Goal: Task Accomplishment & Management: Complete application form

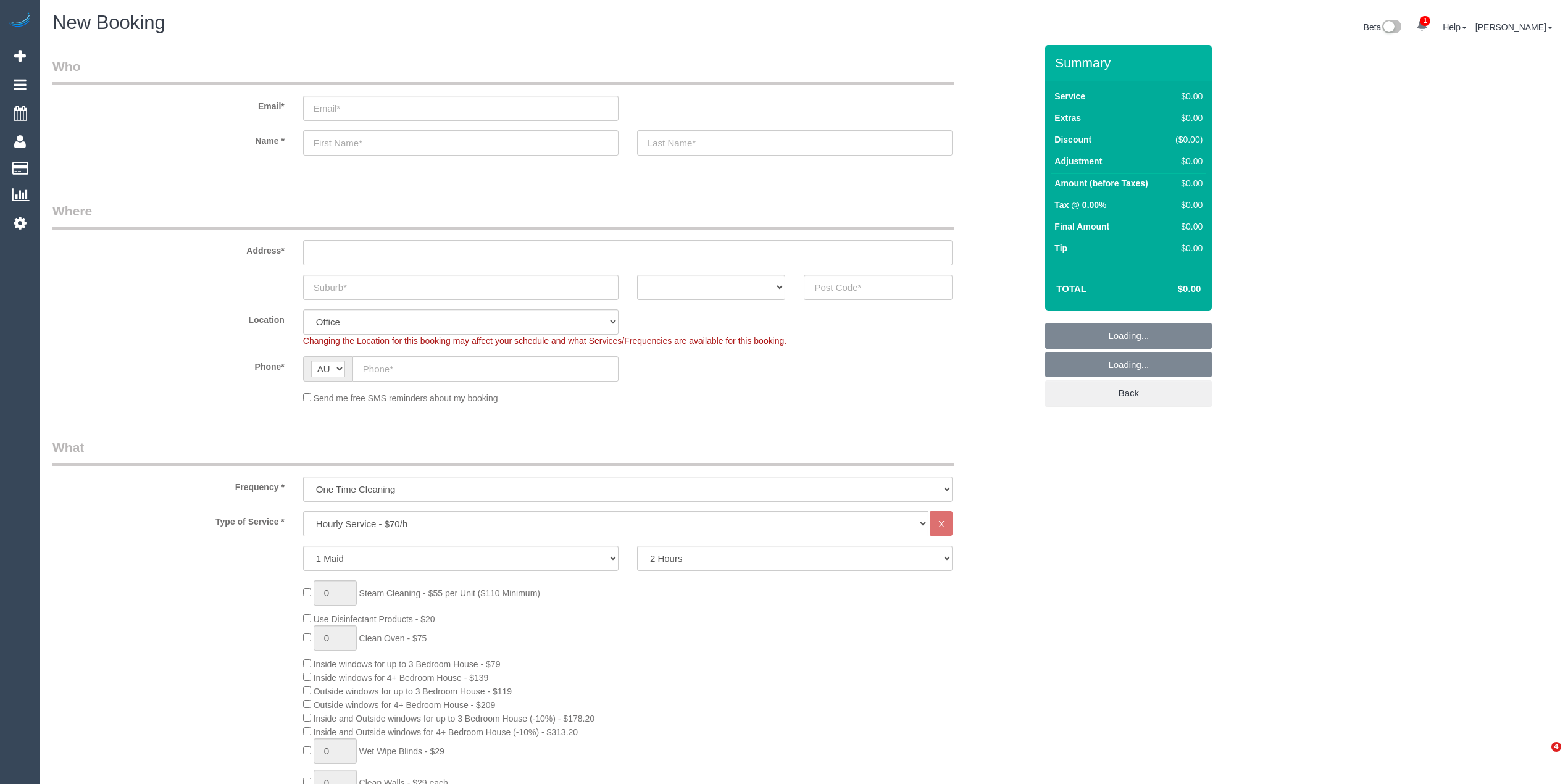
select select "object:2102"
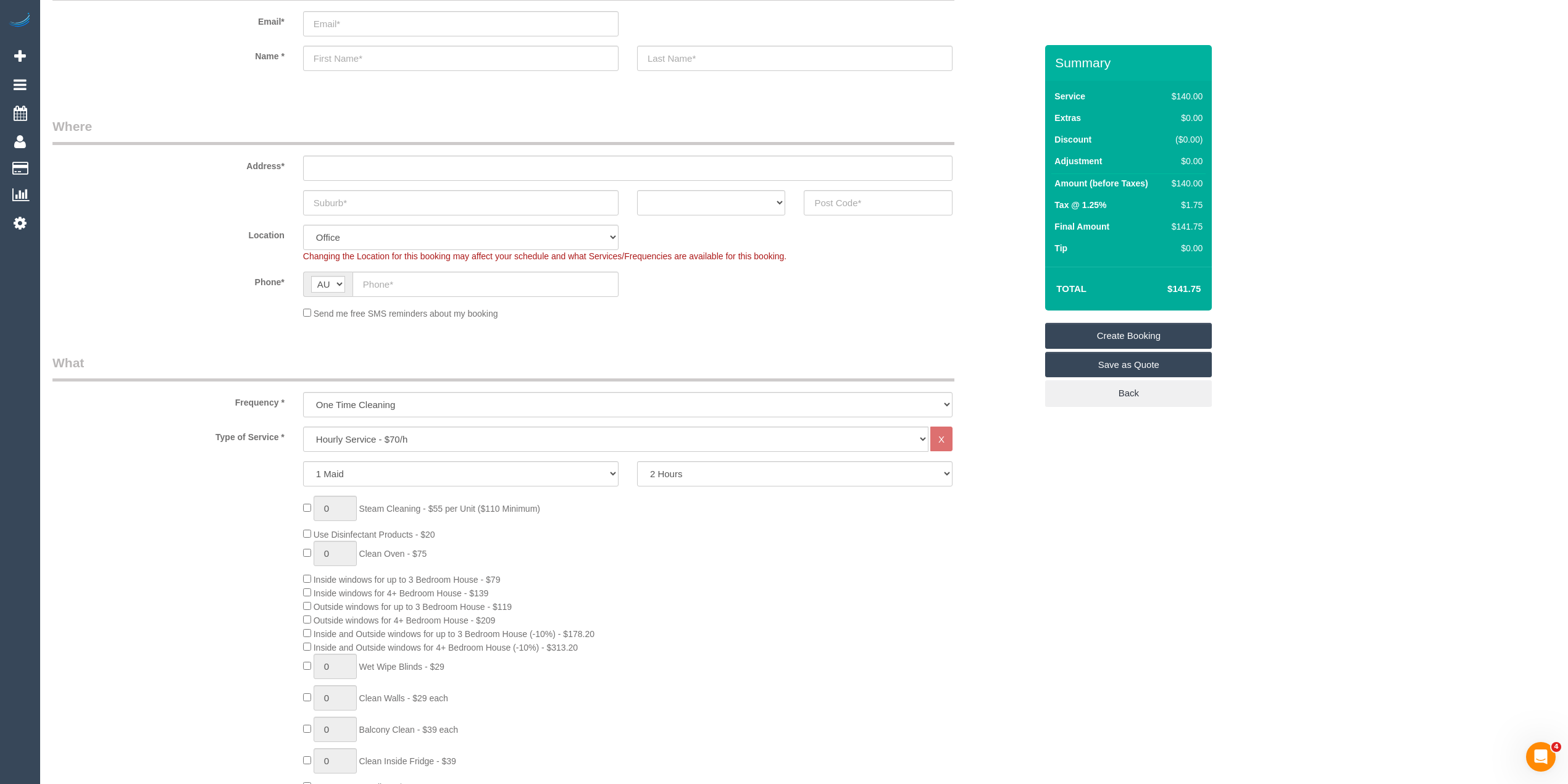
scroll to position [137, 0]
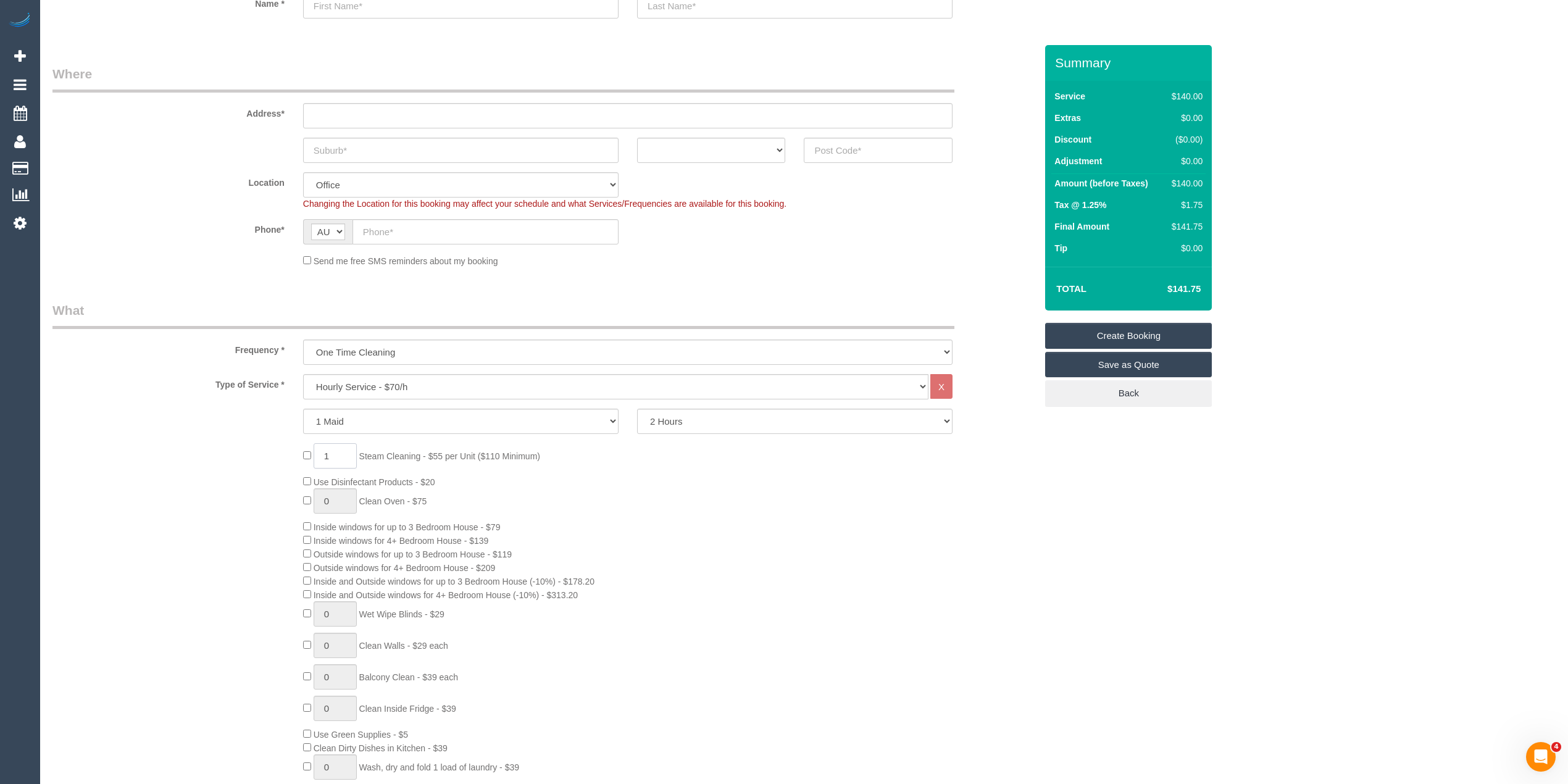
click at [304, 454] on span "1 Steam Cleaning - $55 per Unit ($110 Minimum)" at bounding box center [421, 456] width 237 height 10
type input "2"
click at [1192, 289] on h4 "$253.13" at bounding box center [1165, 289] width 70 height 10
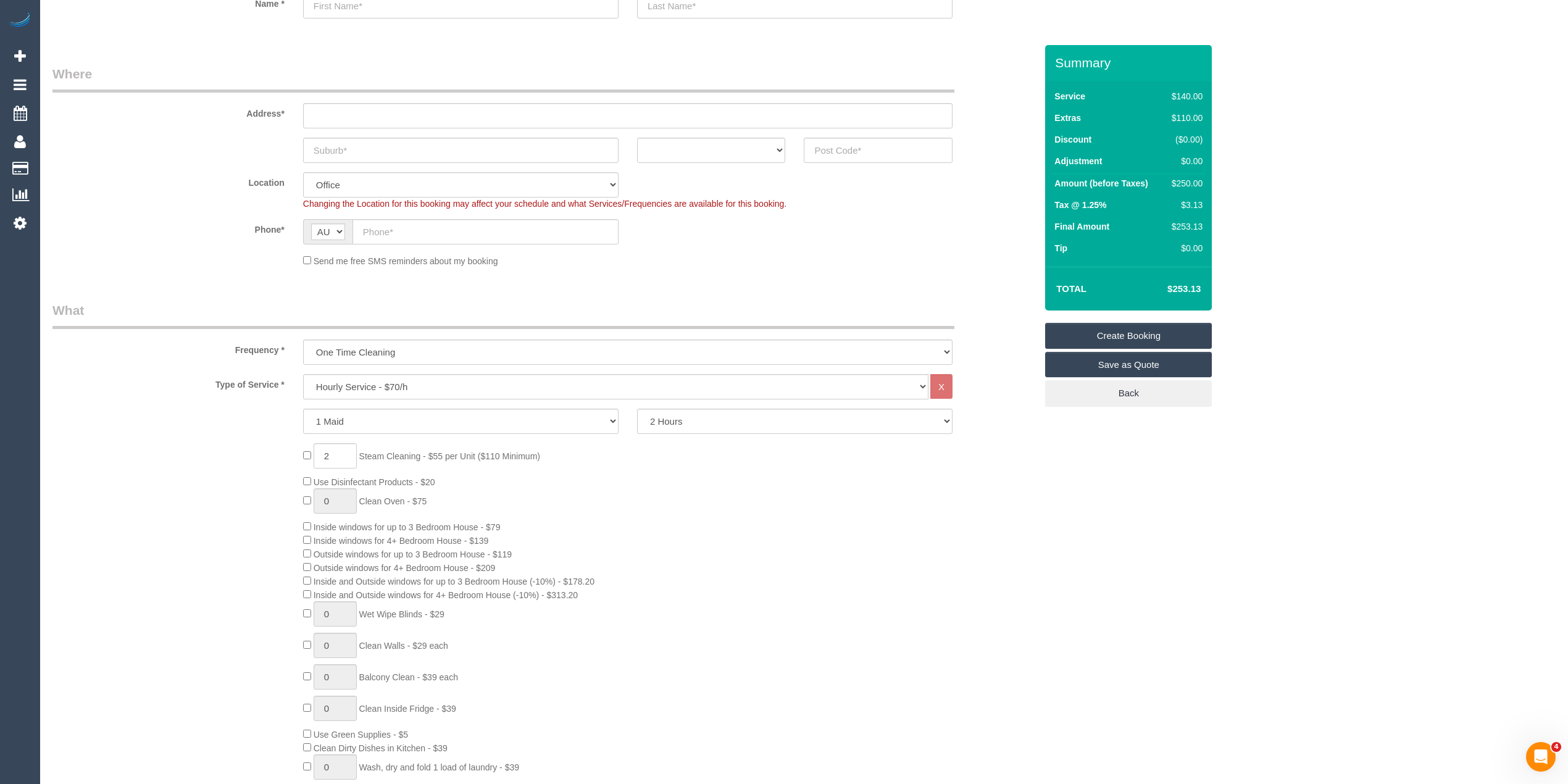
copy h4 "253.13"
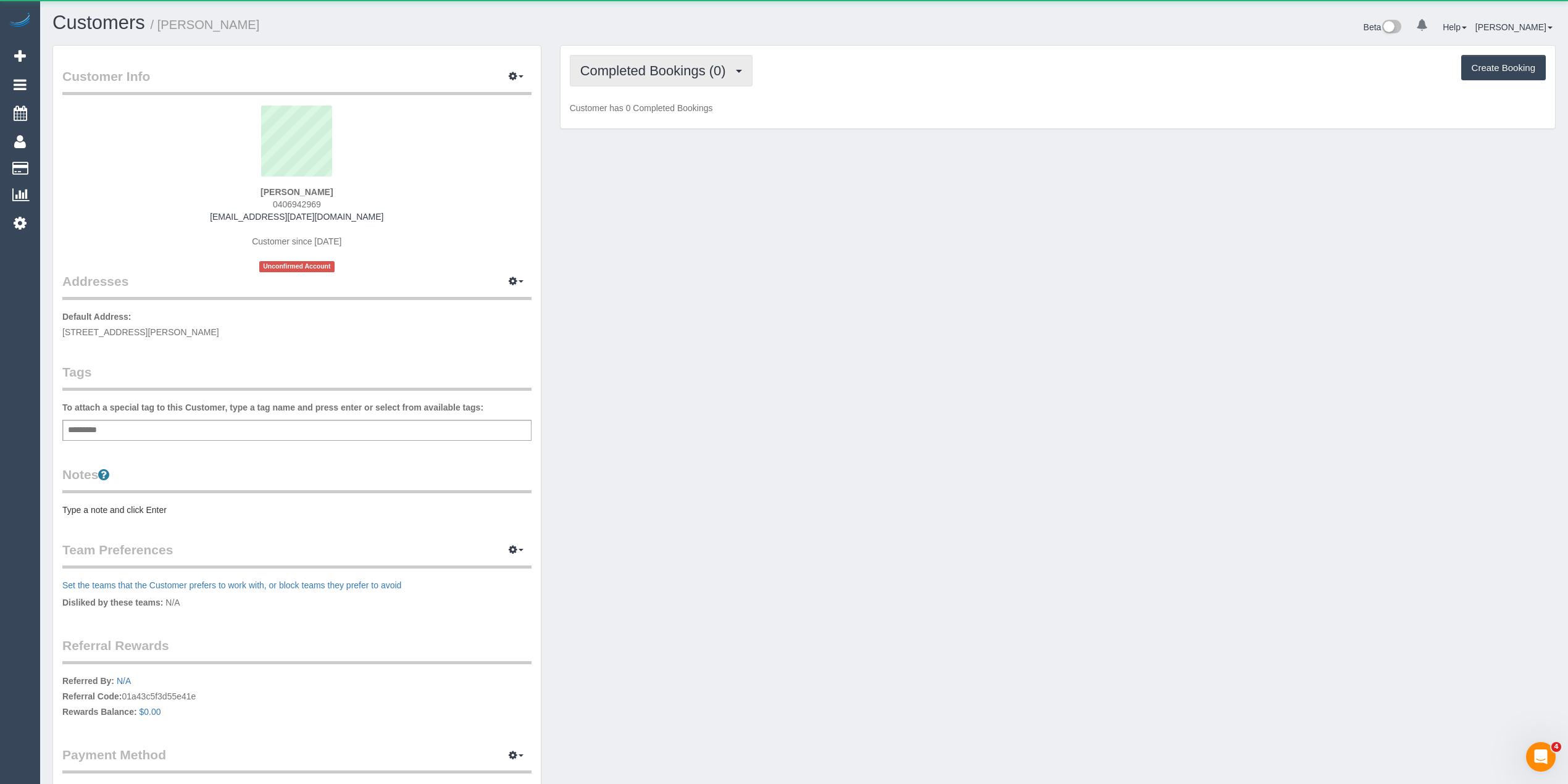
click at [648, 64] on span "Completed Bookings (0)" at bounding box center [656, 70] width 152 height 15
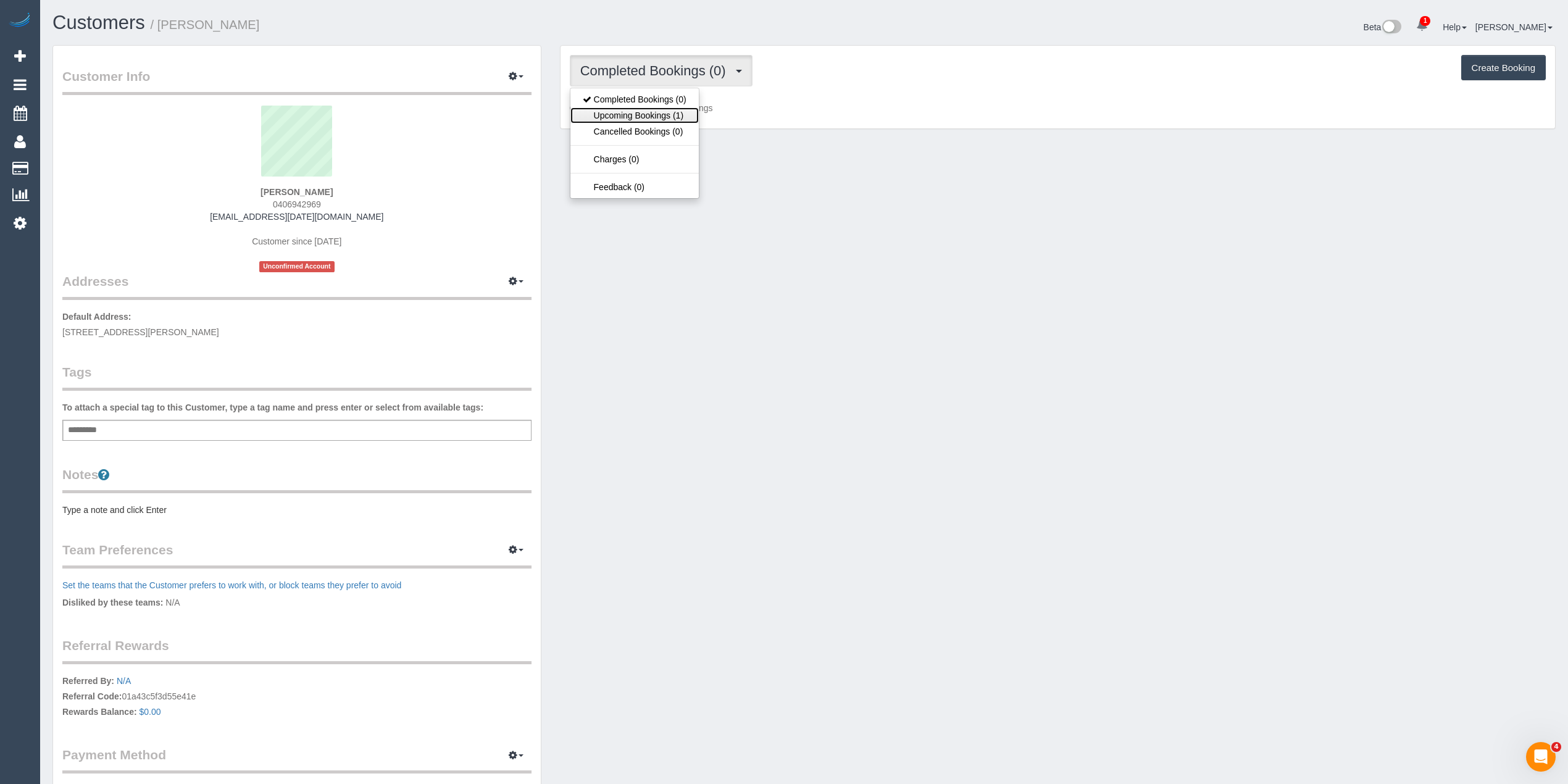
click at [657, 116] on link "Upcoming Bookings (1)" at bounding box center [634, 116] width 129 height 16
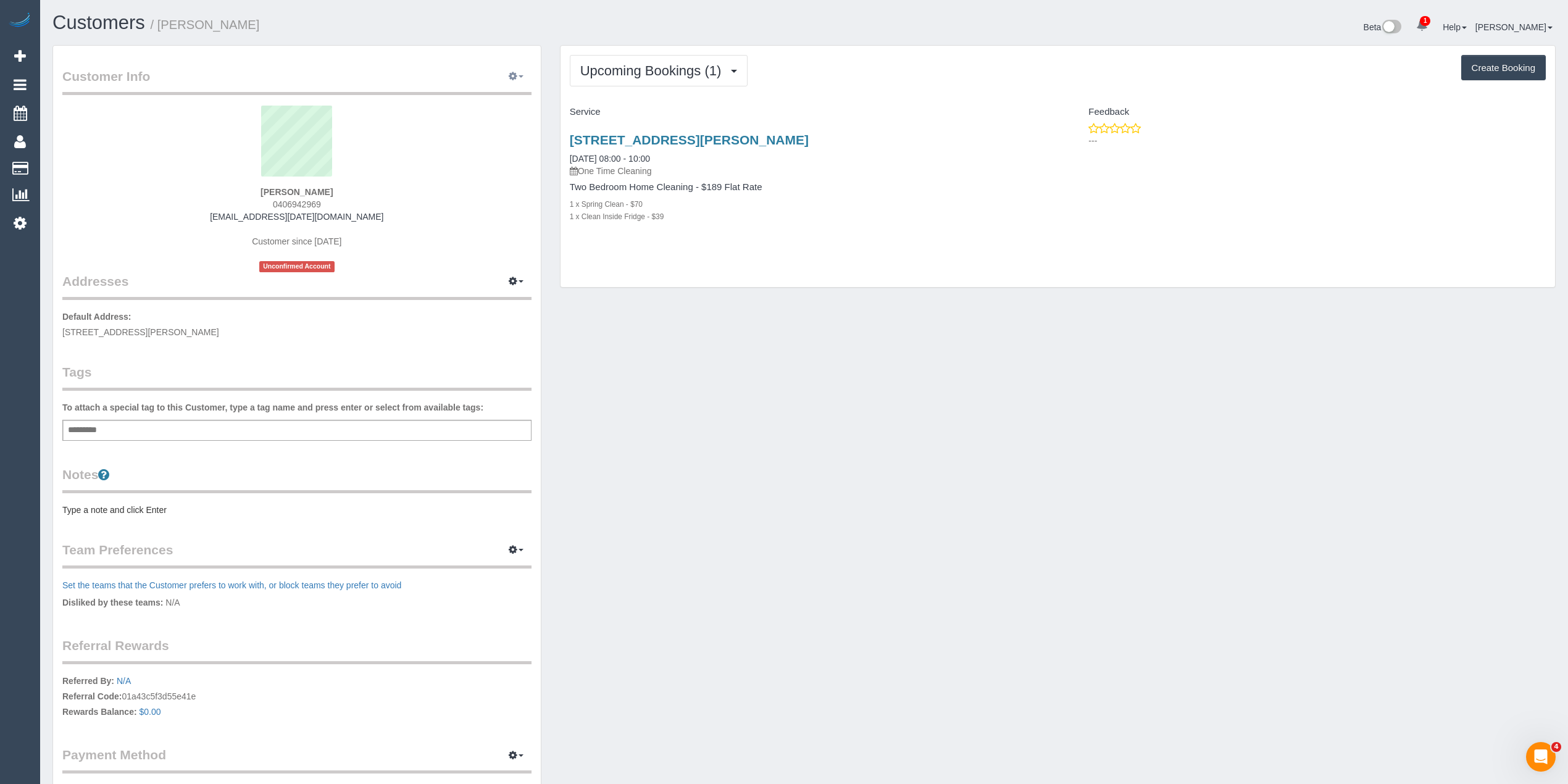
click at [510, 76] on icon "button" at bounding box center [513, 76] width 9 height 7
click at [450, 97] on link "Edit Contact Info" at bounding box center [464, 100] width 134 height 16
select select "VIC"
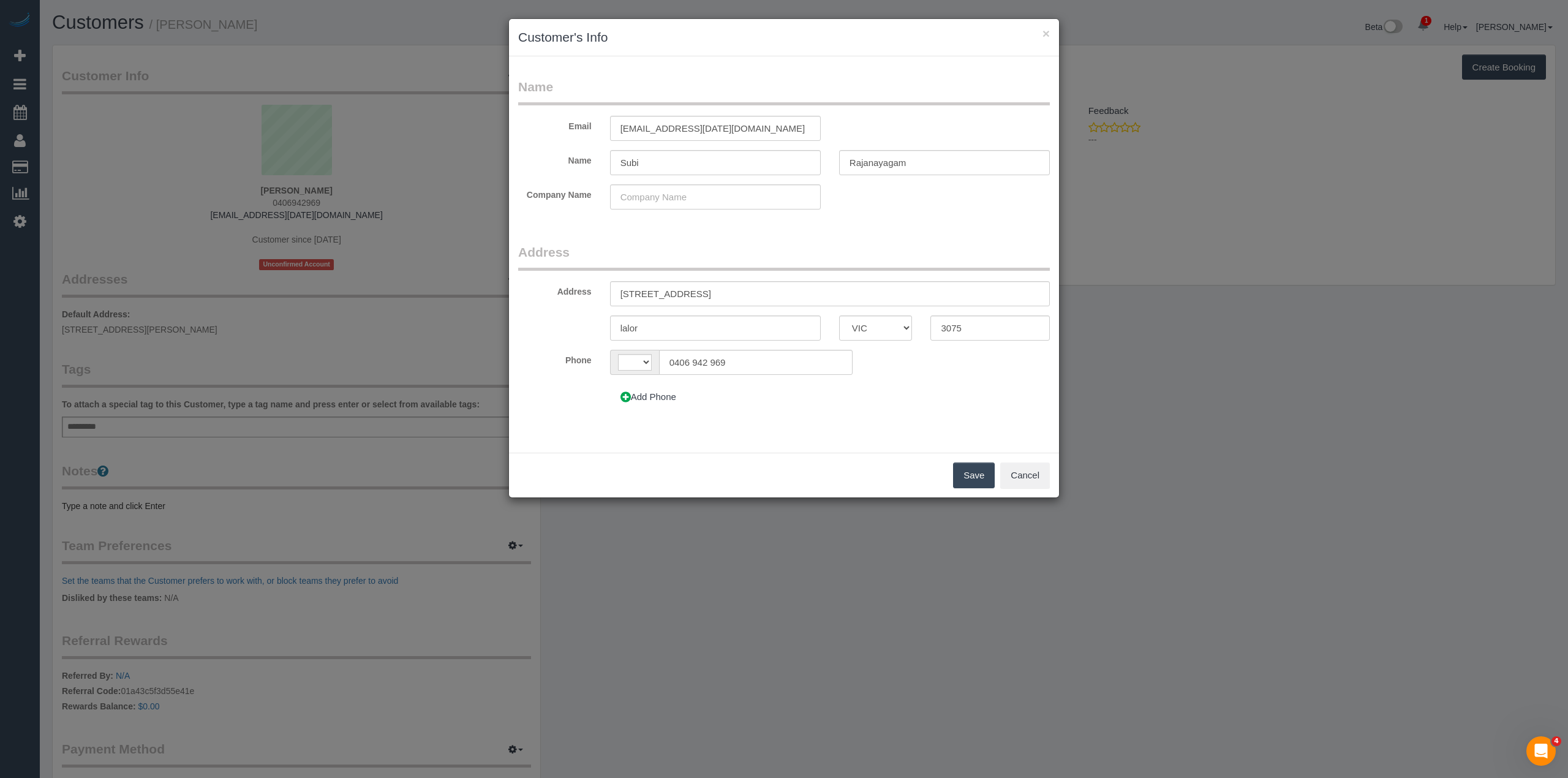
select select "string:AU"
click at [1022, 474] on button "Cancel" at bounding box center [1024, 475] width 50 height 26
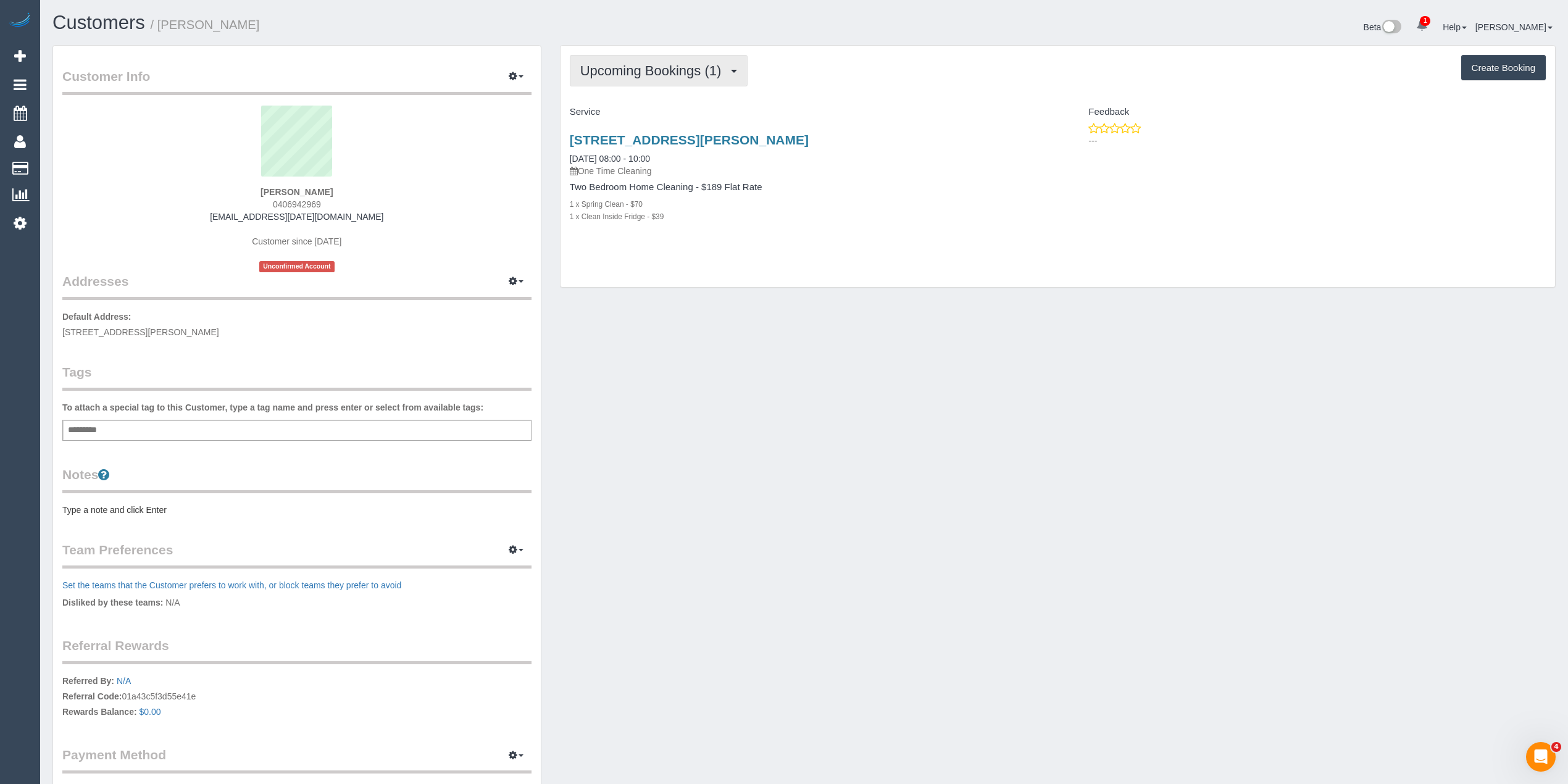
click at [637, 69] on span "Upcoming Bookings (1)" at bounding box center [654, 70] width 147 height 15
click at [663, 117] on link "Upcoming Bookings (1)" at bounding box center [634, 116] width 129 height 16
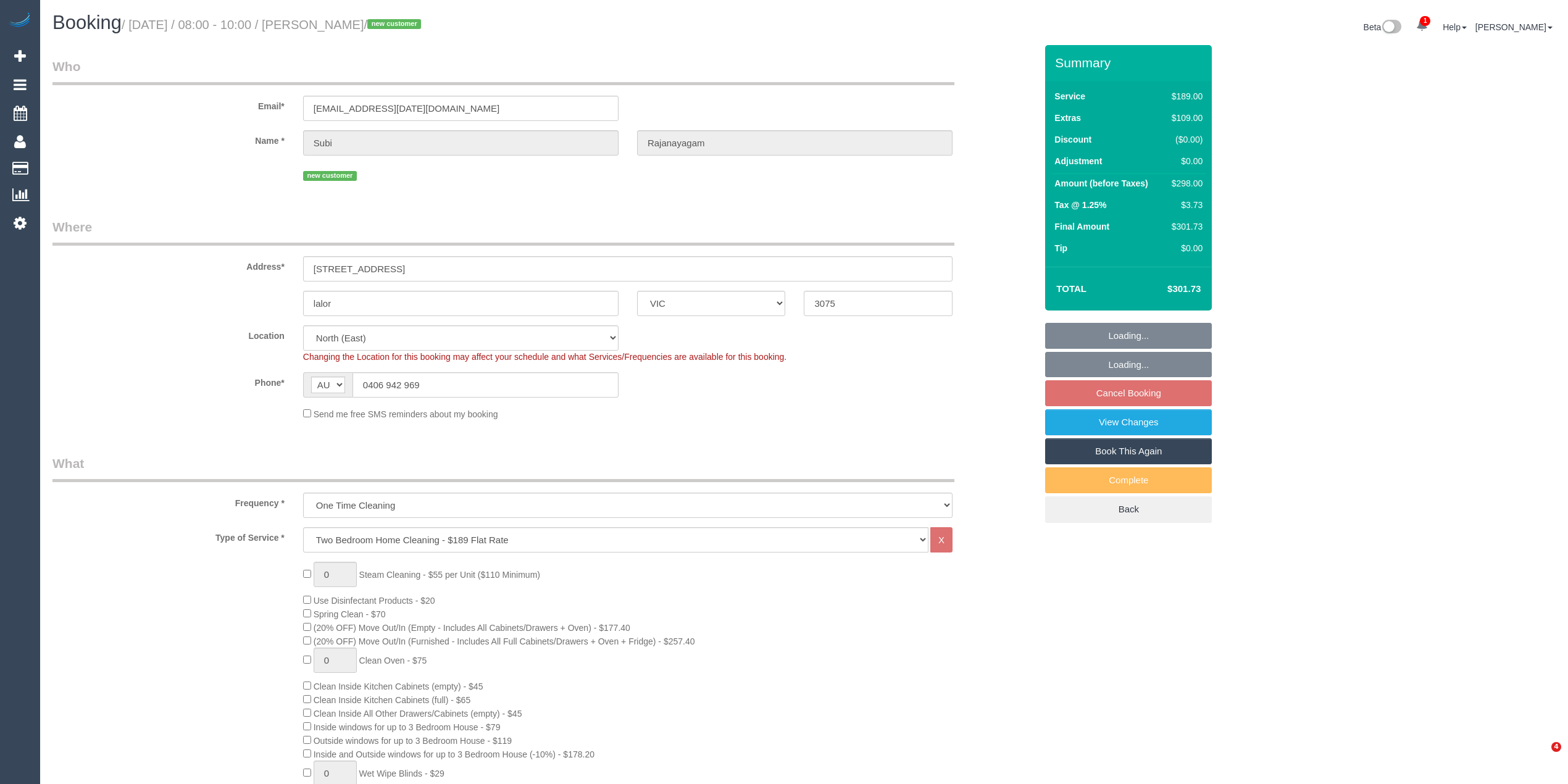
select select "VIC"
select select "number:28"
select select "number:14"
select select "number:19"
select select "number:24"
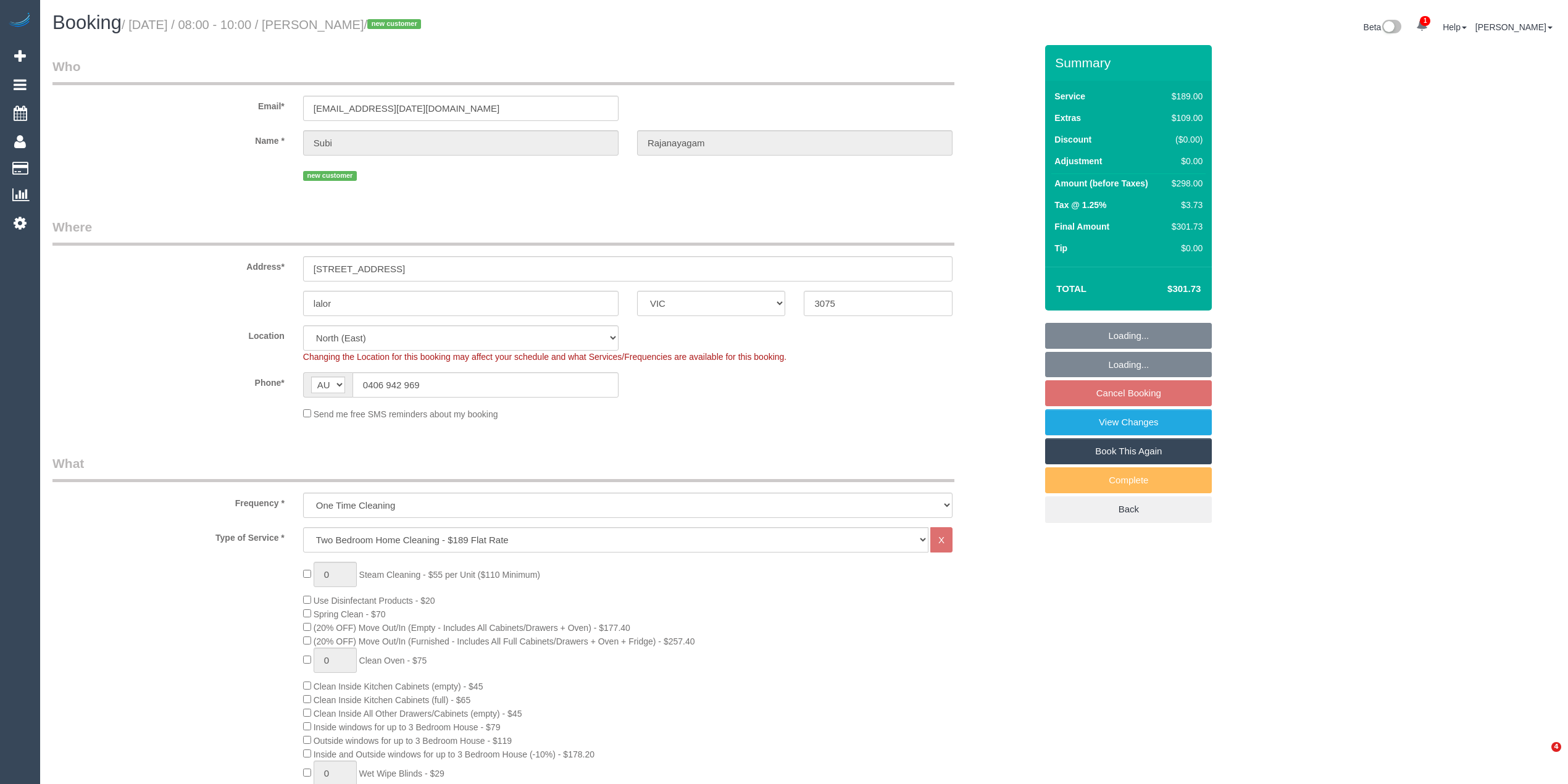
select select "number:13"
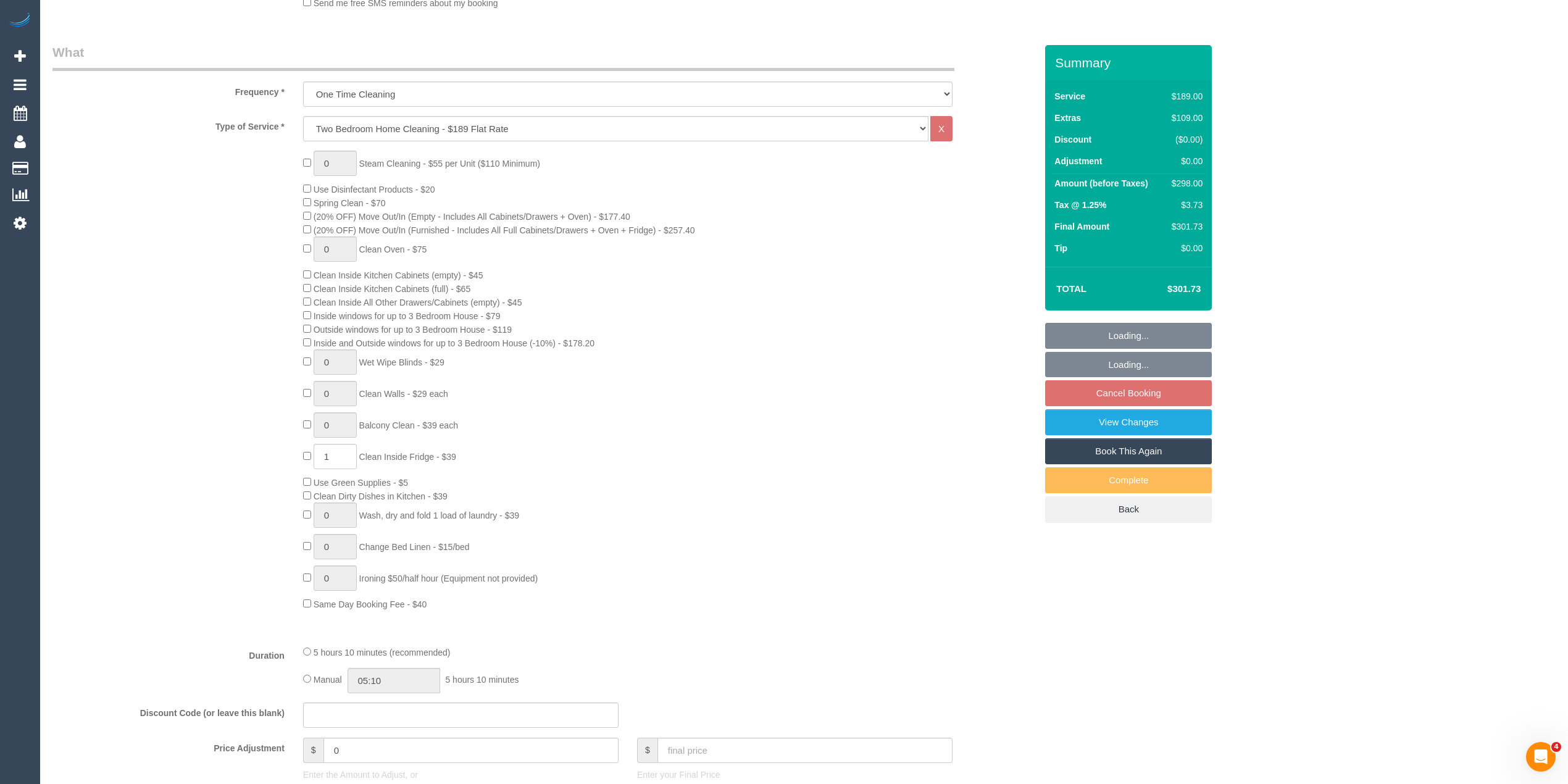
select select "object:1365"
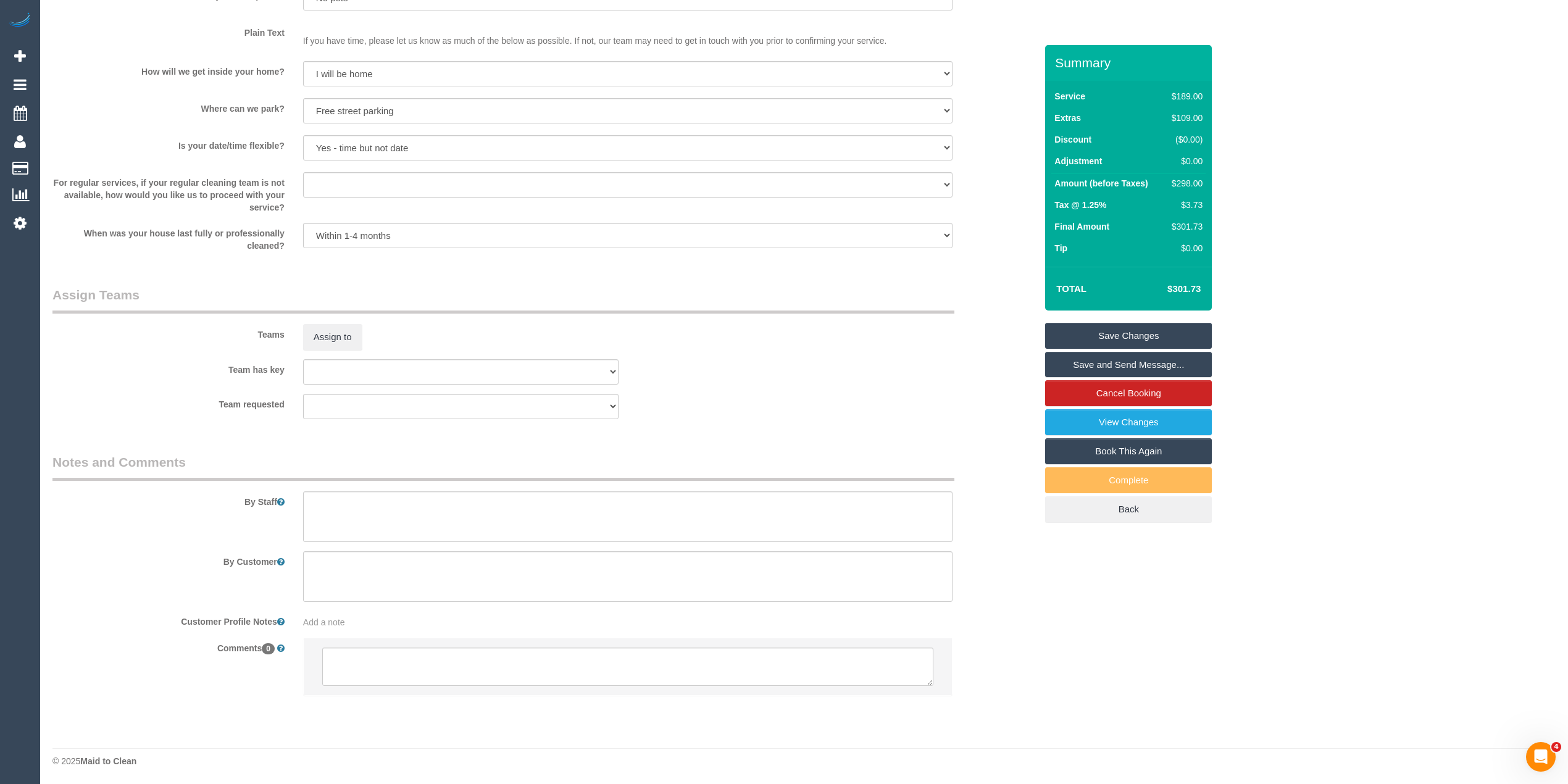
scroll to position [1663, 0]
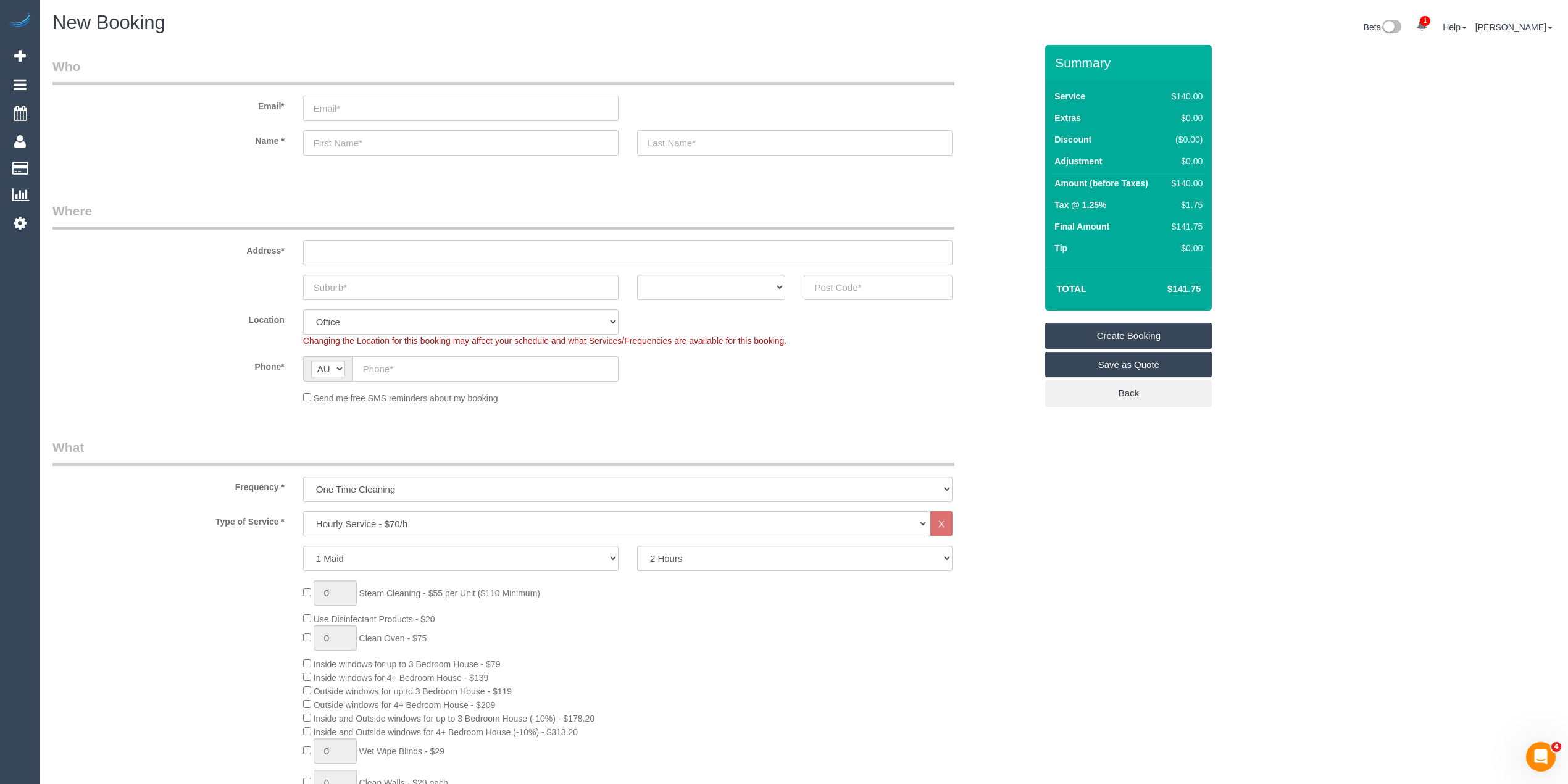
click at [368, 104] on input "email" at bounding box center [461, 108] width 315 height 25
paste input "[PERSON_NAME][EMAIL_ADDRESS][DOMAIN_NAME]"
type input "[PERSON_NAME][EMAIL_ADDRESS][DOMAIN_NAME]"
click at [376, 141] on input "text" at bounding box center [461, 142] width 315 height 25
paste input "Michael Hudson"
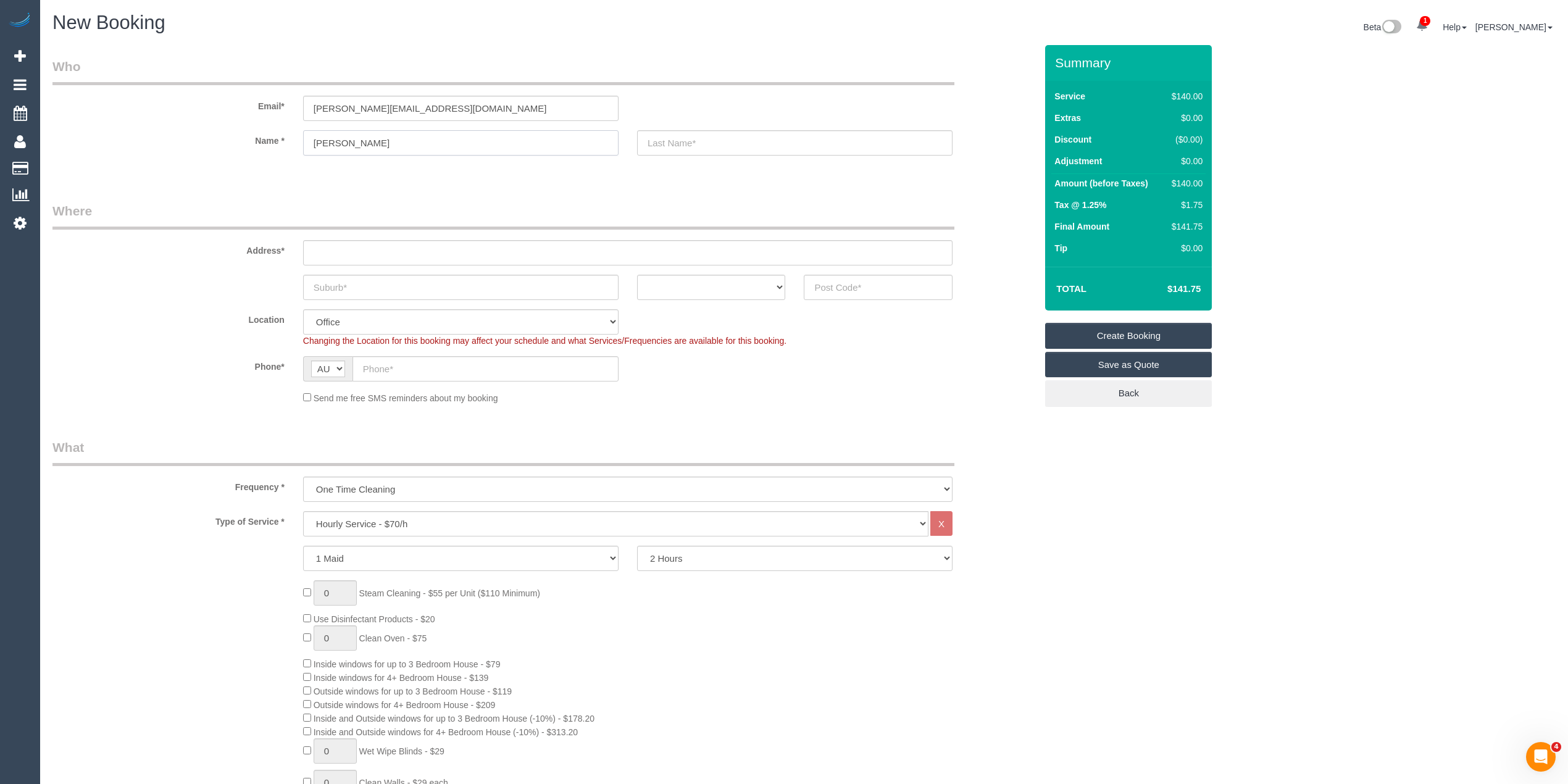
click at [351, 145] on input "Michael Hudson" at bounding box center [461, 142] width 315 height 25
click at [351, 144] on input "Michael Hudson" at bounding box center [461, 142] width 315 height 25
type input "Michael"
click at [700, 124] on sui-booking-customer "Email* michaelhudson@mailfence.com Name * Michael" at bounding box center [543, 113] width 983 height 110
click at [687, 151] on input "text" at bounding box center [795, 142] width 315 height 25
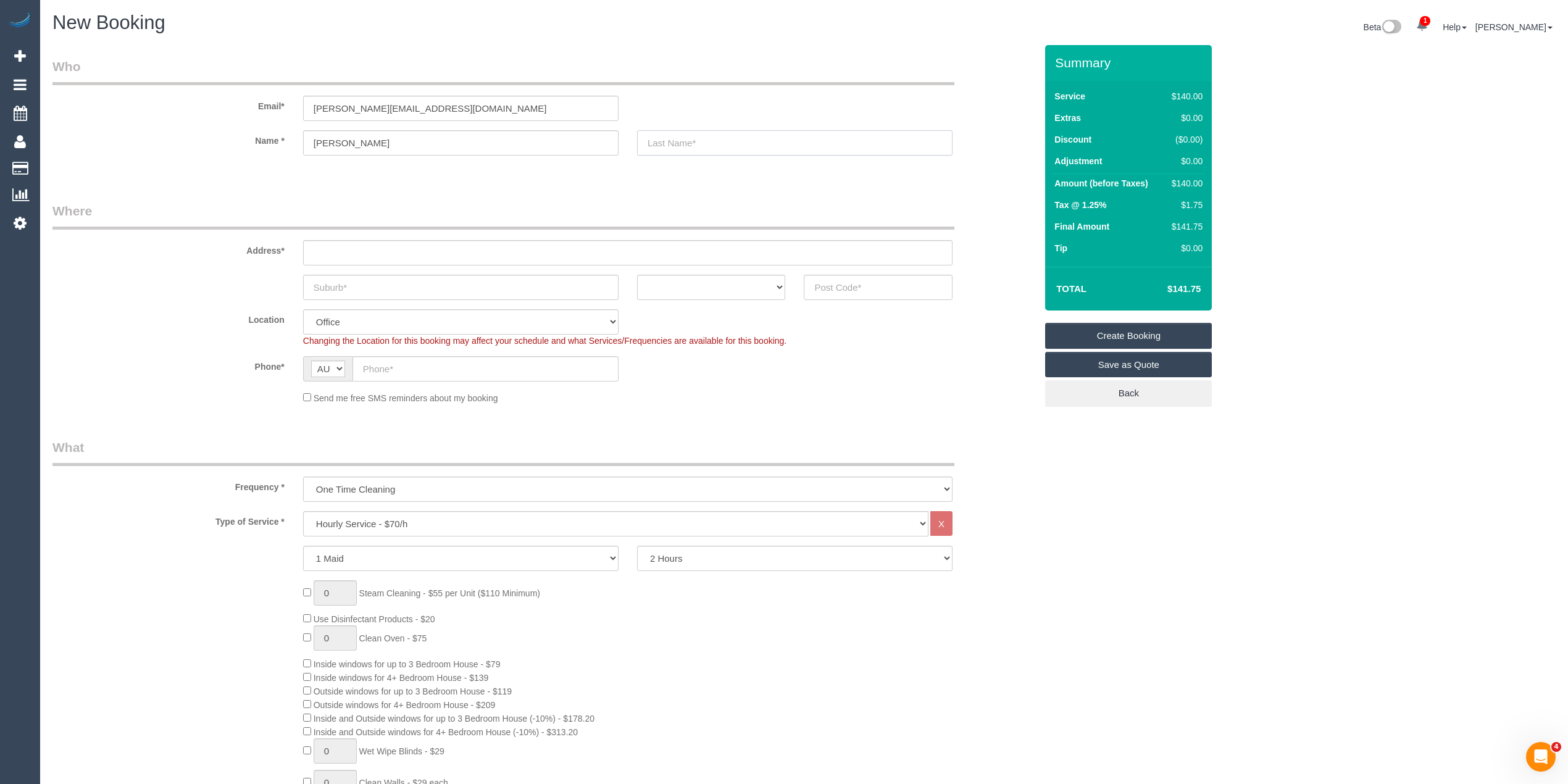
paste input "Hudson"
type input "Hudson"
click at [394, 262] on input "text" at bounding box center [628, 253] width 650 height 25
paste input "3A 131 Lonsdale Street"
paste input "Melbourne"
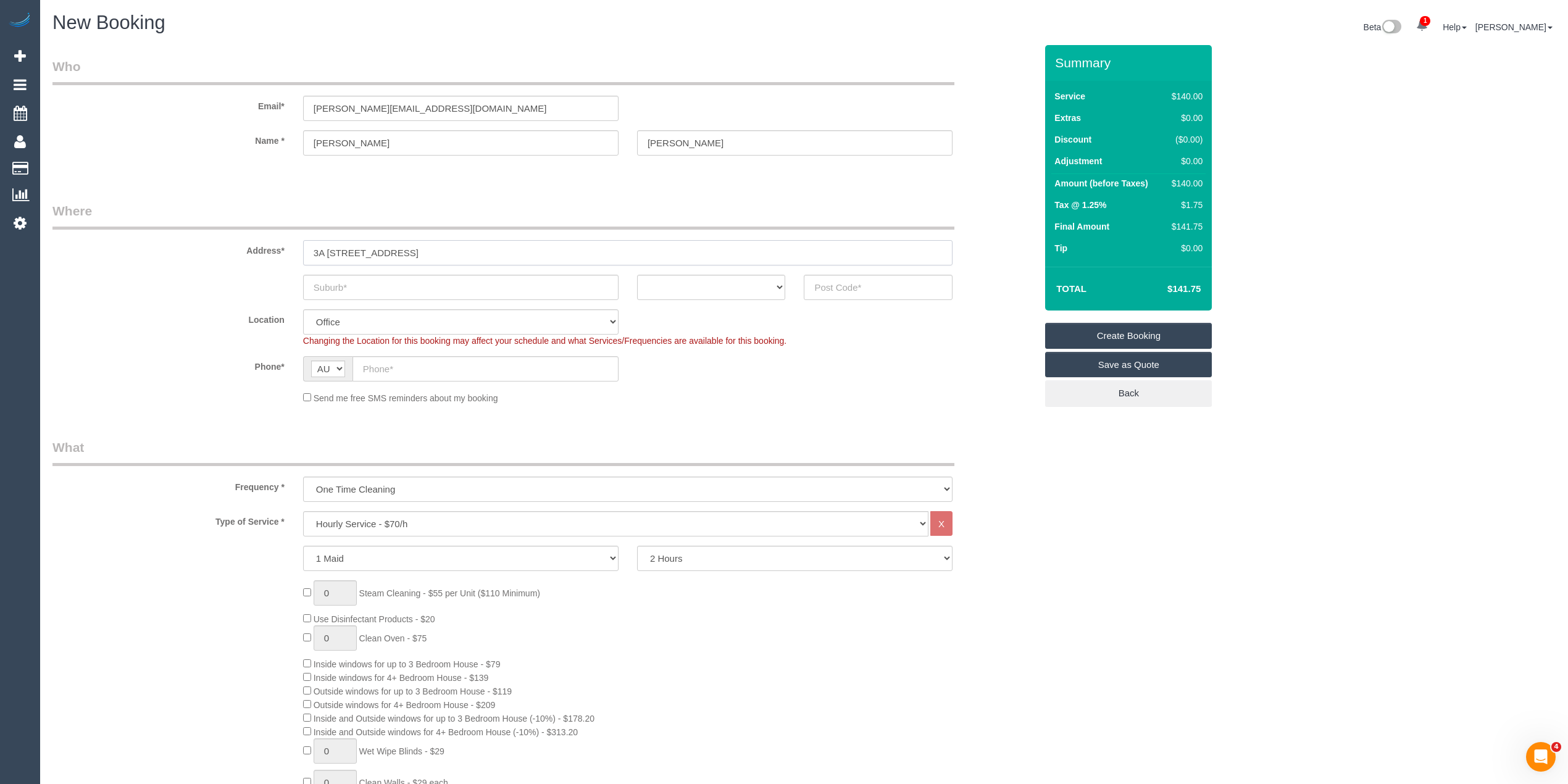
type input "3A 131 Lonsdale Street"
click at [376, 288] on input "text" at bounding box center [461, 287] width 315 height 25
paste input "Melbourne"
type input "Melbourne"
click at [690, 280] on select "ACT NSW NT QLD SA TAS VIC WA" at bounding box center [711, 287] width 149 height 25
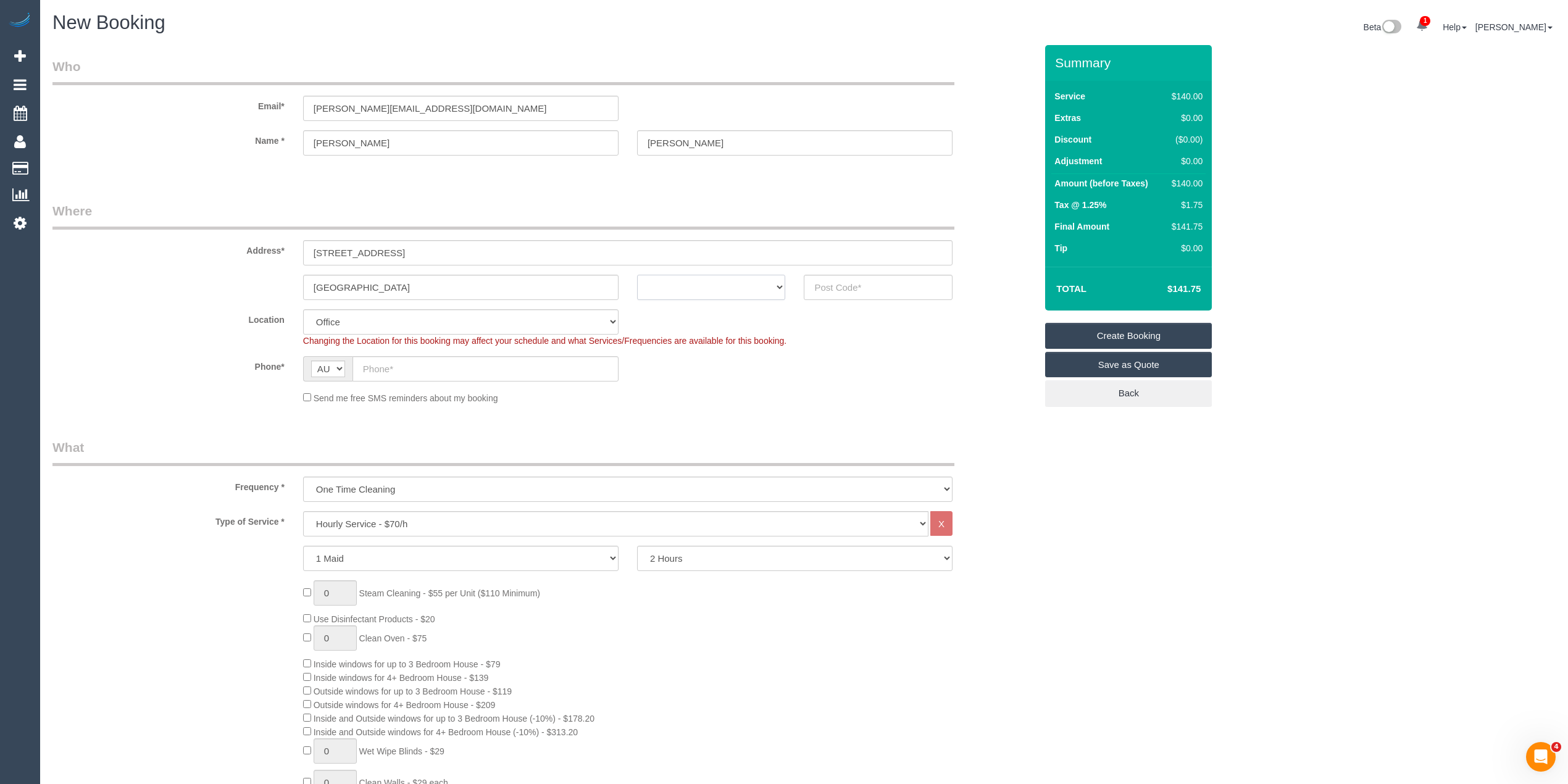
select select "VIC"
click at [637, 275] on select "ACT NSW NT QLD SA TAS VIC WA" at bounding box center [711, 287] width 149 height 25
click at [832, 285] on input "text" at bounding box center [878, 287] width 149 height 25
type input "3000"
click at [381, 365] on input "text" at bounding box center [485, 368] width 266 height 25
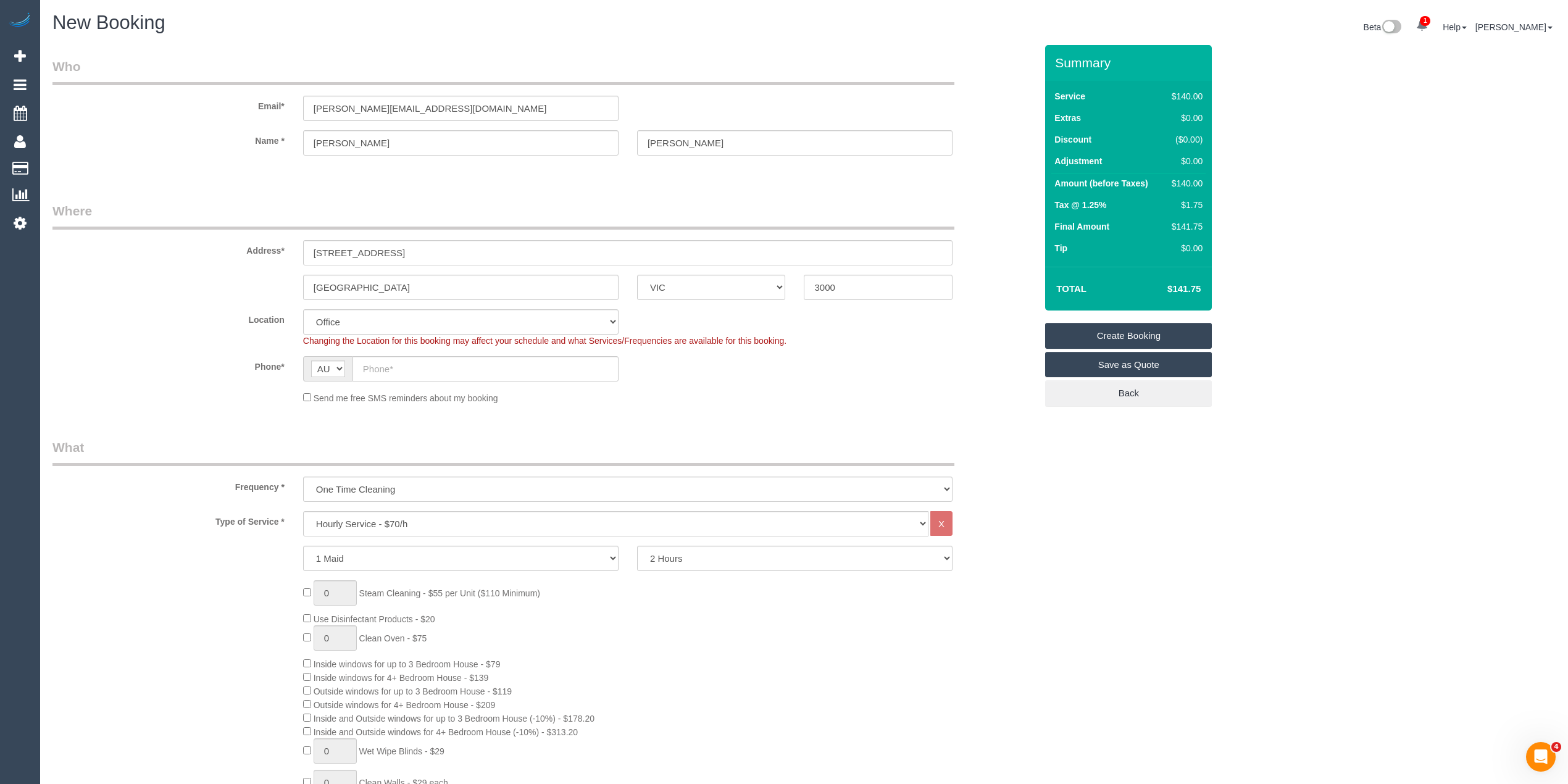
select select "54"
select select "object:2112"
paste input "0422 954 170"
type input "0422 954 170"
click at [399, 489] on select "One Time Cleaning Weekly - 10% Off - 10.00% (0% for the First Booking) Fortnigh…" at bounding box center [628, 489] width 650 height 25
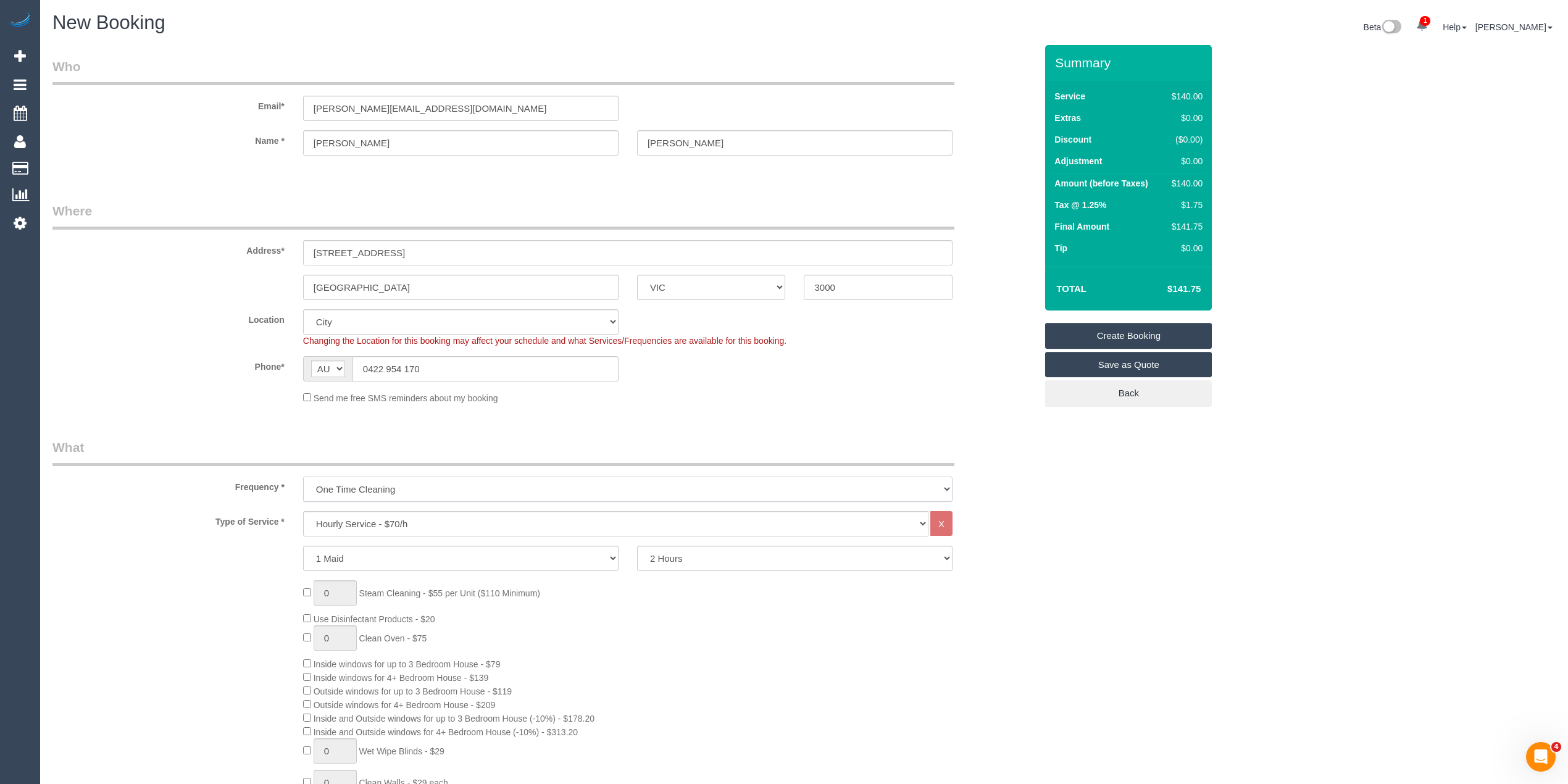
select select "object:2114"
click at [303, 477] on select "One Time Cleaning Weekly - 10% Off - 10.00% (0% for the First Booking) Fortnigh…" at bounding box center [628, 489] width 650 height 25
click at [394, 512] on select "Hourly Service - $70/h Hourly Service - $65/h Hourly Service - $60/h Hourly Ser…" at bounding box center [615, 523] width 626 height 25
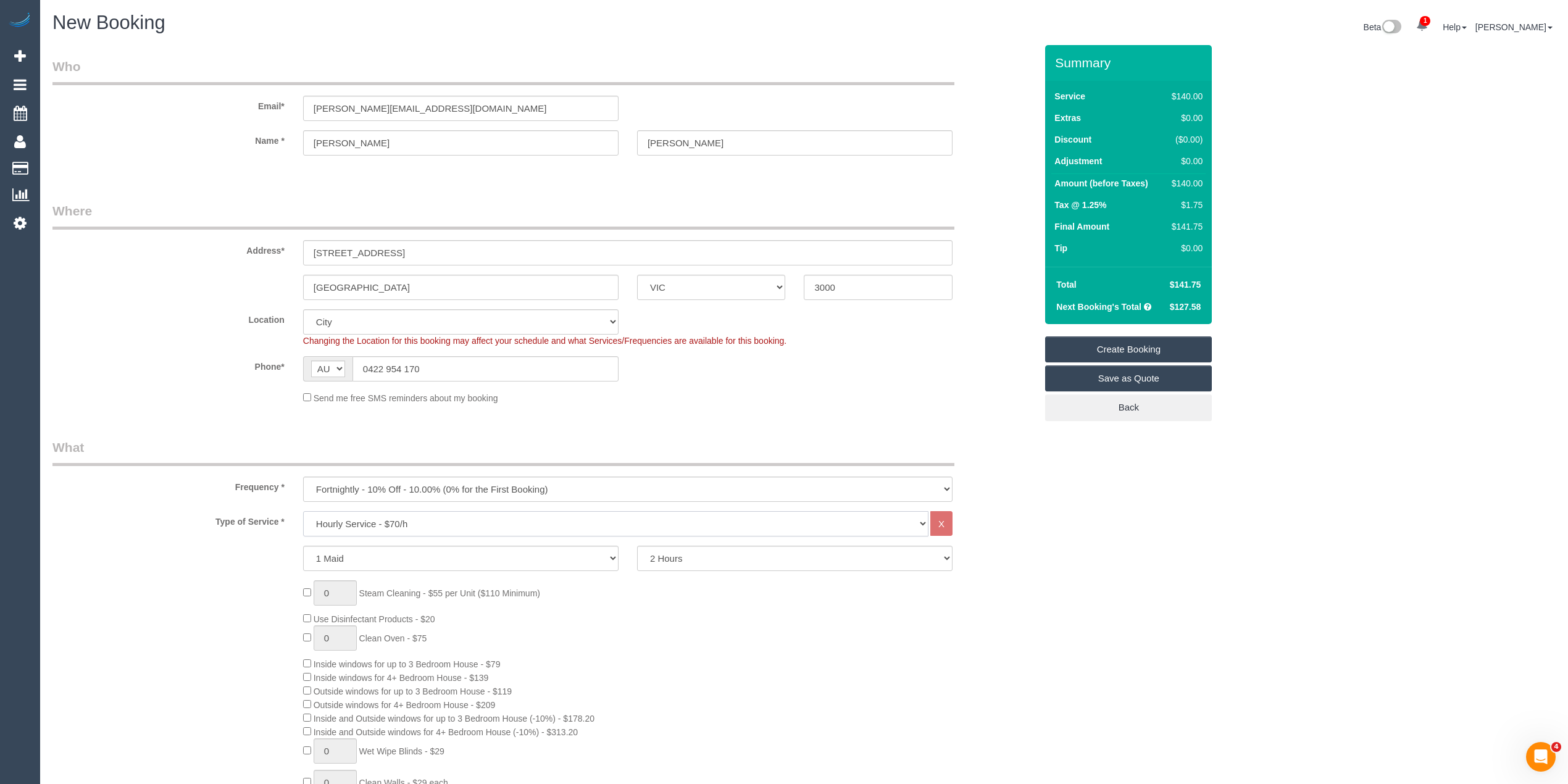
select select "275"
click at [303, 511] on select "Hourly Service - $70/h Hourly Service - $65/h Hourly Service - $60/h Hourly Ser…" at bounding box center [615, 523] width 626 height 25
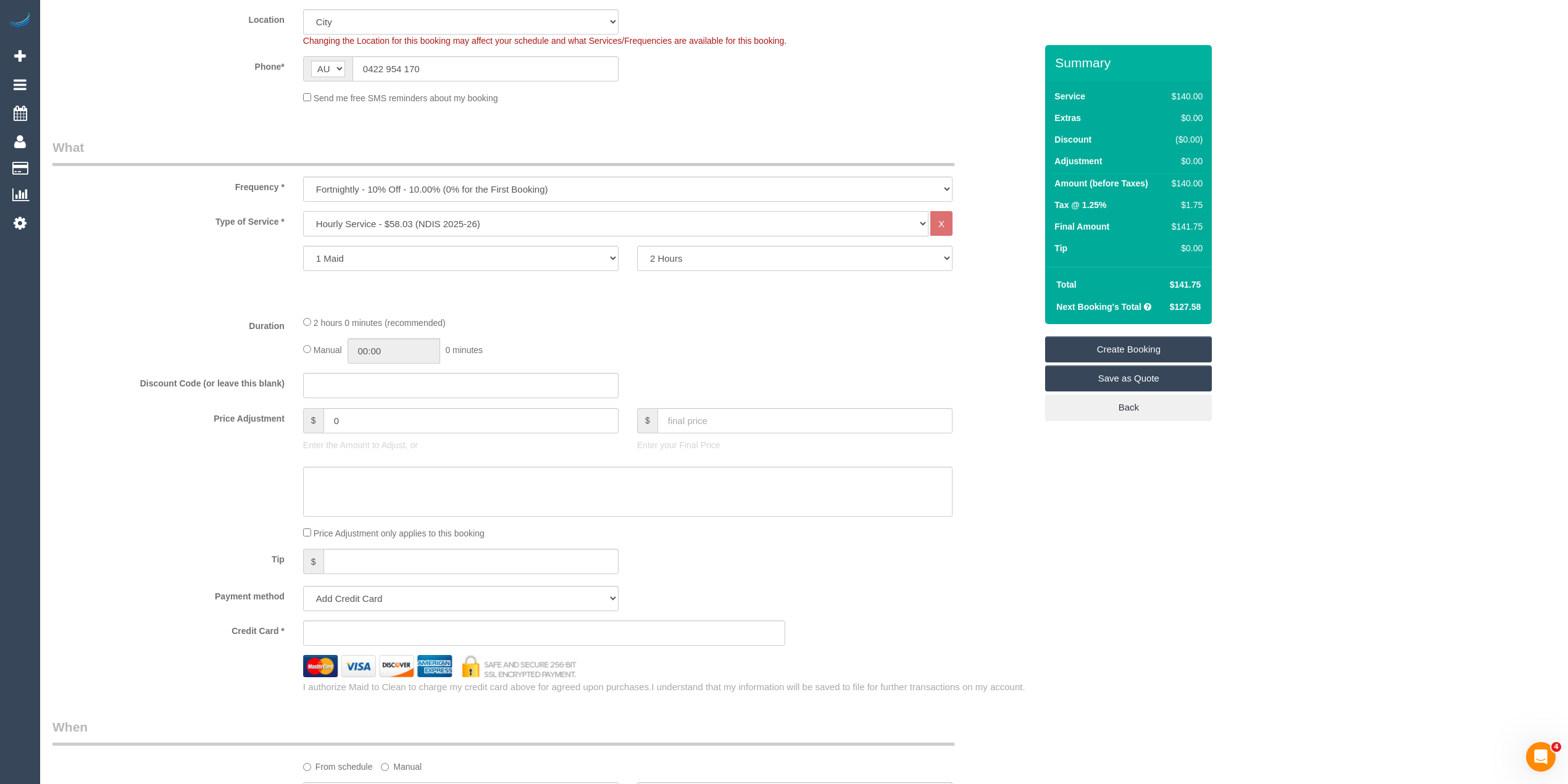
scroll to position [411, 0]
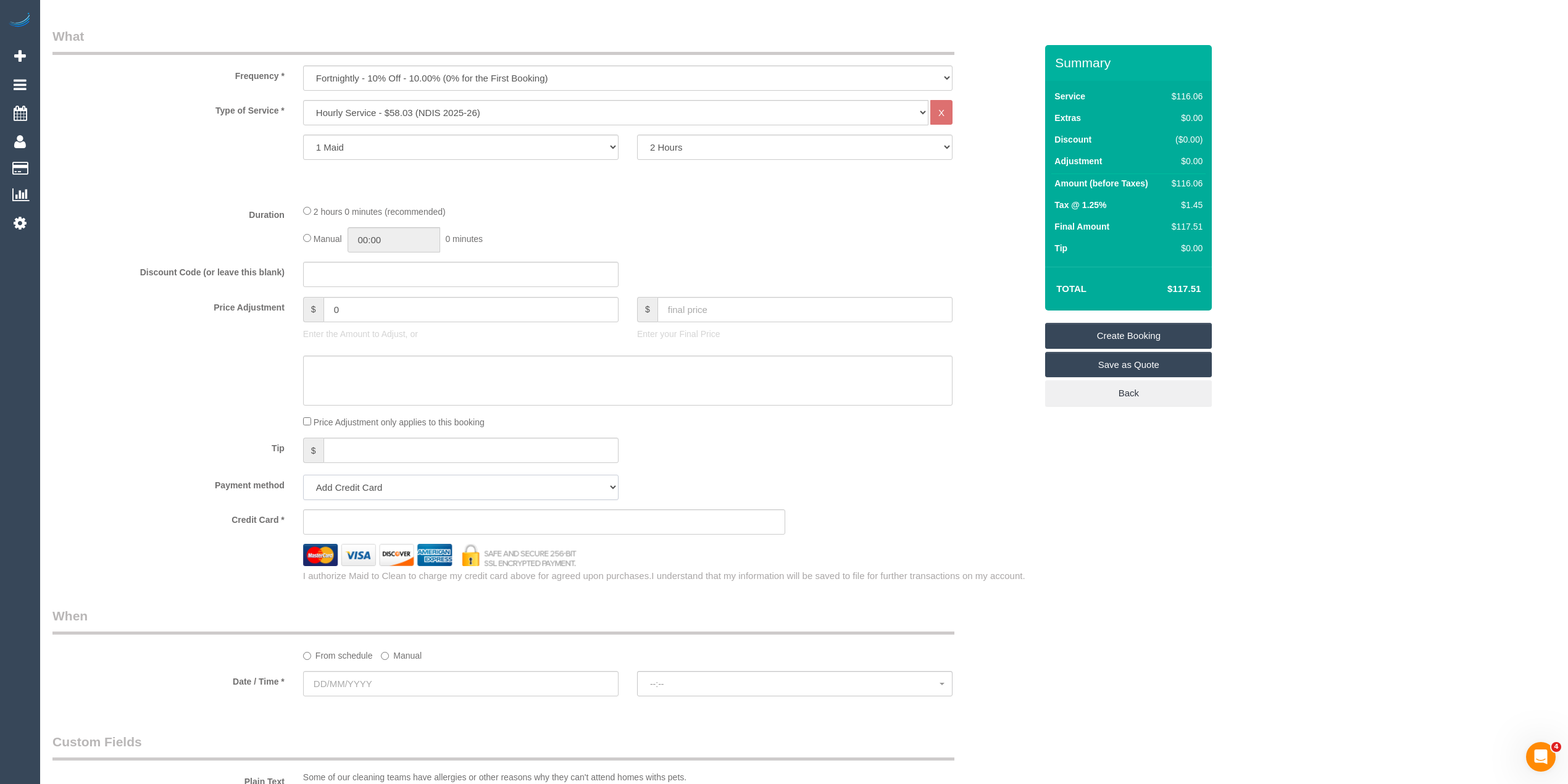
click at [386, 495] on select "Add Credit Card Cash Check Paypal" at bounding box center [461, 487] width 315 height 25
select select "string:check"
click at [303, 474] on select "Add Credit Card Cash Check Paypal" at bounding box center [461, 487] width 315 height 25
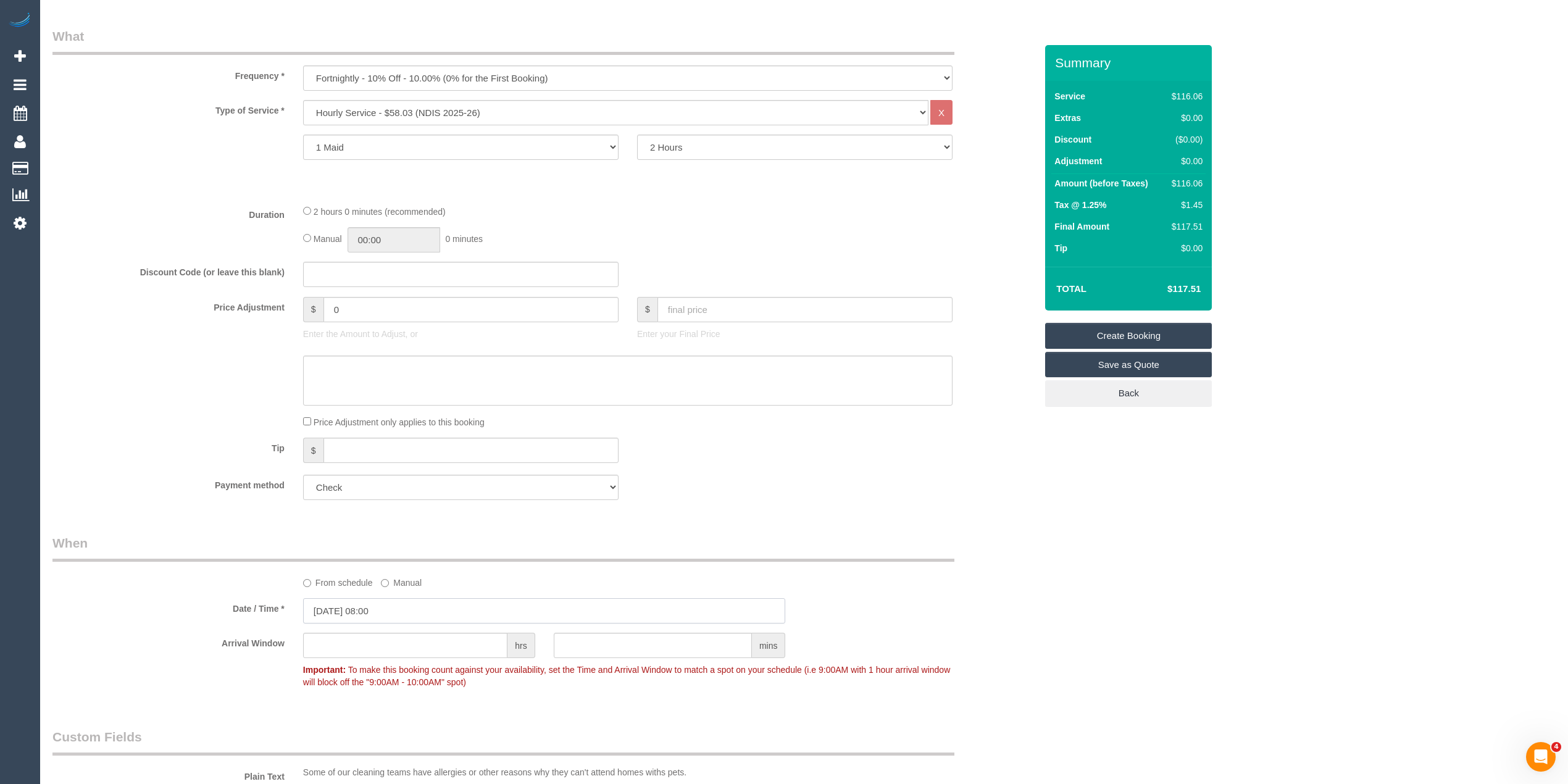
click at [363, 600] on input "07/10/2025 08:00" at bounding box center [544, 610] width 482 height 25
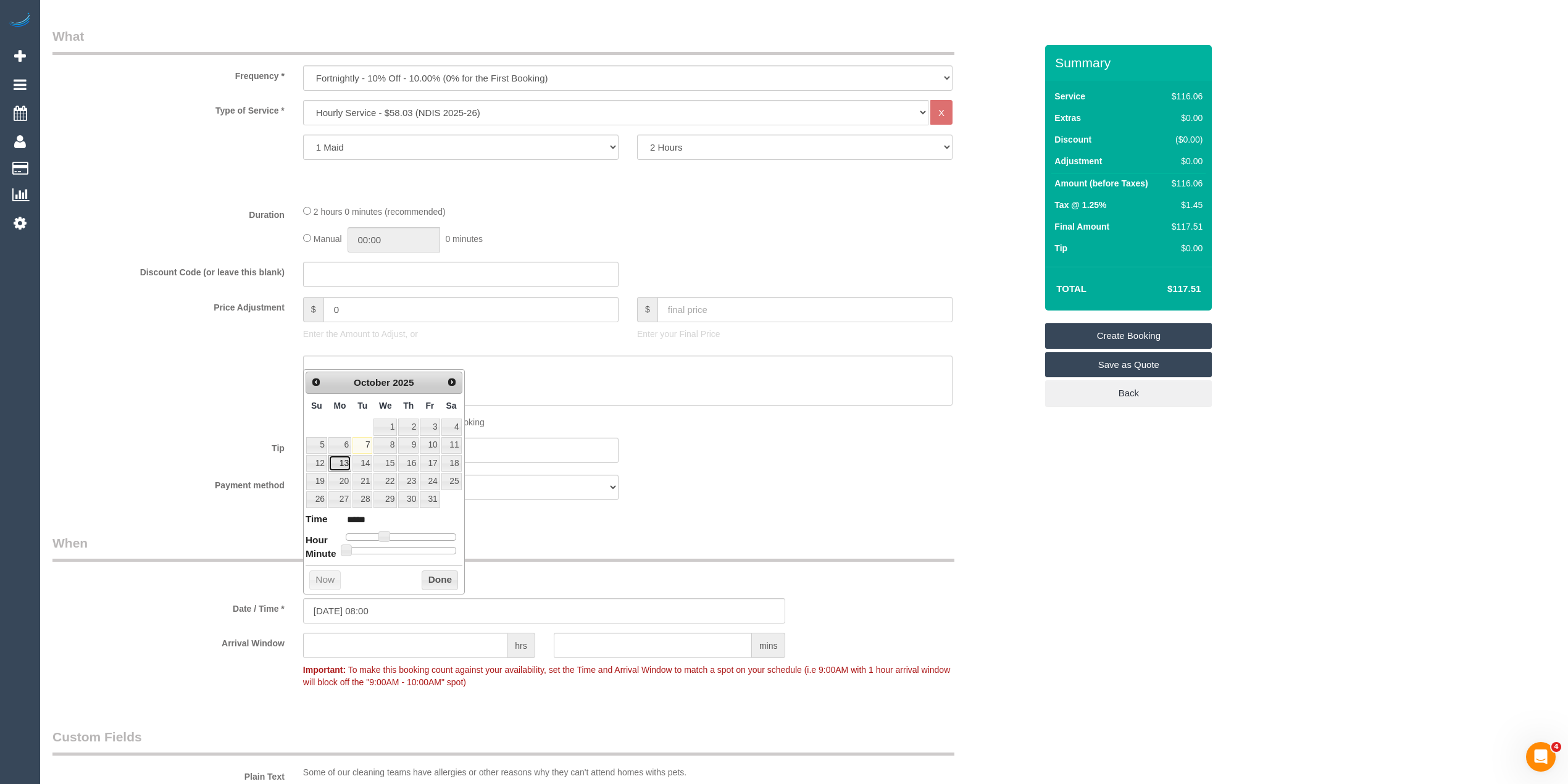
click at [342, 462] on link "13" at bounding box center [339, 463] width 23 height 17
type input "13/10/2025 08:00"
drag, startPoint x: 850, startPoint y: 507, endPoint x: 810, endPoint y: 520, distance: 42.1
click at [852, 507] on fieldset "What Frequency * One Time Cleaning Weekly - 10% Off - 10.00% (0% for the First …" at bounding box center [543, 268] width 983 height 482
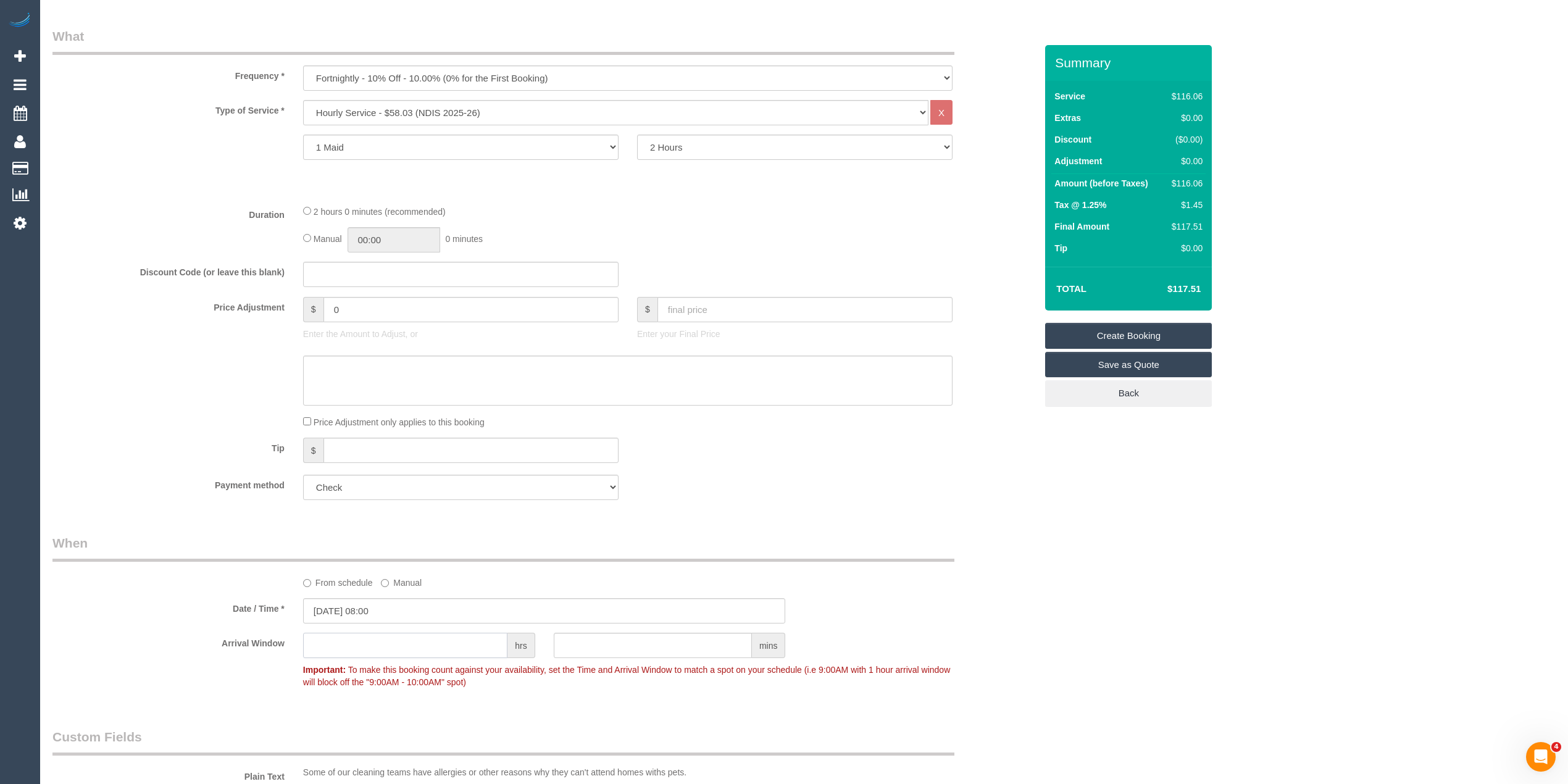
click at [404, 637] on input "text" at bounding box center [405, 645] width 204 height 25
type input "2"
click at [1172, 564] on div "Who Email* michaelhudson@mailfence.com Name * Michael Hudson Where Address* 3A …" at bounding box center [804, 538] width 1503 height 1810
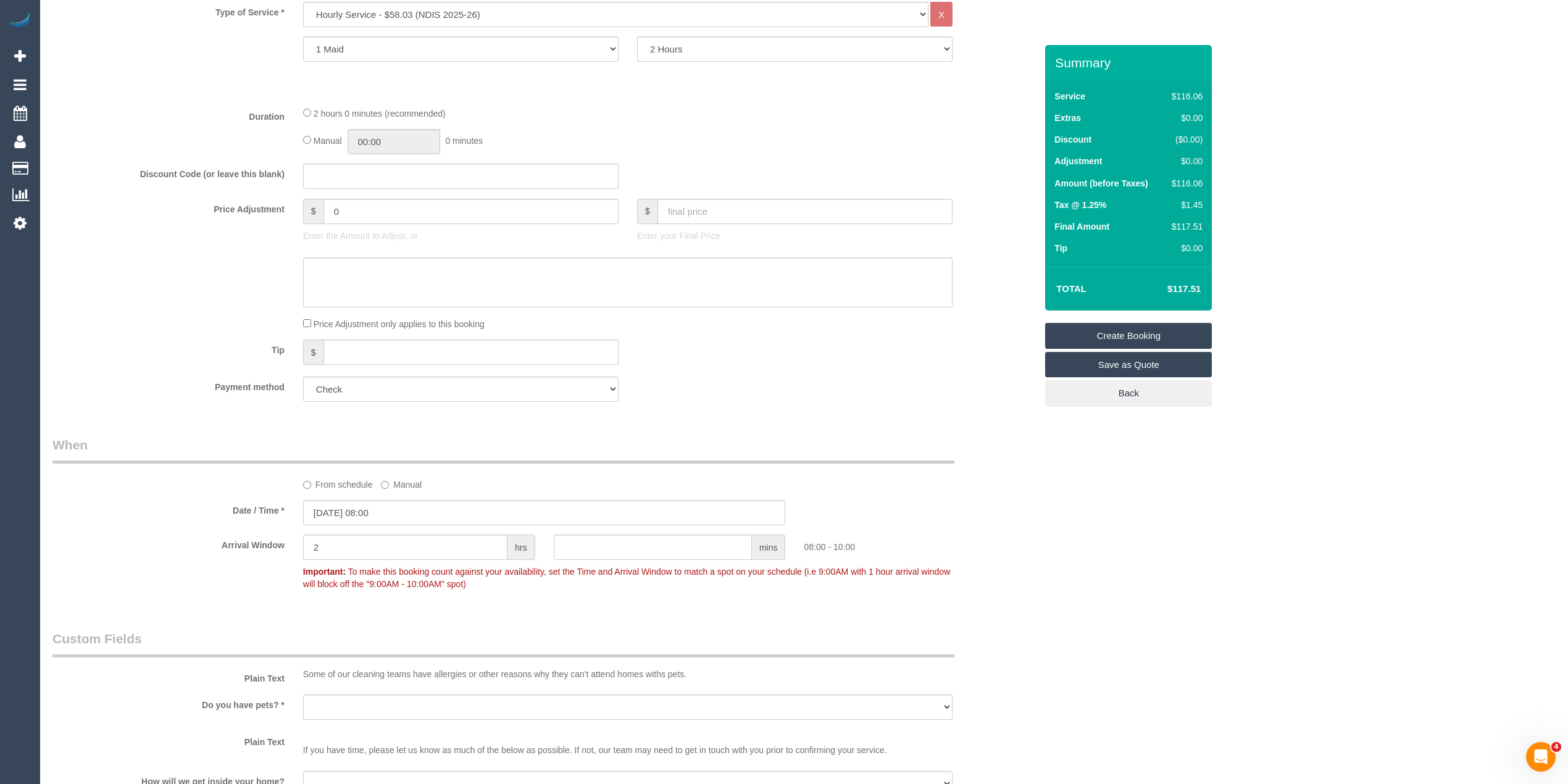
scroll to position [549, 0]
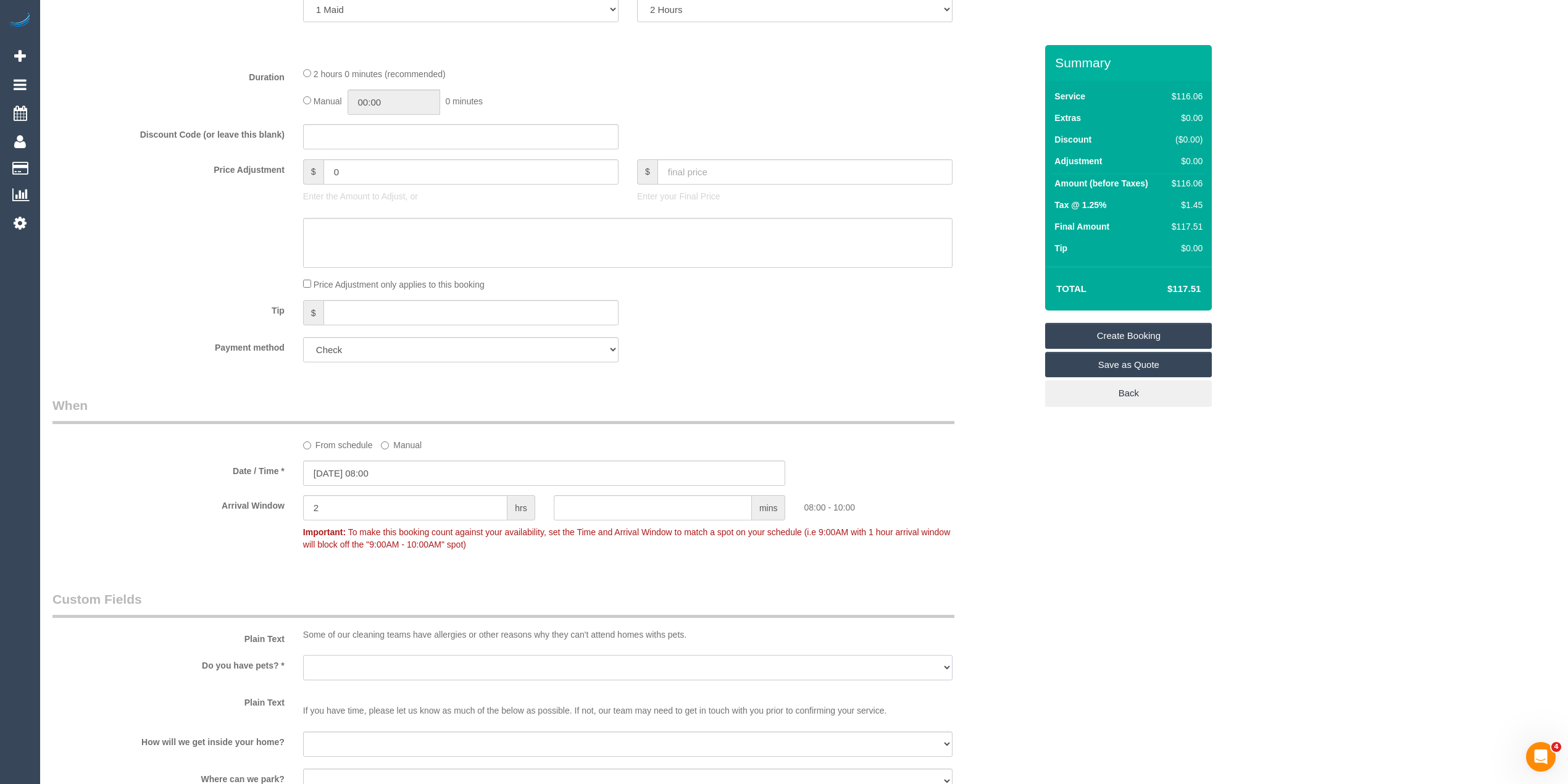
click at [341, 665] on select "Yes - Cats Yes - Dogs No pets Yes - Dogs and Cats Yes - Other" at bounding box center [628, 667] width 650 height 25
select select "number:28"
click at [303, 655] on select "Yes - Cats Yes - Dogs No pets Yes - Dogs and Cats Yes - Other" at bounding box center [628, 667] width 650 height 25
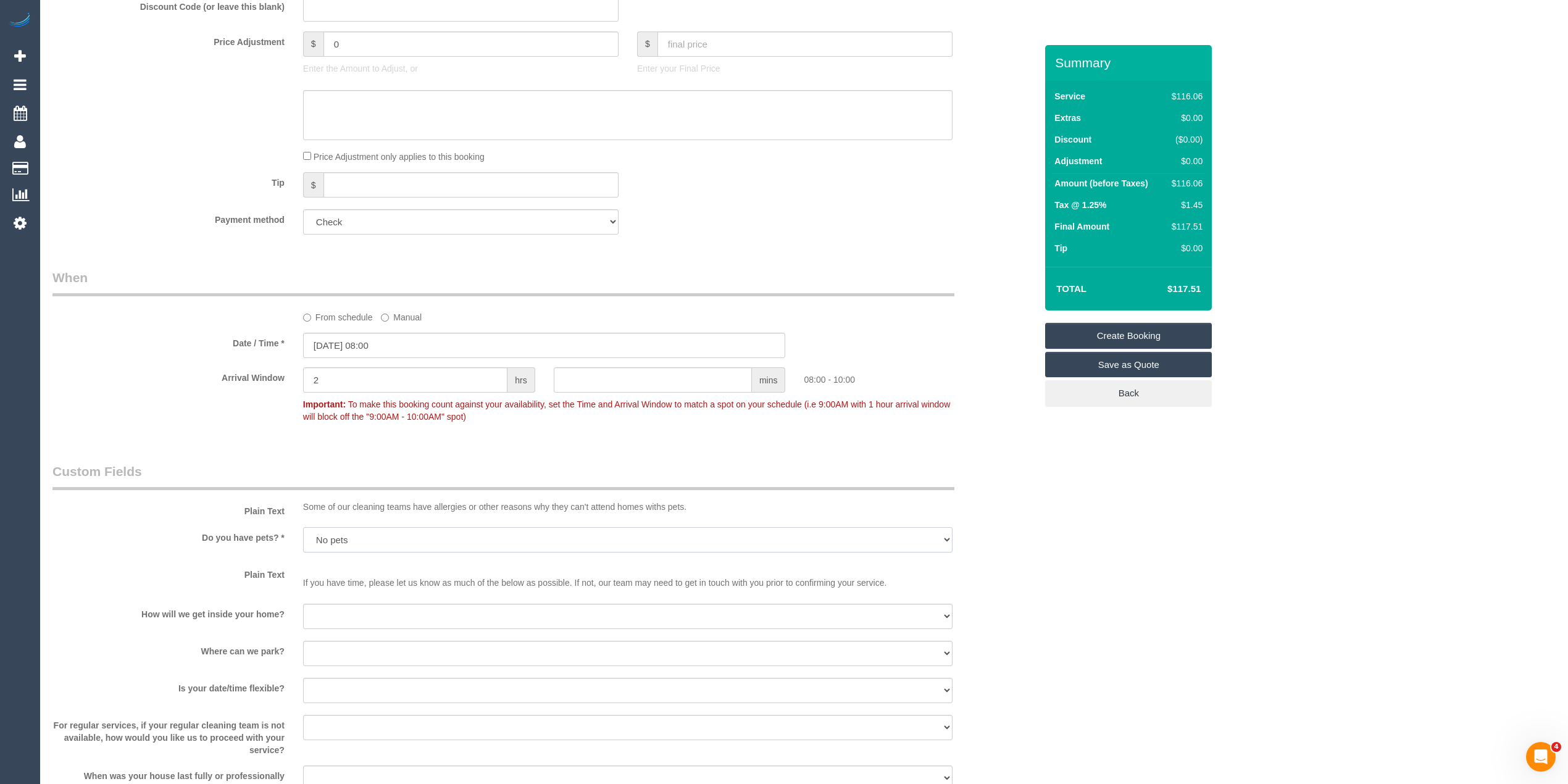
scroll to position [823, 0]
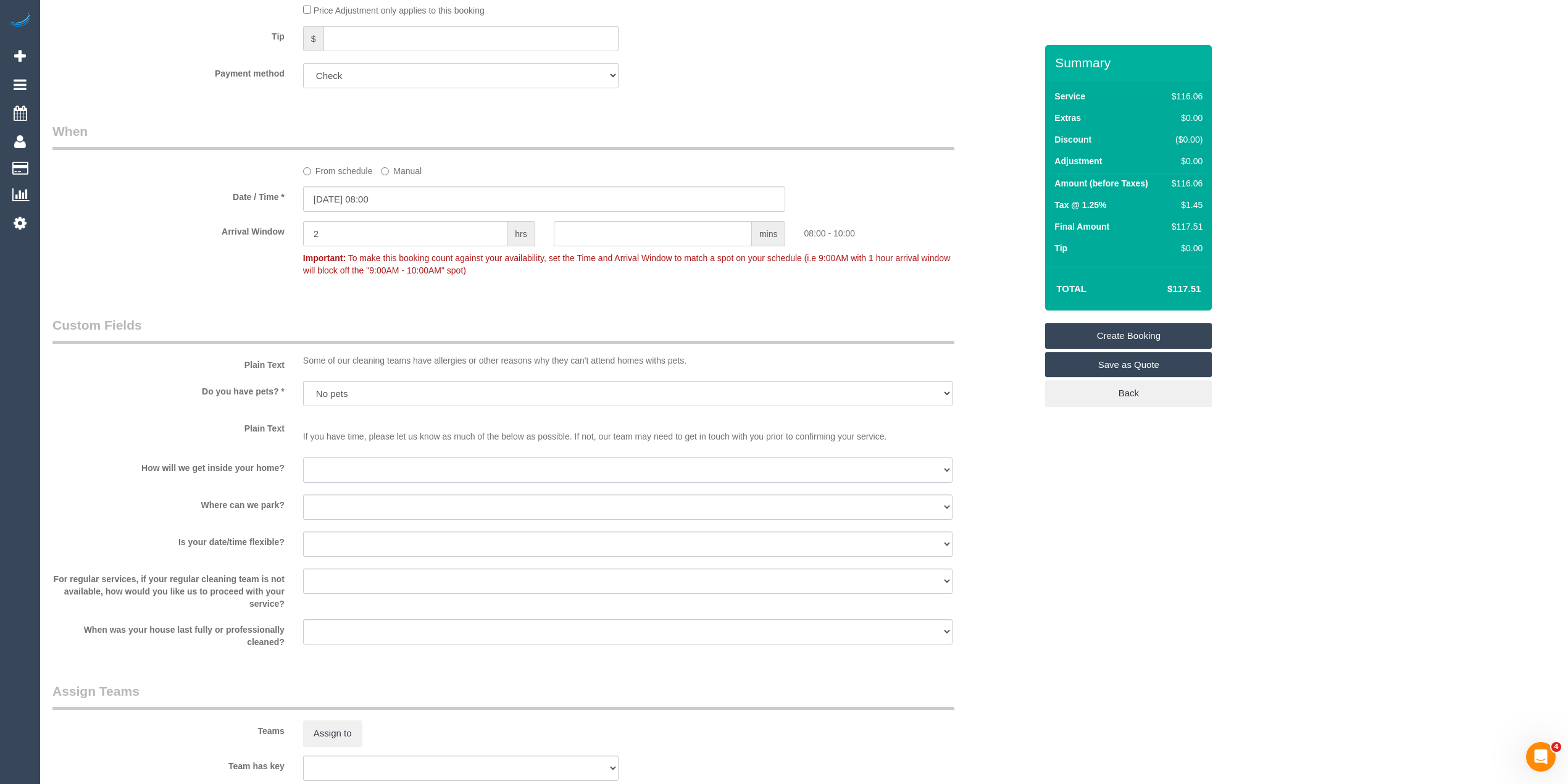
click at [312, 466] on select "I will be home Key will be left (please provide details below) Lock box/Access …" at bounding box center [628, 470] width 650 height 25
select select "number:14"
click at [303, 458] on select "I will be home Key will be left (please provide details below) Lock box/Access …" at bounding box center [628, 470] width 650 height 25
click at [339, 503] on select "I will provide parking on-site Free street parking Paid street parking (cost wi…" at bounding box center [628, 507] width 650 height 25
select select "number:21"
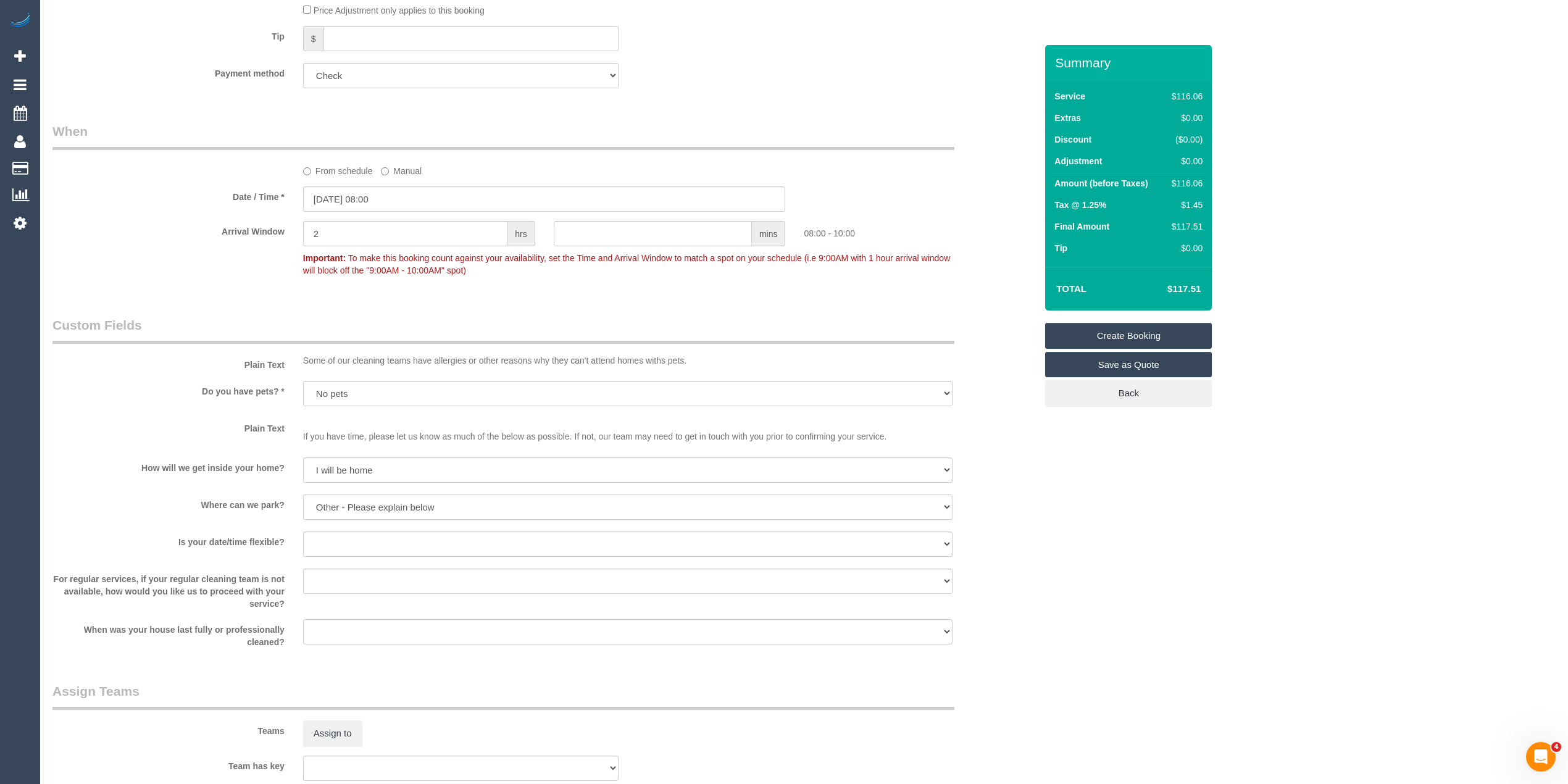
click at [303, 495] on select "I will provide parking on-site Free street parking Paid street parking (cost wi…" at bounding box center [628, 507] width 650 height 25
click at [331, 539] on select "Yes - date and time Yes - date but not time Yes - time but not date No - No fle…" at bounding box center [628, 544] width 650 height 25
click at [303, 532] on select "Yes - date and time Yes - date but not time Yes - time but not date No - No fle…" at bounding box center [628, 544] width 650 height 25
click at [342, 541] on select "Yes - date and time Yes - date but not time Yes - time but not date No - No fle…" at bounding box center [628, 544] width 650 height 25
select select "number:25"
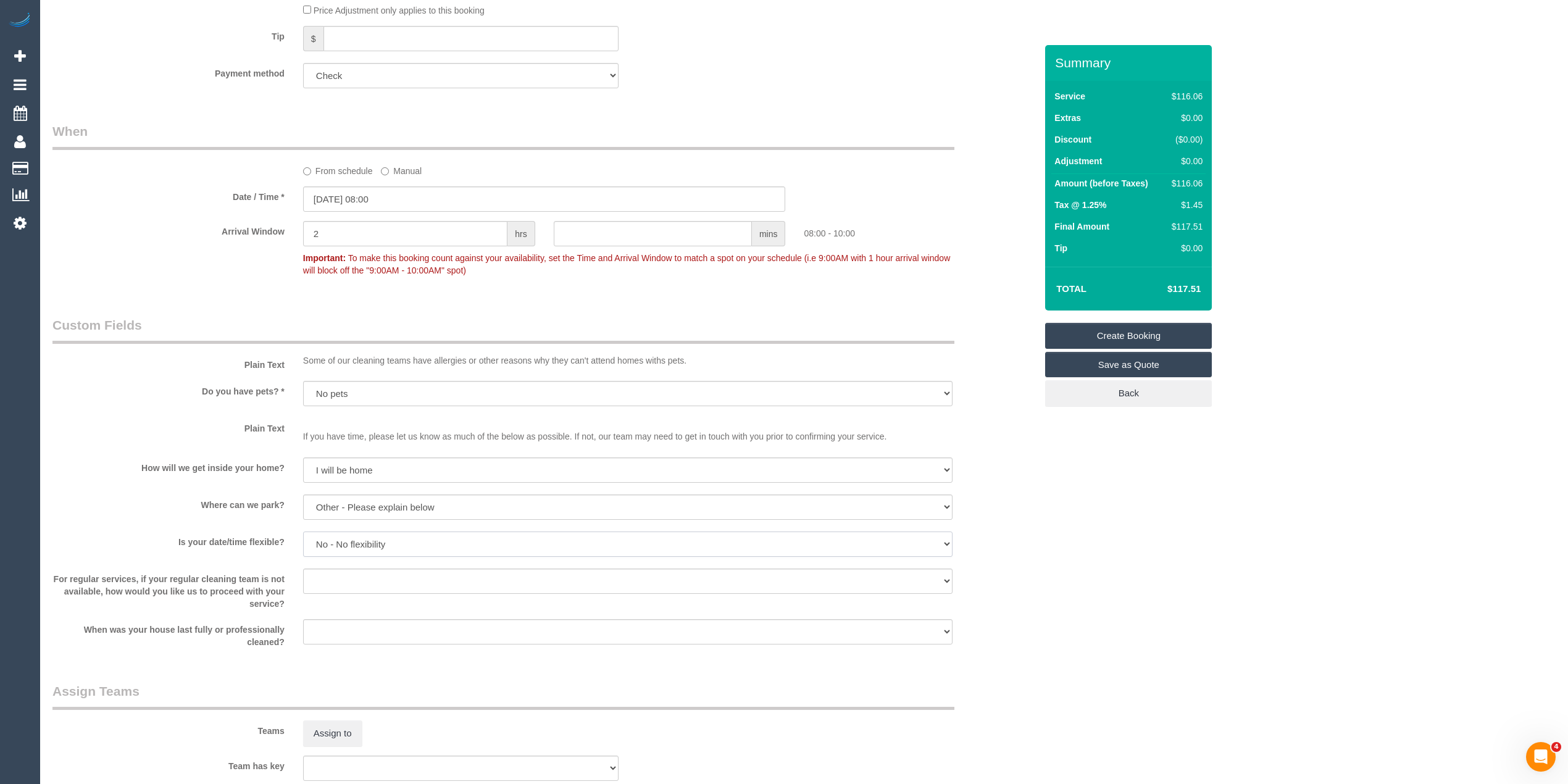
click at [303, 532] on select "Yes - date and time Yes - date but not time Yes - time but not date No - No fle…" at bounding box center [628, 544] width 650 height 25
click at [323, 574] on select "Arrange a cleaner to cover and do not bother you Arrange a cleaner to cover and…" at bounding box center [628, 581] width 650 height 25
select select "number:35"
click at [303, 569] on select "Arrange a cleaner to cover and do not bother you Arrange a cleaner to cover and…" at bounding box center [628, 581] width 650 height 25
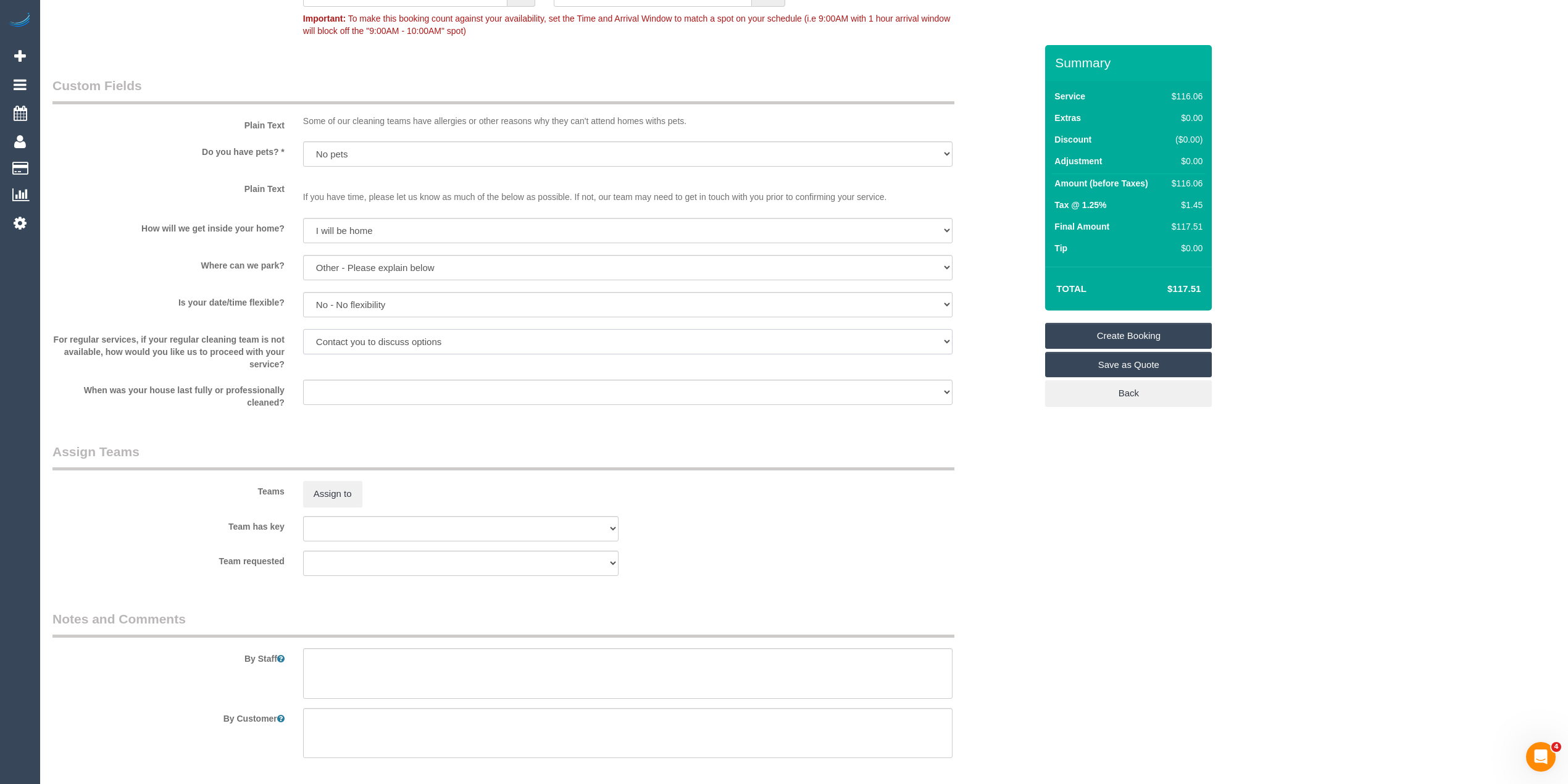
scroll to position [1097, 0]
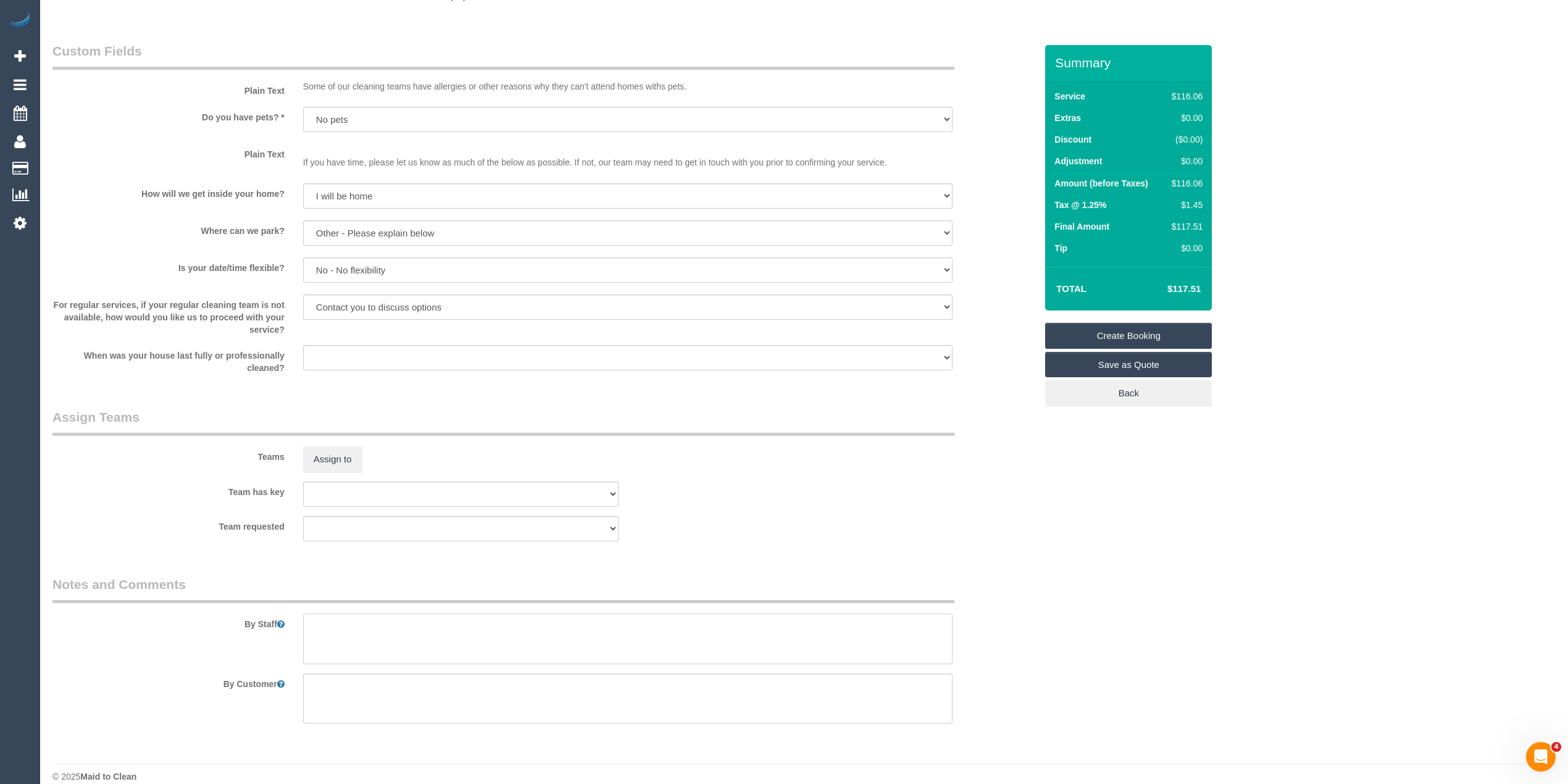
click at [387, 629] on textarea at bounding box center [628, 639] width 650 height 51
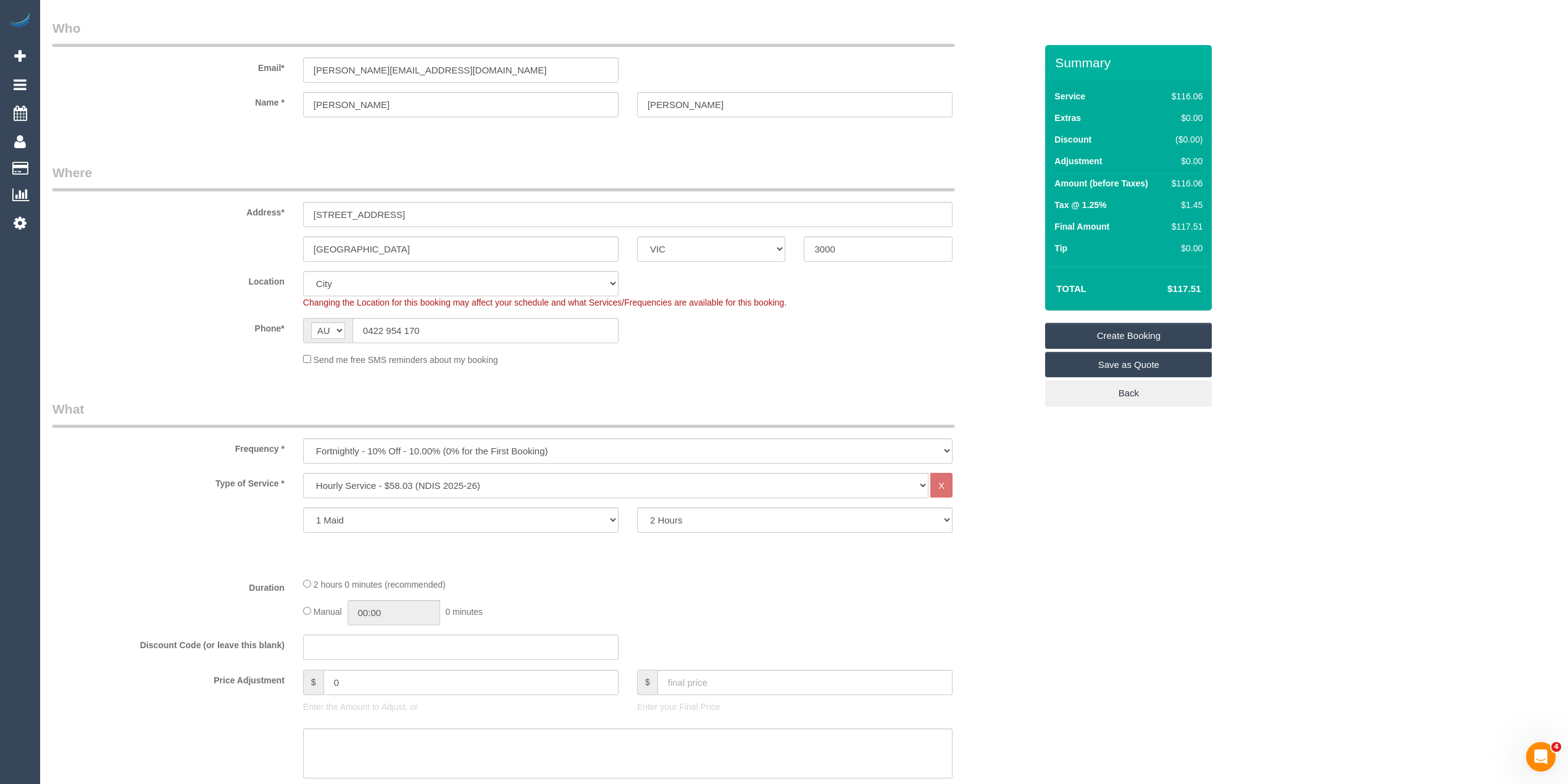
scroll to position [0, 0]
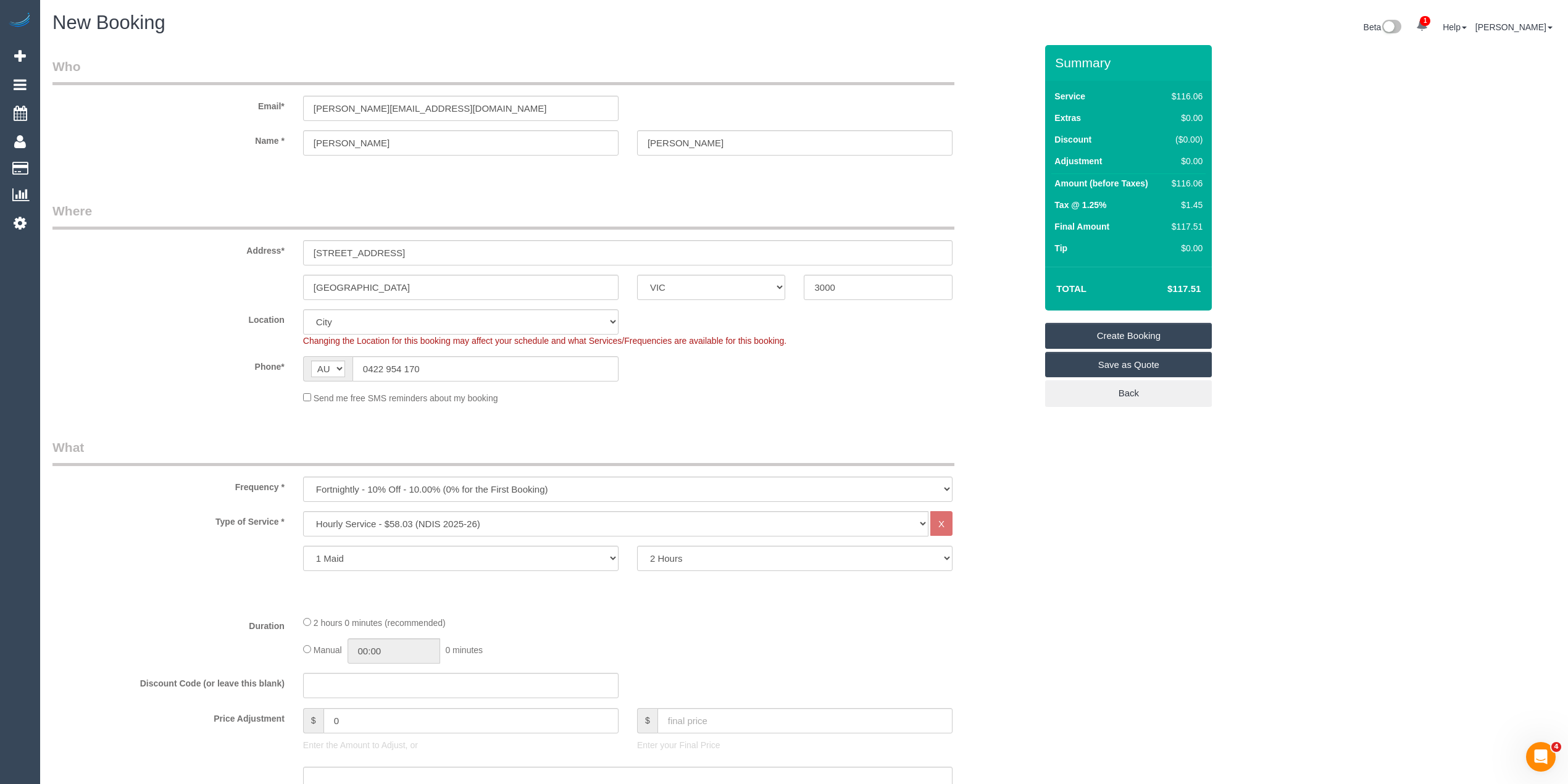
type textarea "Please ask the customer which areas they want cleaned, thank you."
drag, startPoint x: 477, startPoint y: 109, endPoint x: 294, endPoint y: 104, distance: 183.1
click at [295, 105] on div "michaelhudson@mailfence.com" at bounding box center [461, 108] width 334 height 25
click at [1111, 327] on link "Create Booking" at bounding box center [1128, 336] width 166 height 26
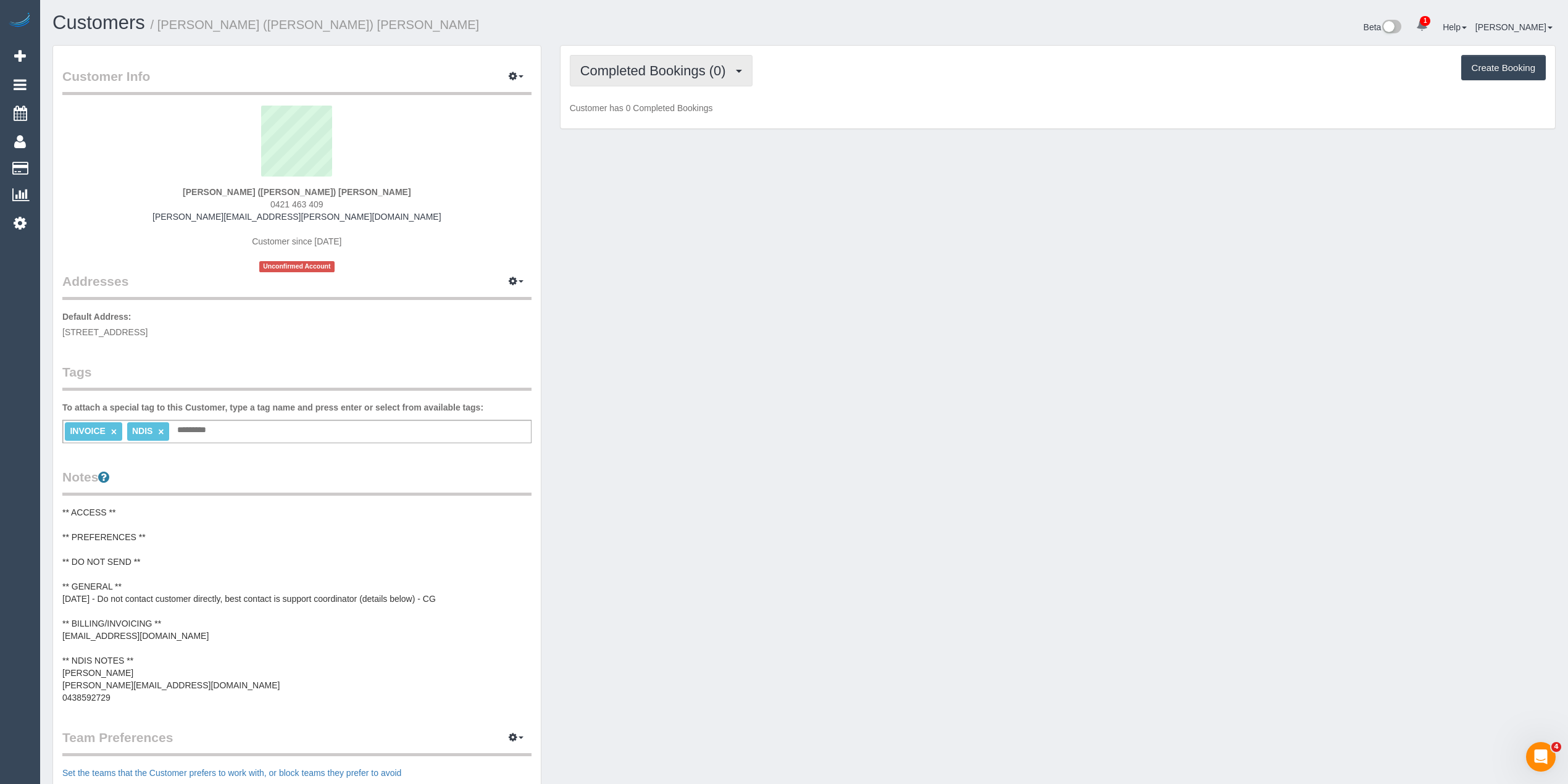
click at [623, 64] on span "Completed Bookings (0)" at bounding box center [656, 70] width 152 height 15
click at [678, 114] on link "Upcoming Bookings (1)" at bounding box center [634, 116] width 129 height 16
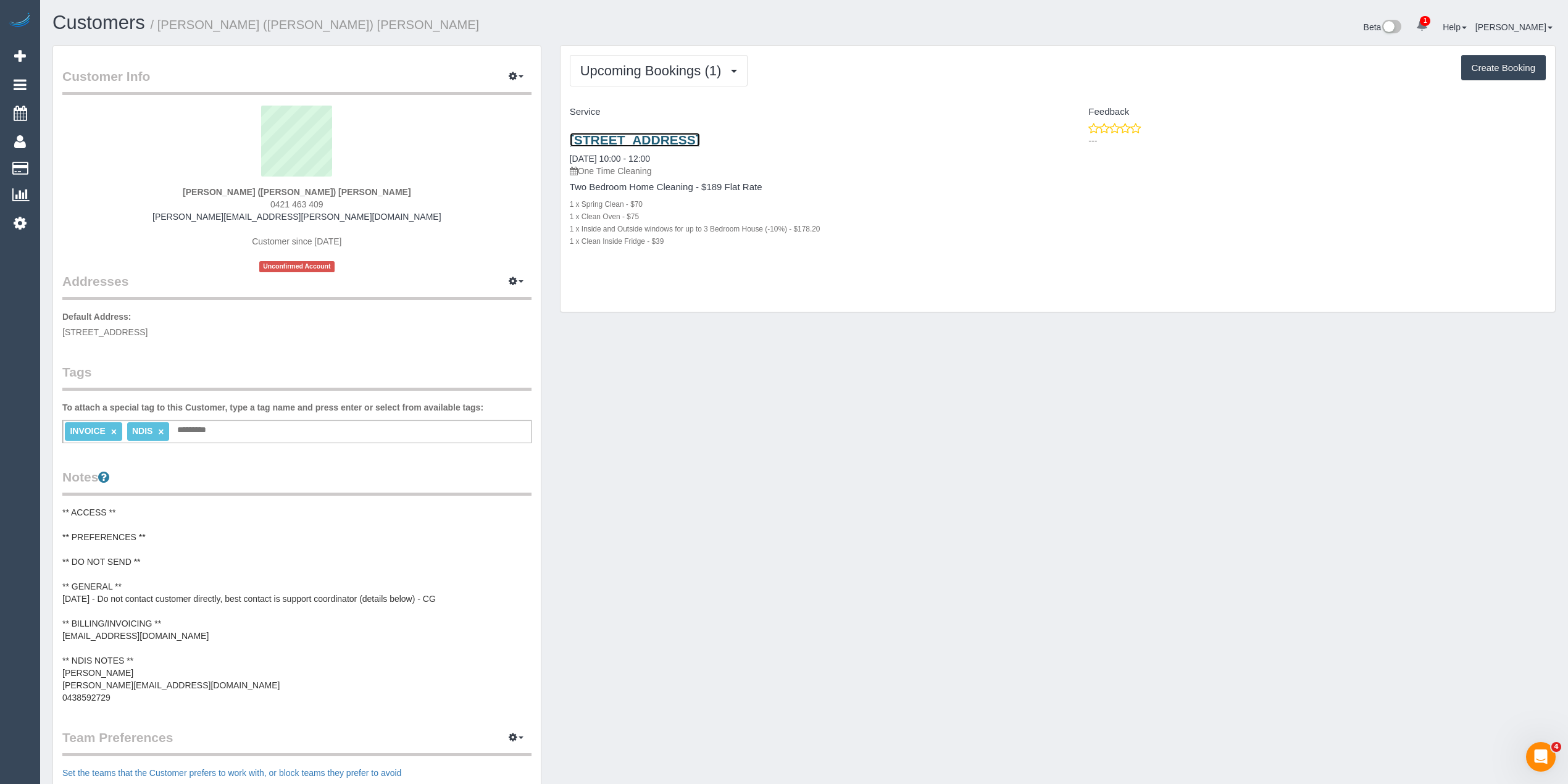
click at [695, 142] on link "2/18 Surrey Rd, West Croydon, VIC 3163" at bounding box center [634, 140] width 130 height 15
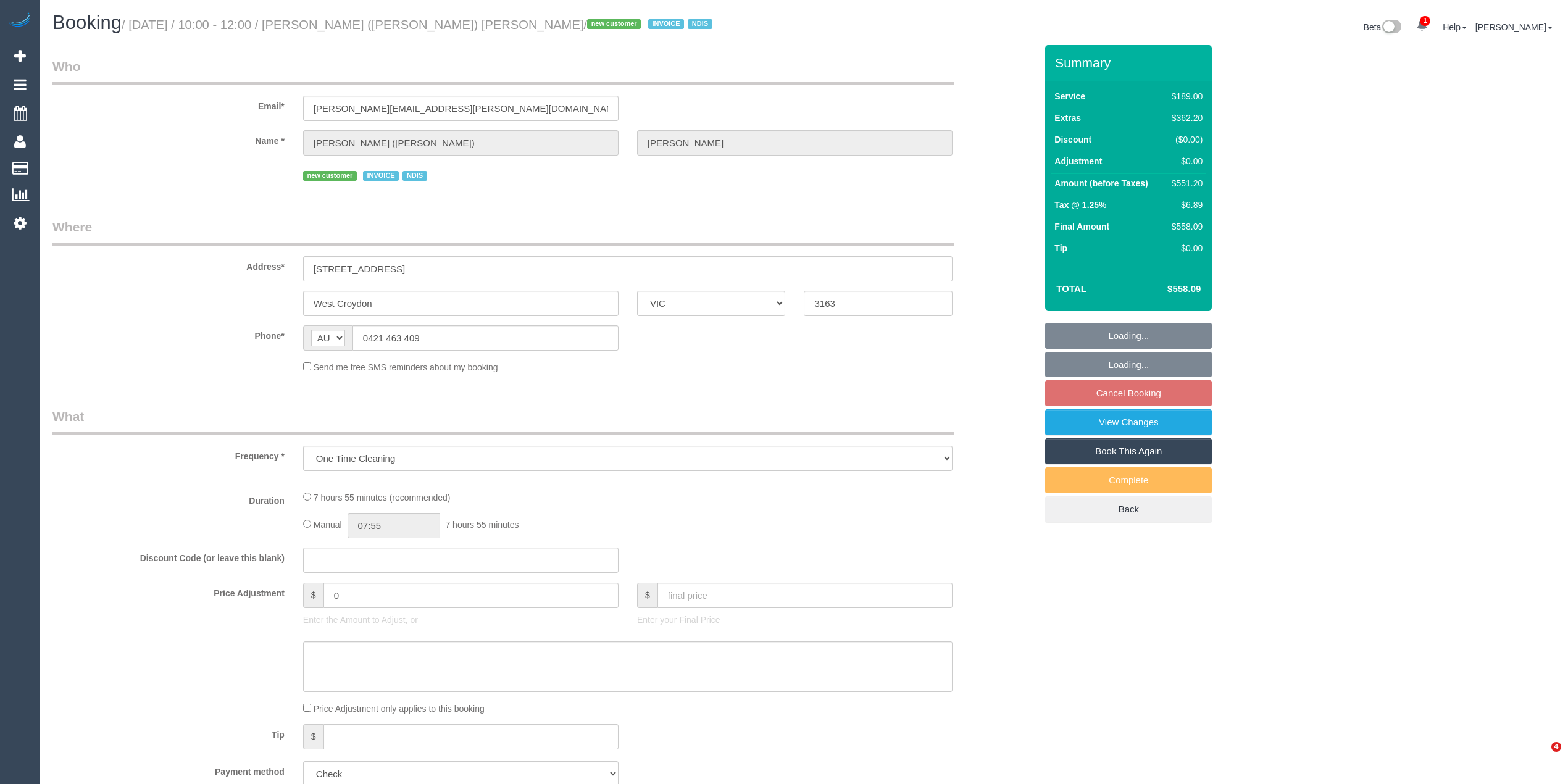
select select "VIC"
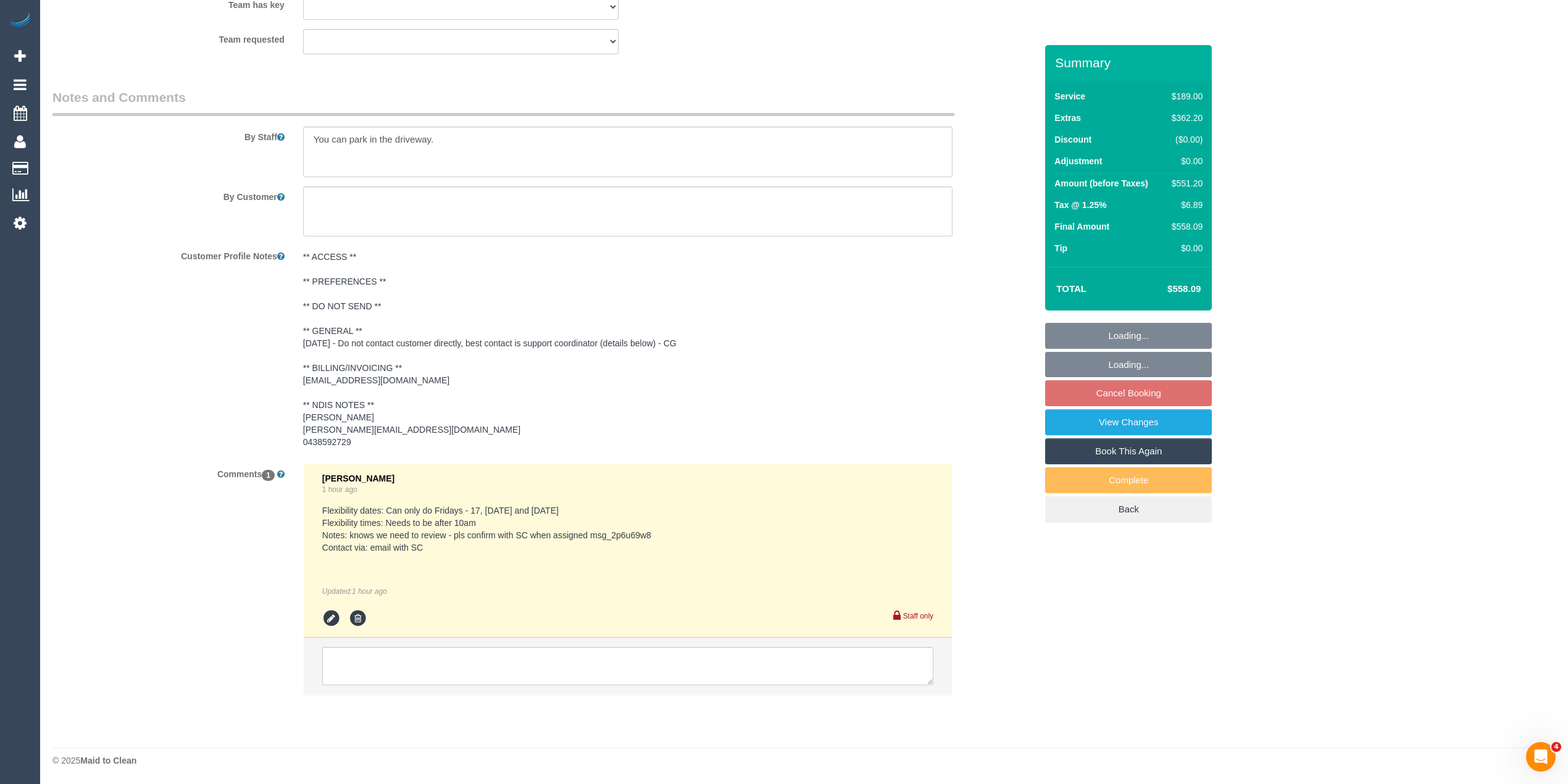
select select "number:29"
select select "number:14"
select select "number:18"
select select "number:36"
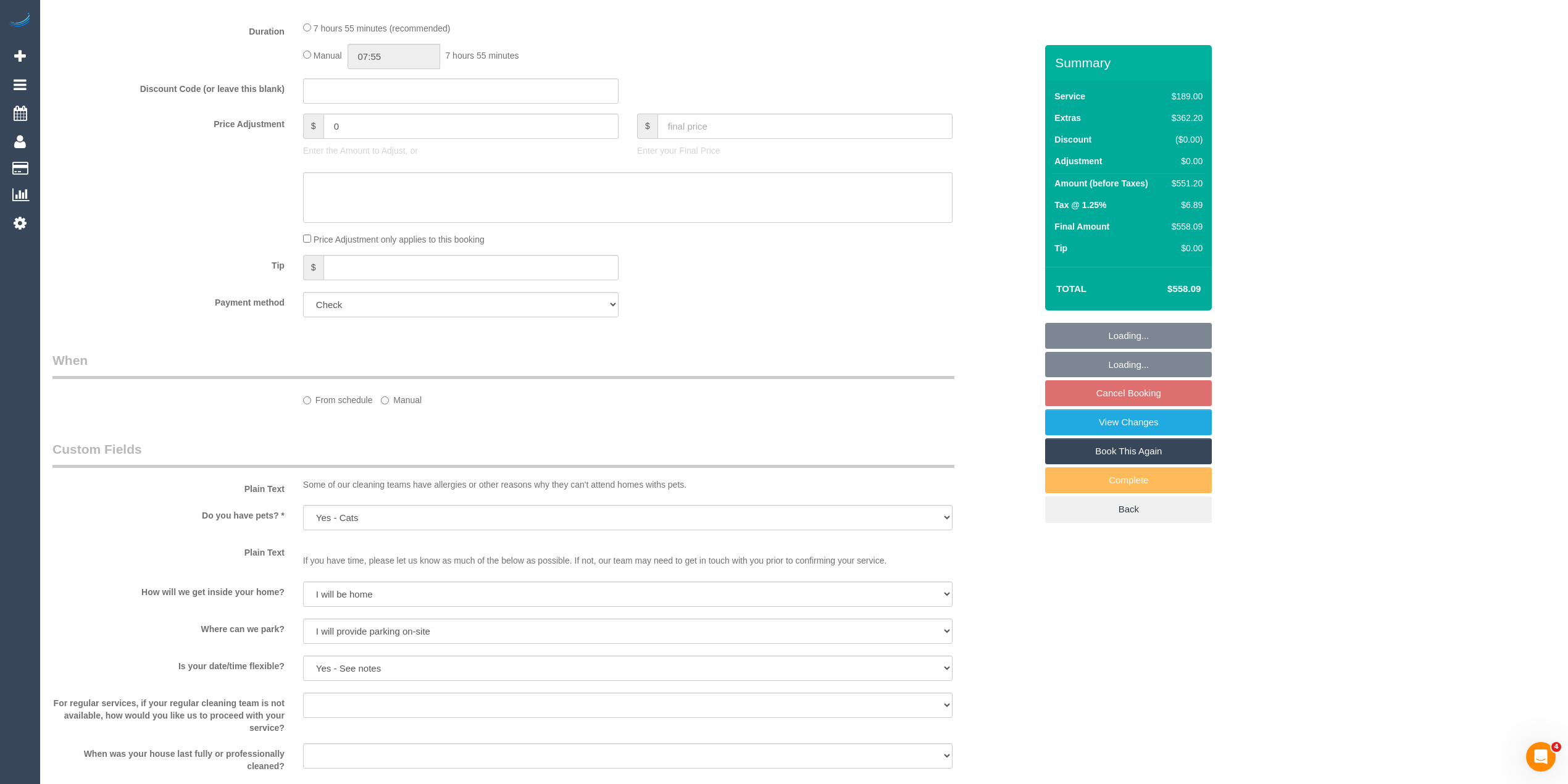
select select "object:811"
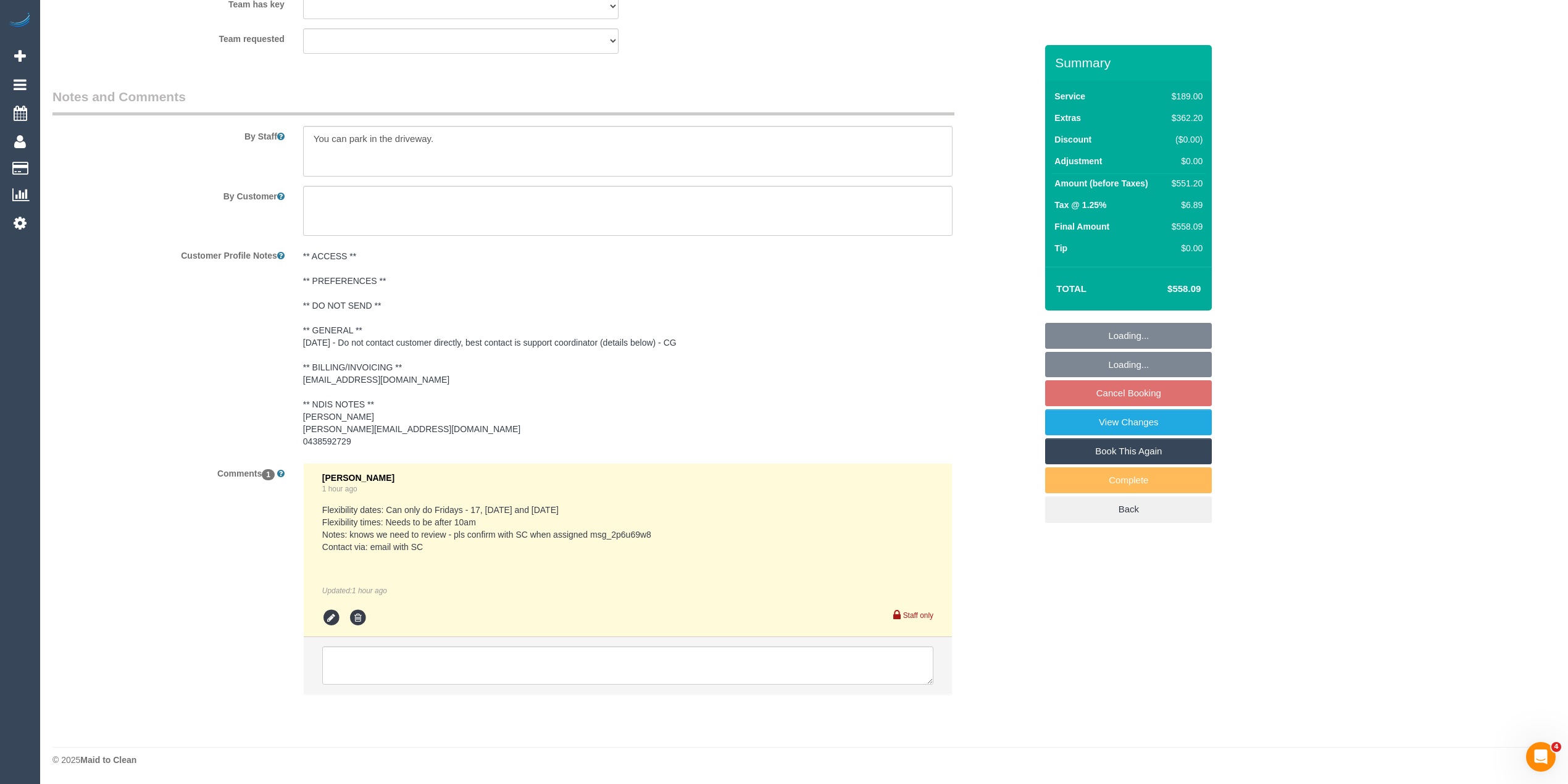
select select "spot3"
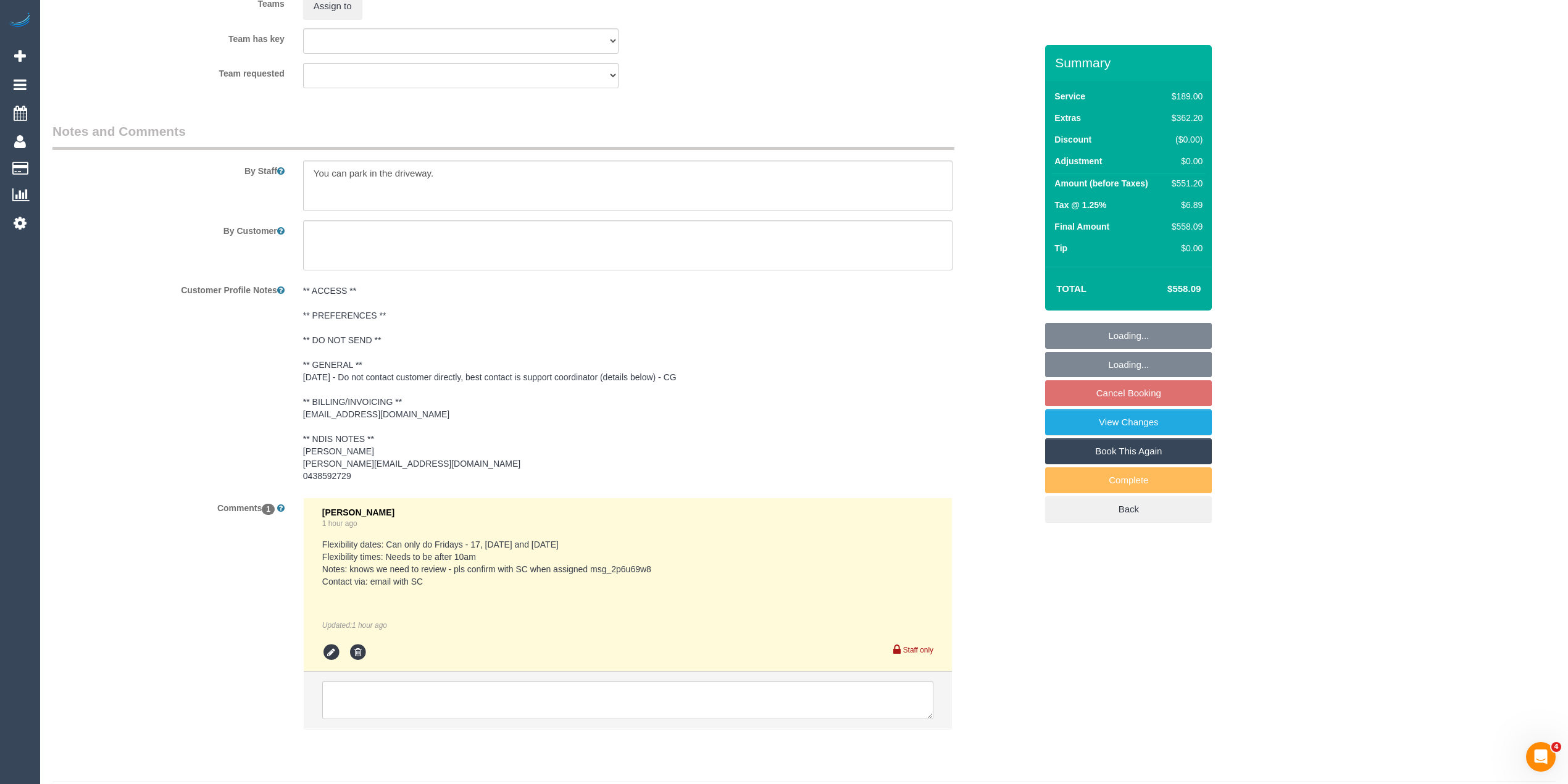
scroll to position [1960, 0]
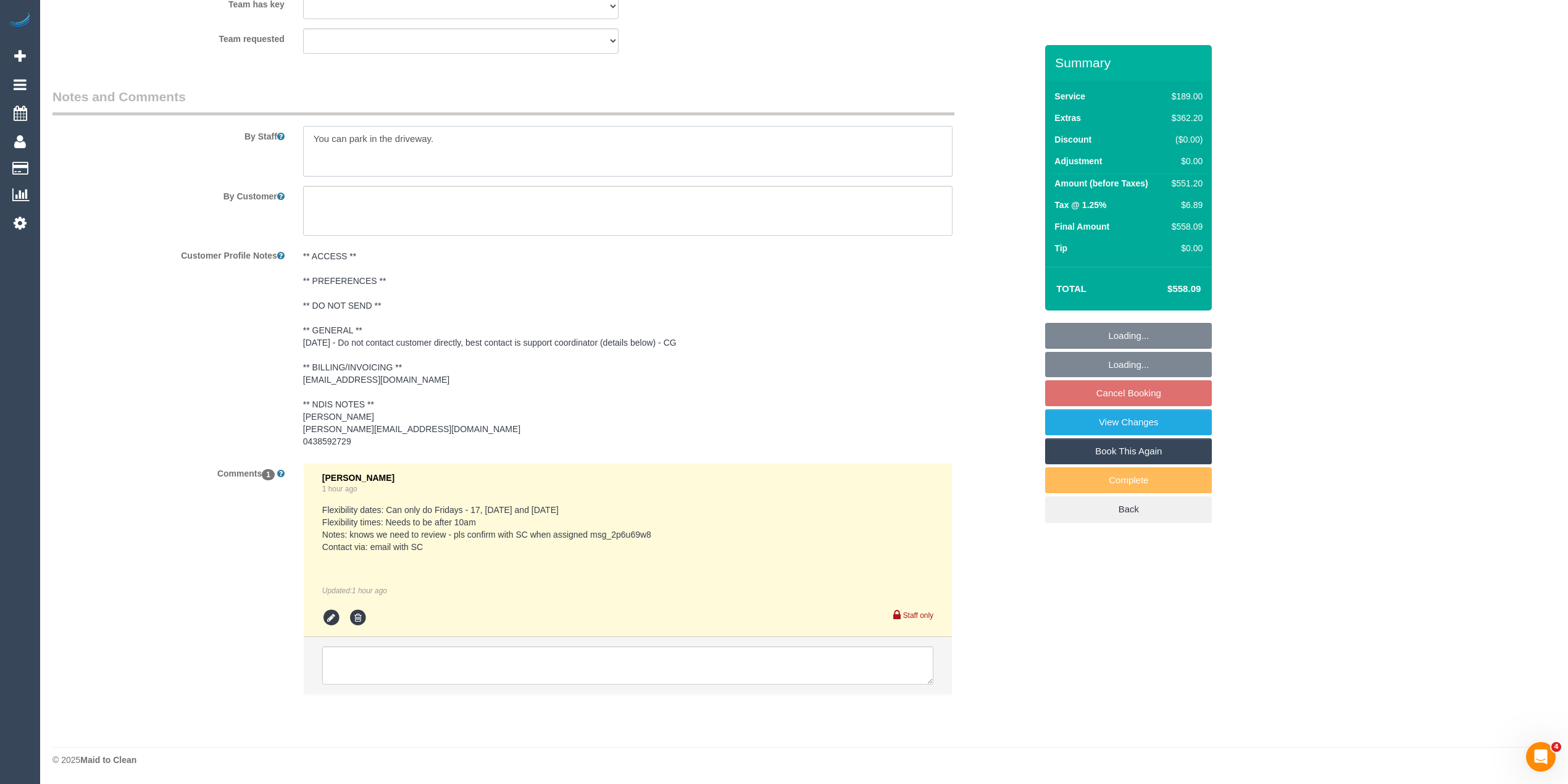
click at [474, 142] on textarea at bounding box center [628, 151] width 650 height 51
paste textarea "We just require them to clean behind the couch It may require some manoeuvre to…"
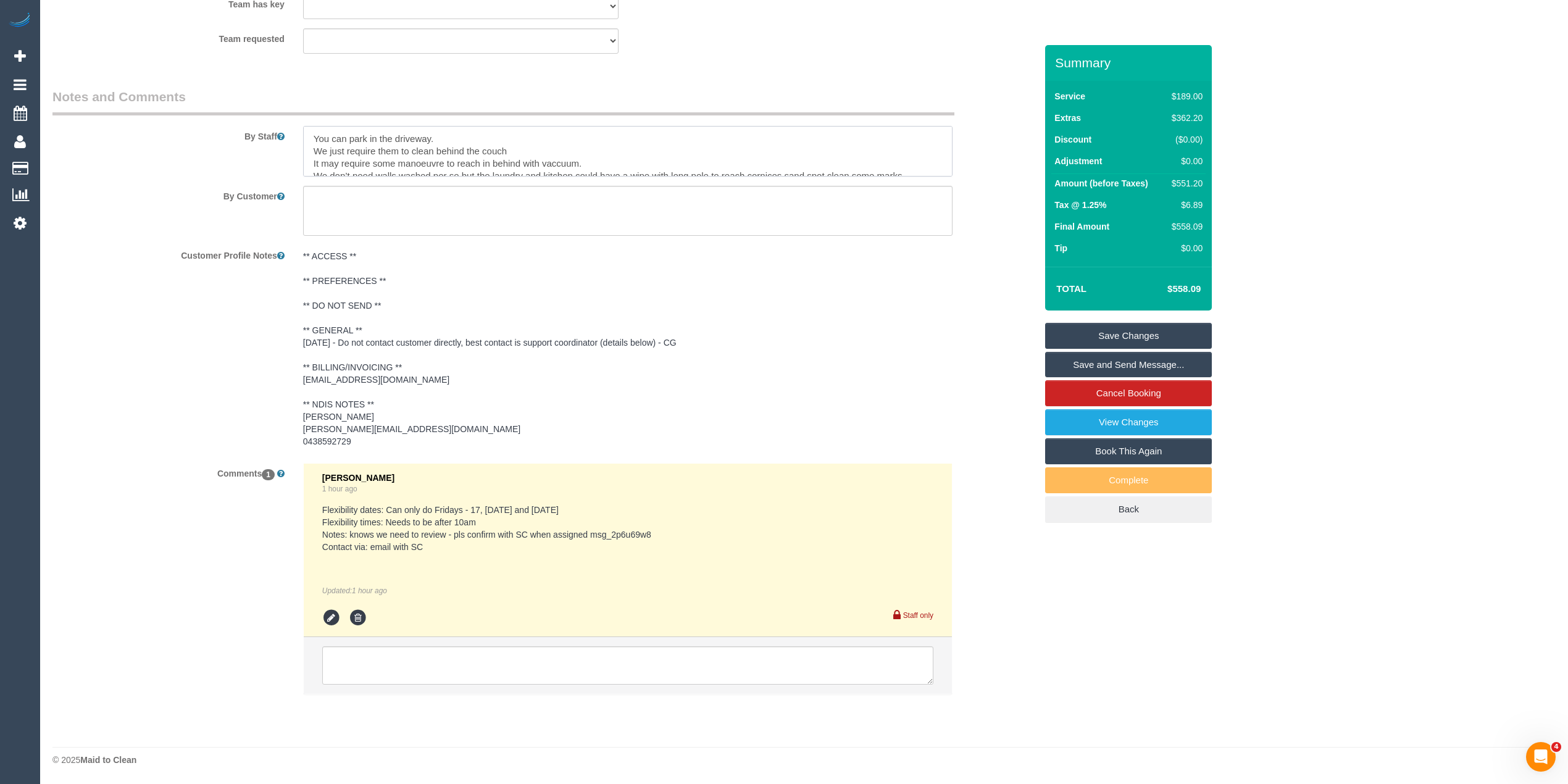
scroll to position [5, 0]
click at [349, 139] on textarea at bounding box center [628, 151] width 650 height 51
type textarea "You can park in the driveway. We require them to clean behind the couch It may …"
click at [1152, 334] on link "Save Changes" at bounding box center [1128, 336] width 166 height 26
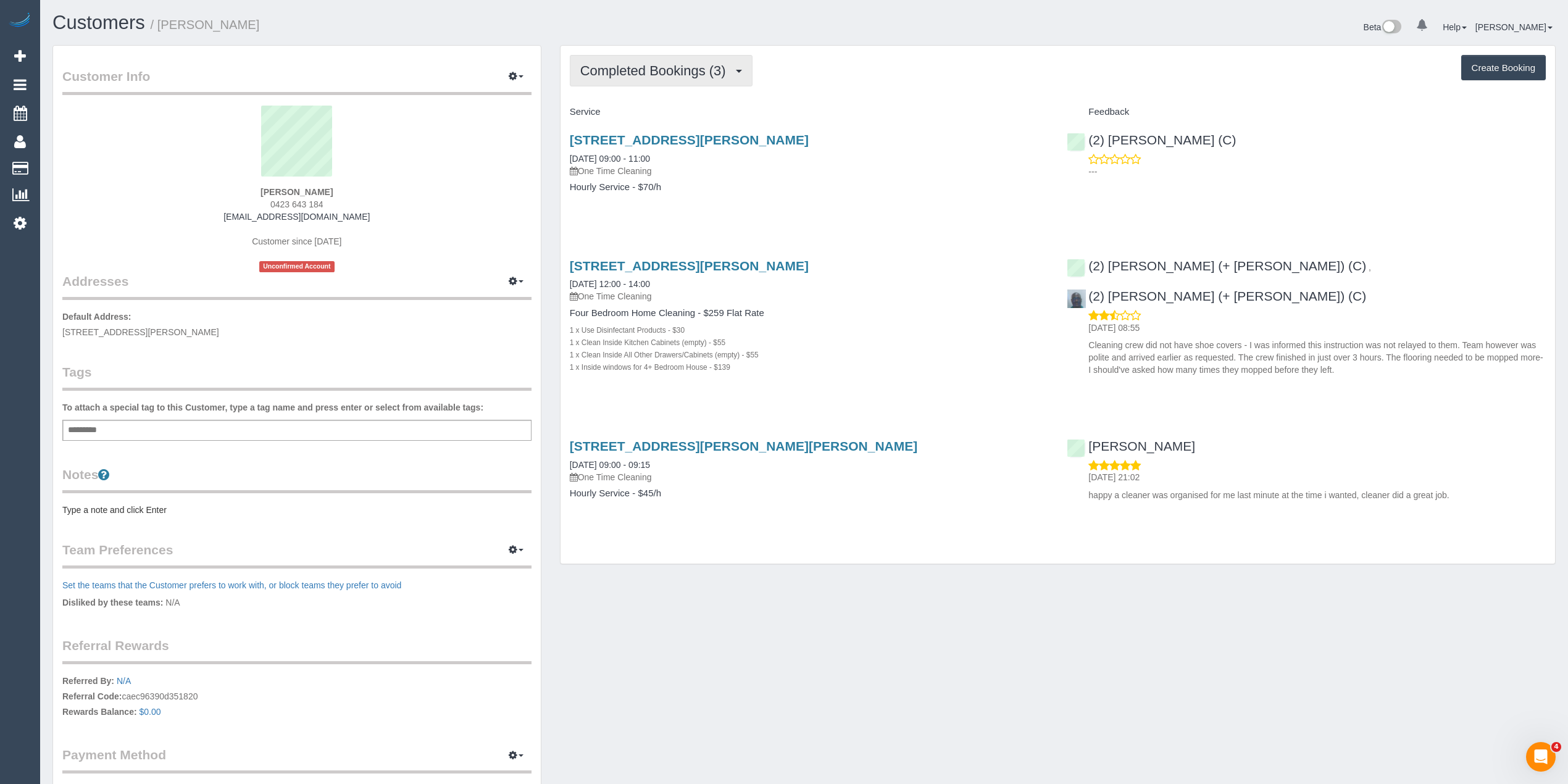
click at [645, 75] on span "Completed Bookings (3)" at bounding box center [656, 70] width 152 height 15
click at [671, 110] on link "Upcoming Bookings (1)" at bounding box center [634, 116] width 129 height 16
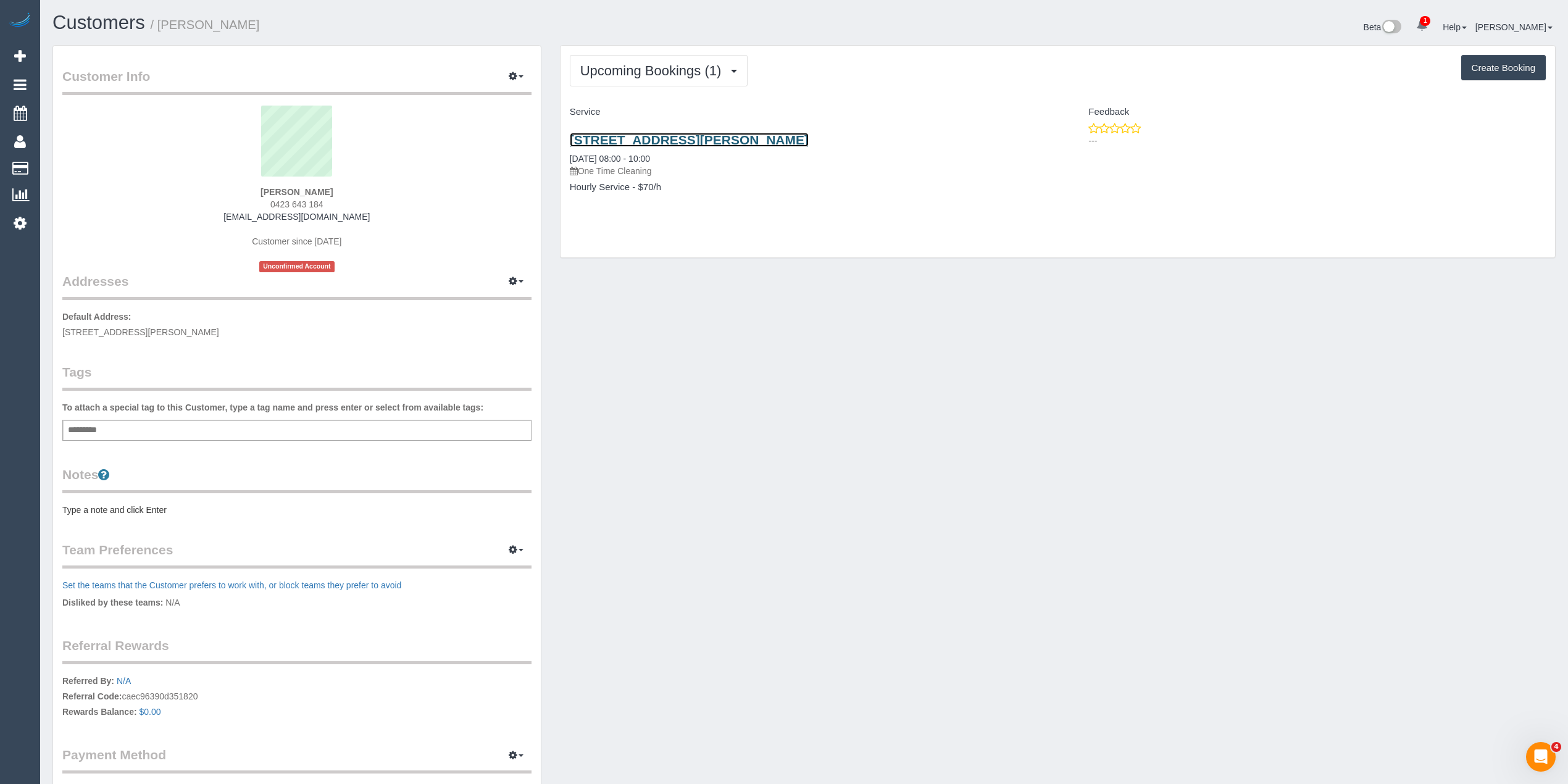
click at [727, 137] on link "1/2 Carrington Street, Hampton East, VIC 3188" at bounding box center [689, 140] width 239 height 15
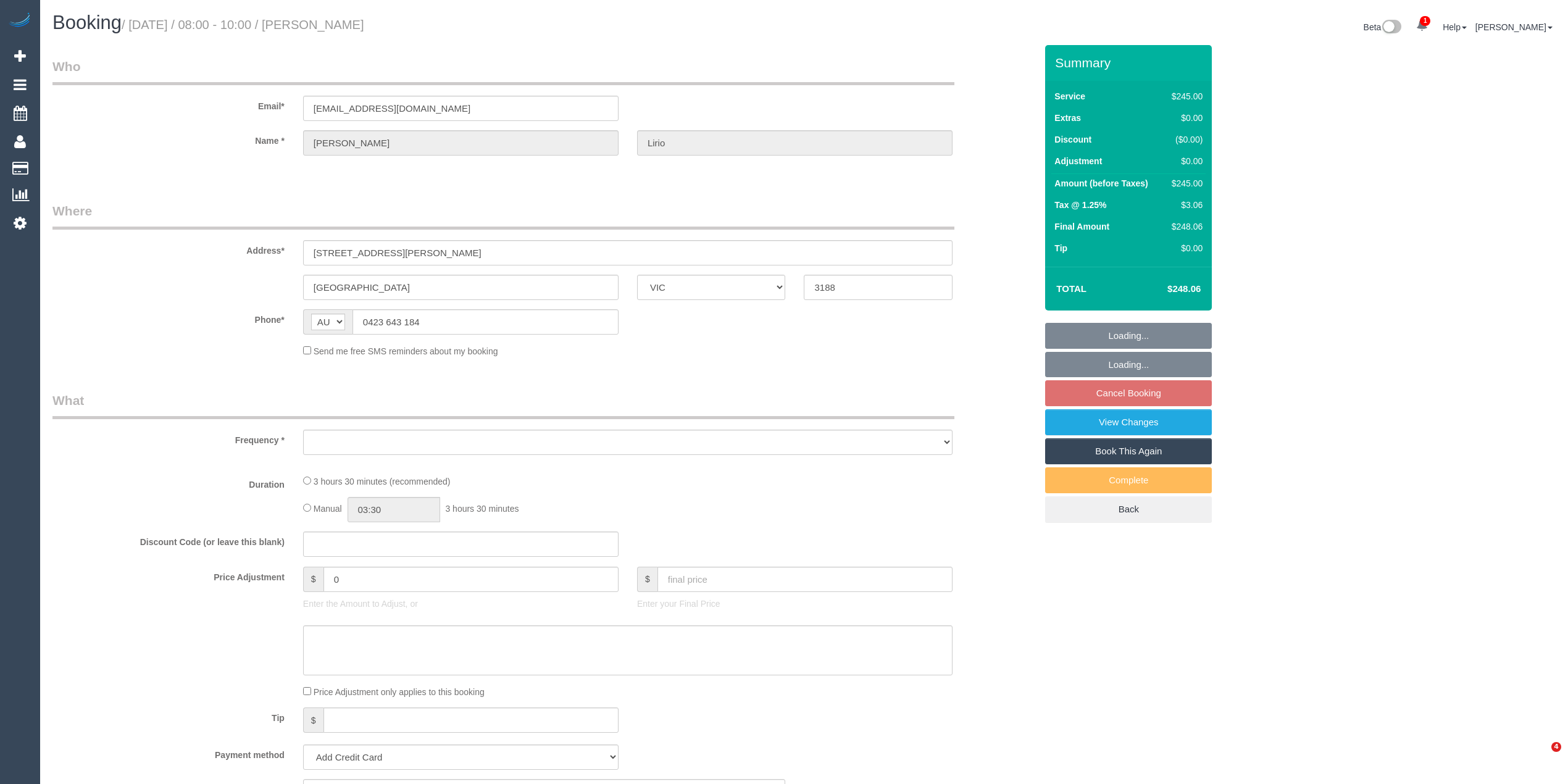
select select "VIC"
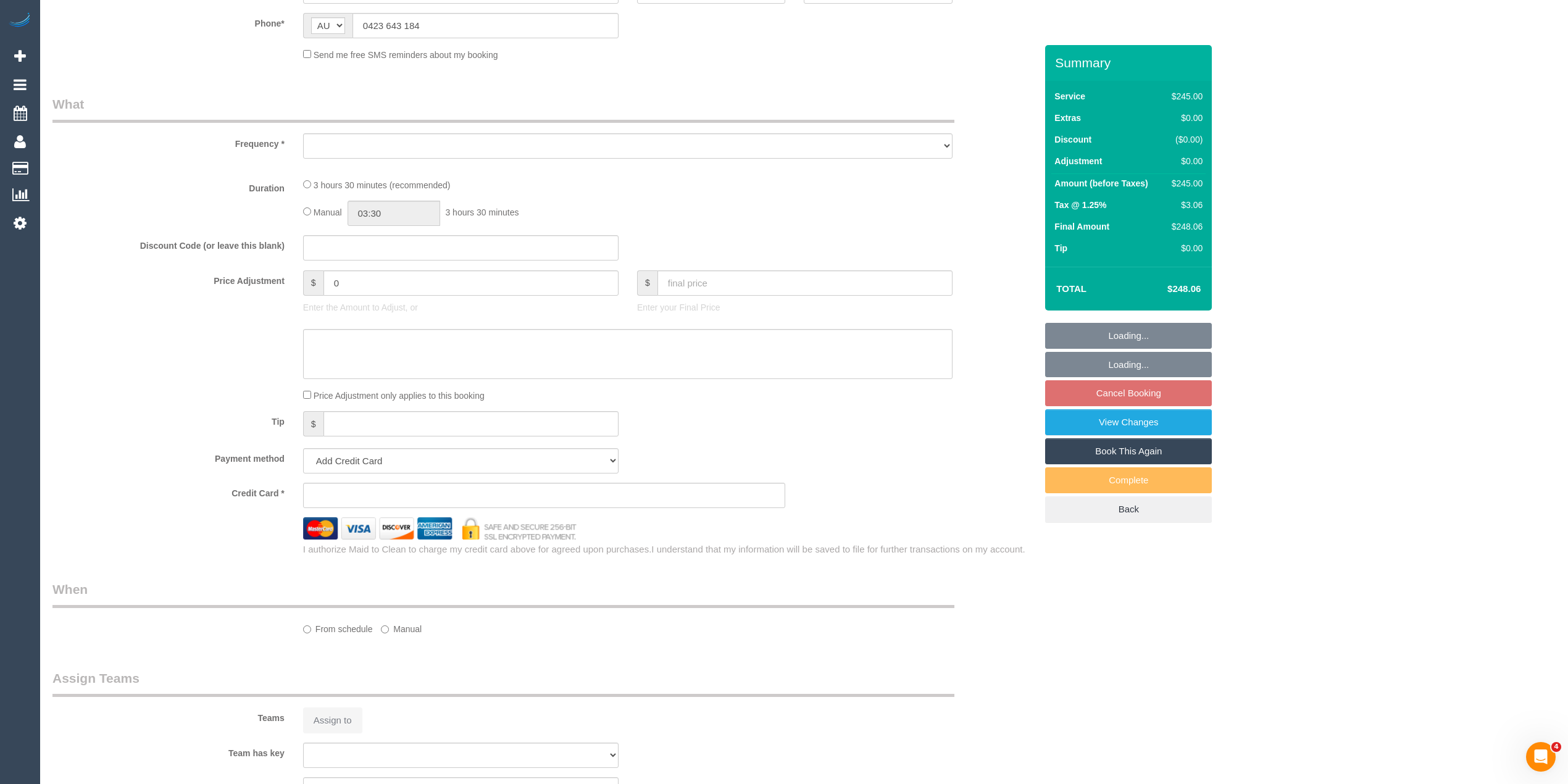
select select "string:stripe-pm_1QuidR2GScqysDRVTQCOsLI3"
select select "210"
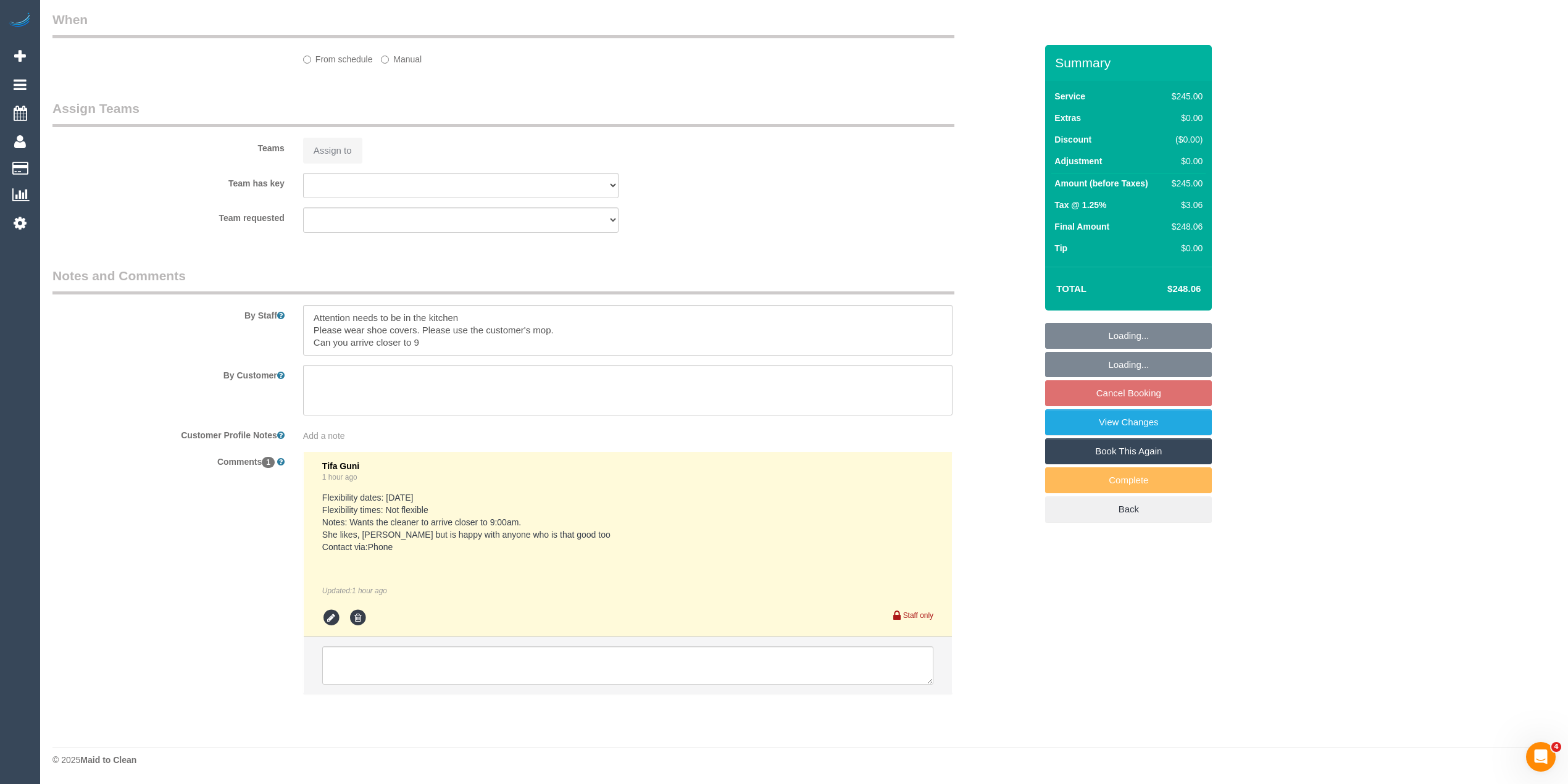
select select "object:738"
select select "number:28"
select select "number:14"
select select "number:18"
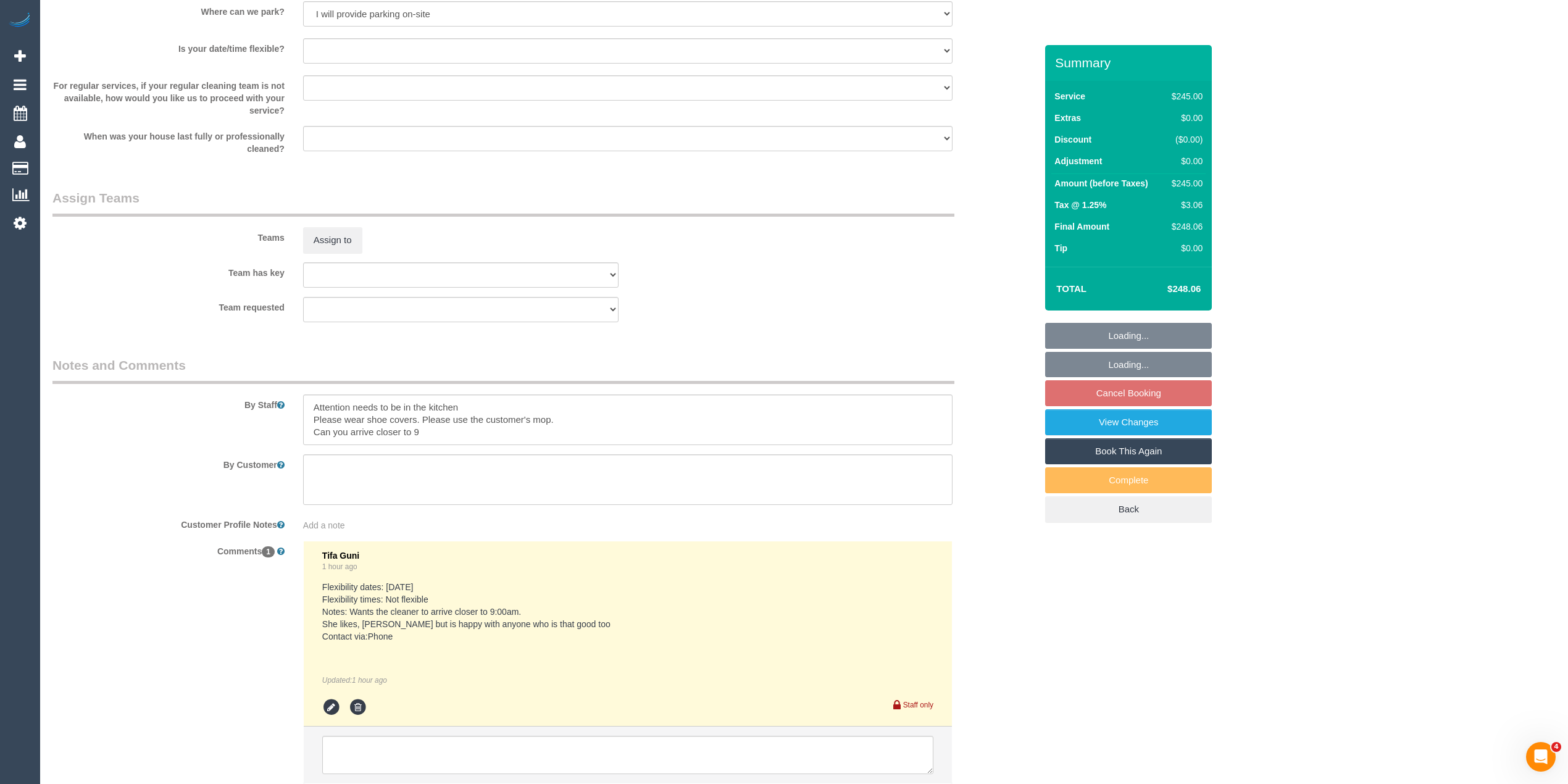
scroll to position [1667, 0]
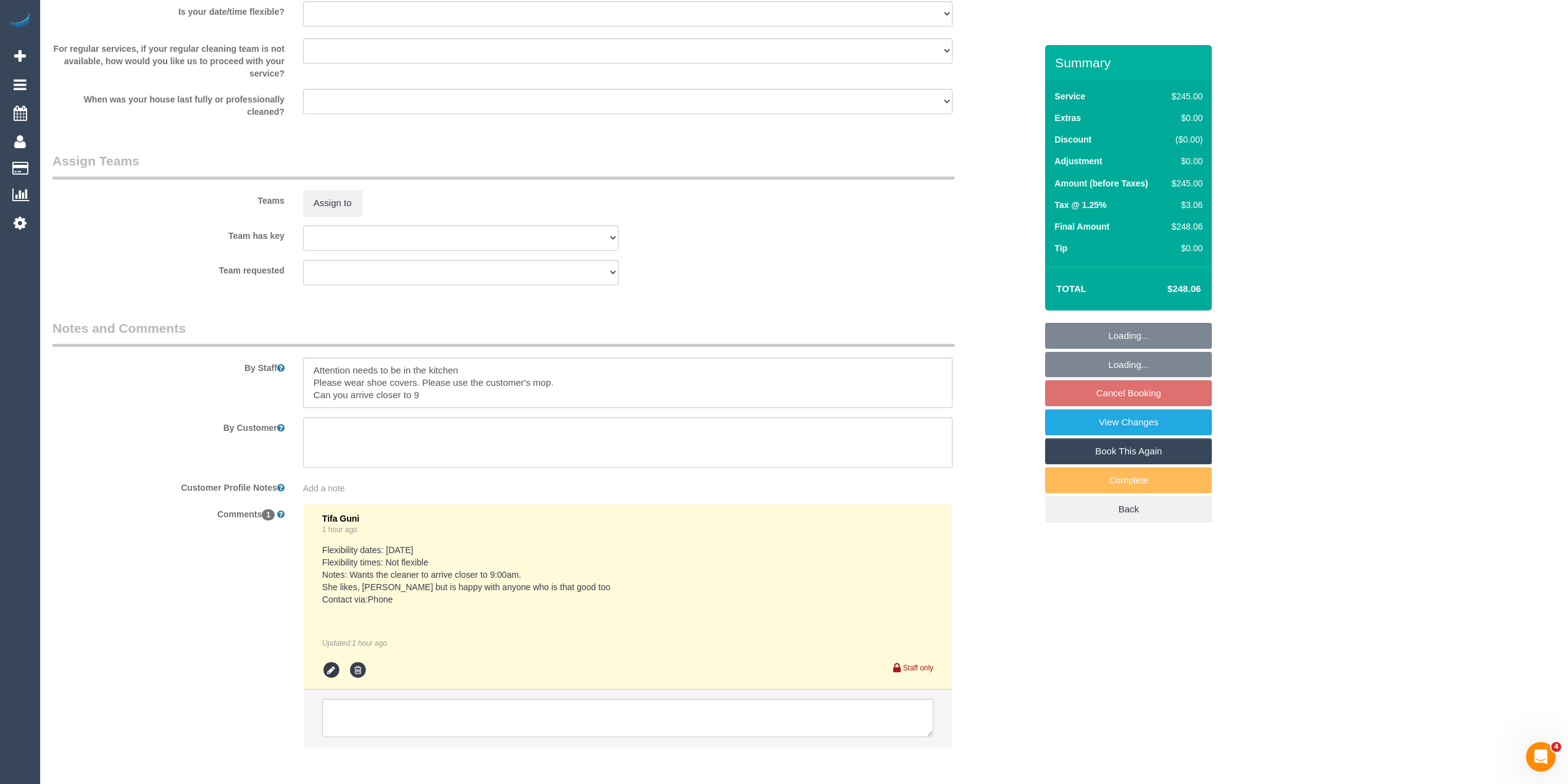
select select "spot2"
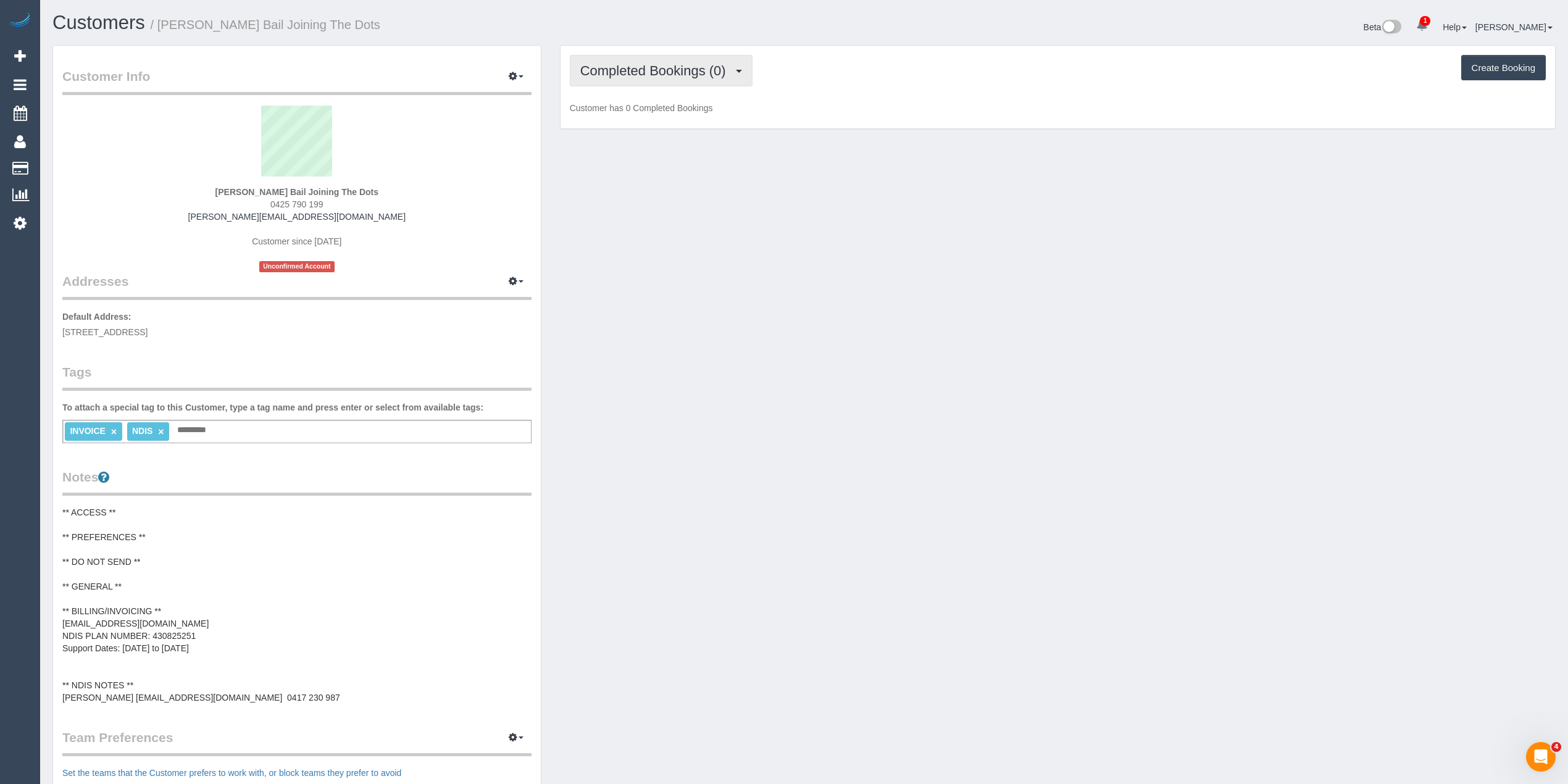
click at [628, 63] on span "Completed Bookings (0)" at bounding box center [656, 70] width 152 height 15
click at [644, 109] on link "Upcoming Bookings (12)" at bounding box center [635, 116] width 130 height 16
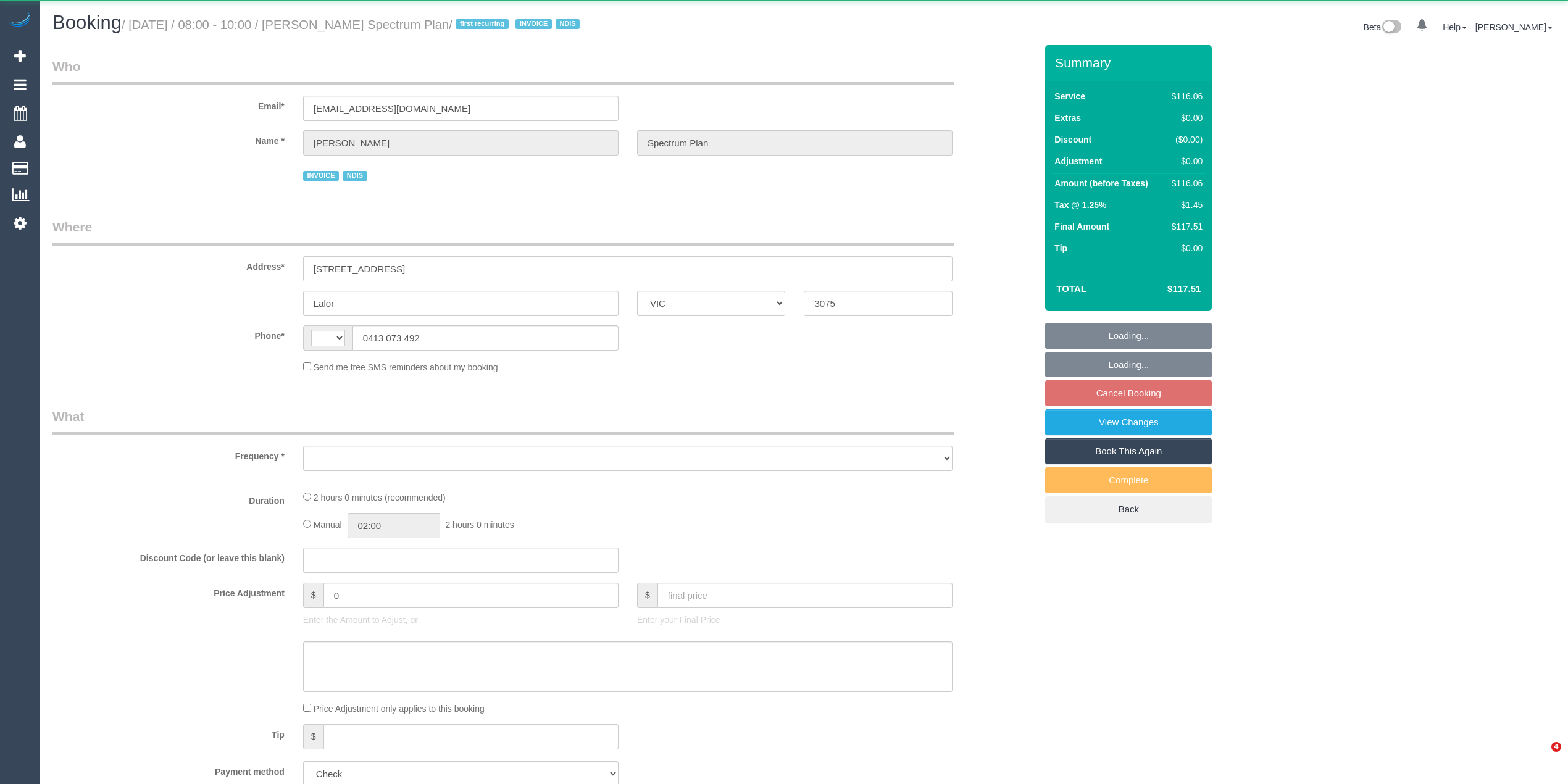
select select "VIC"
select select "object:289"
select select "number:28"
select select "number:14"
select select "number:19"
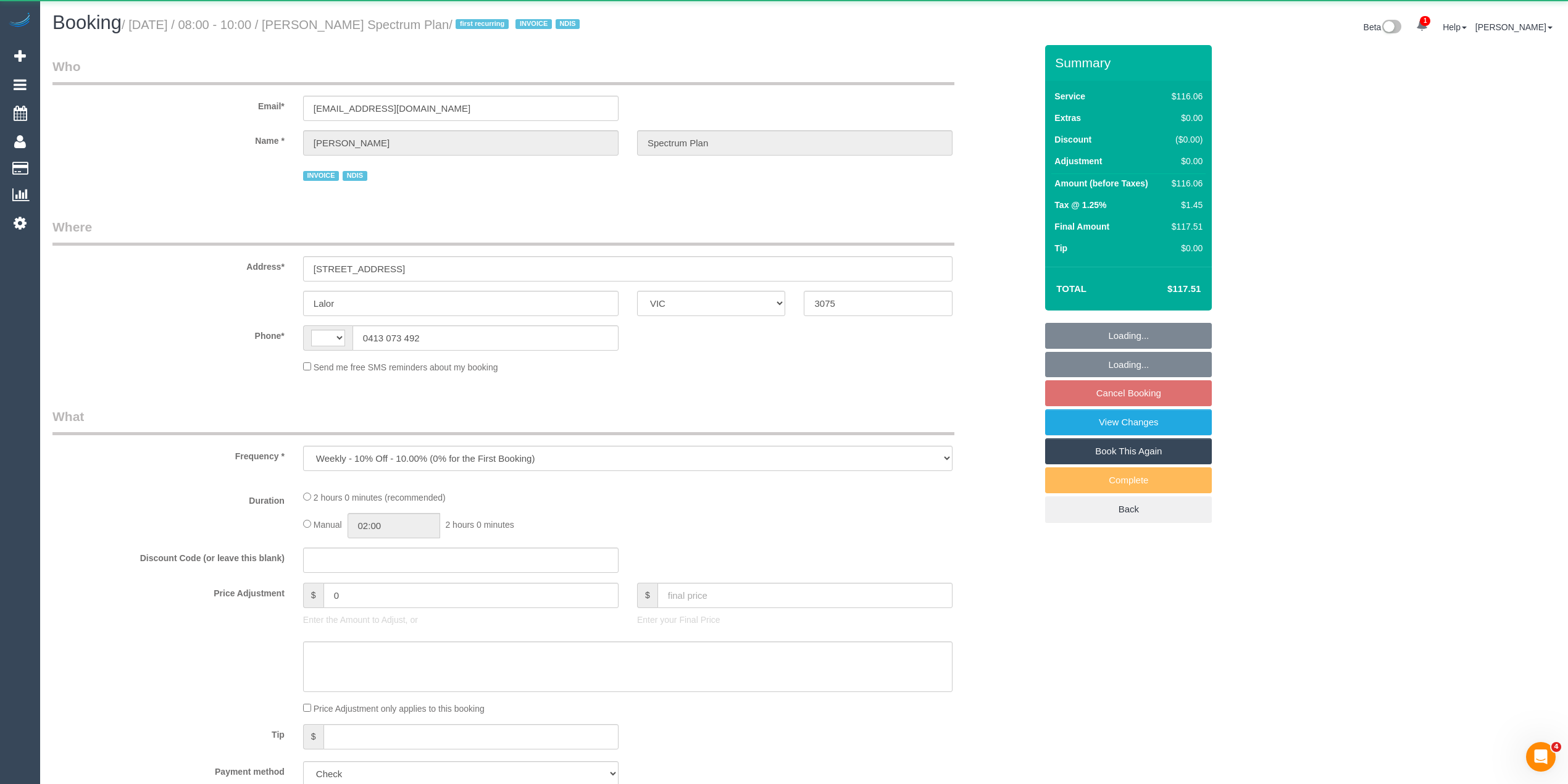
select select "number:22"
select select "number:34"
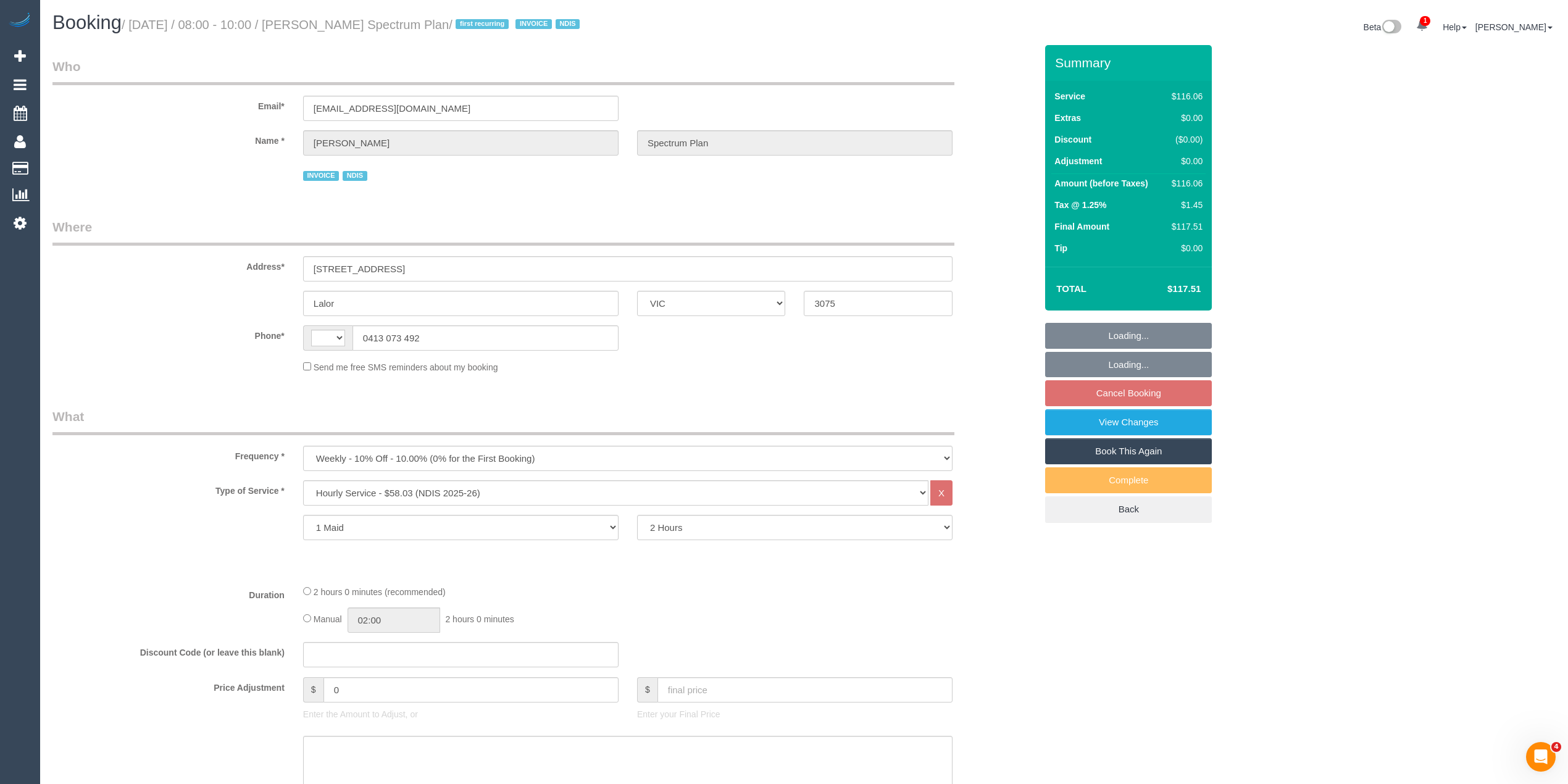
select select "string:AU"
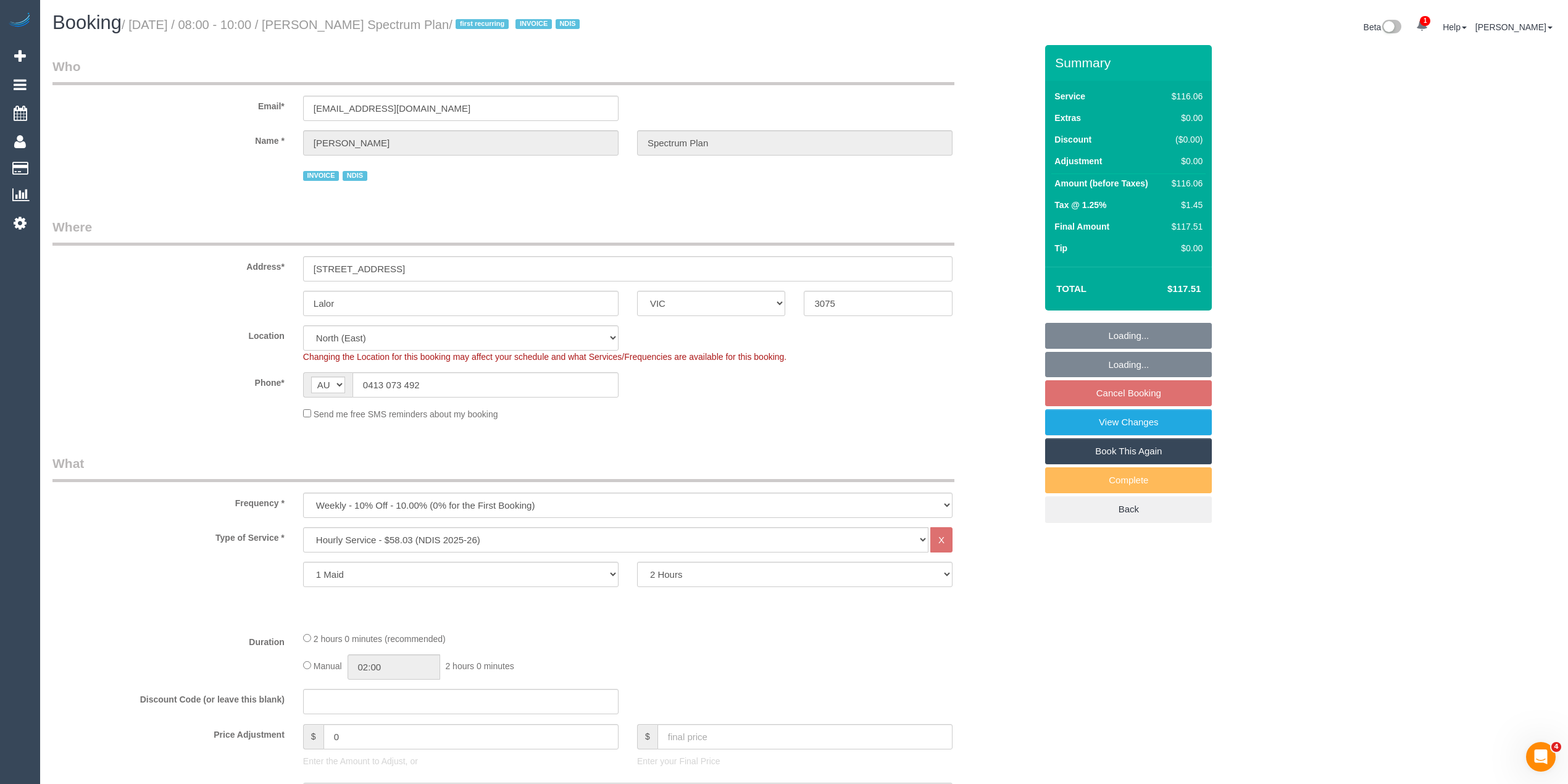
select select "object:1413"
click at [334, 23] on small "/ October 08, 2025 / 08:00 - 10:00 / Lisanna Burnie Spectrum Plan / first recur…" at bounding box center [352, 25] width 462 height 14
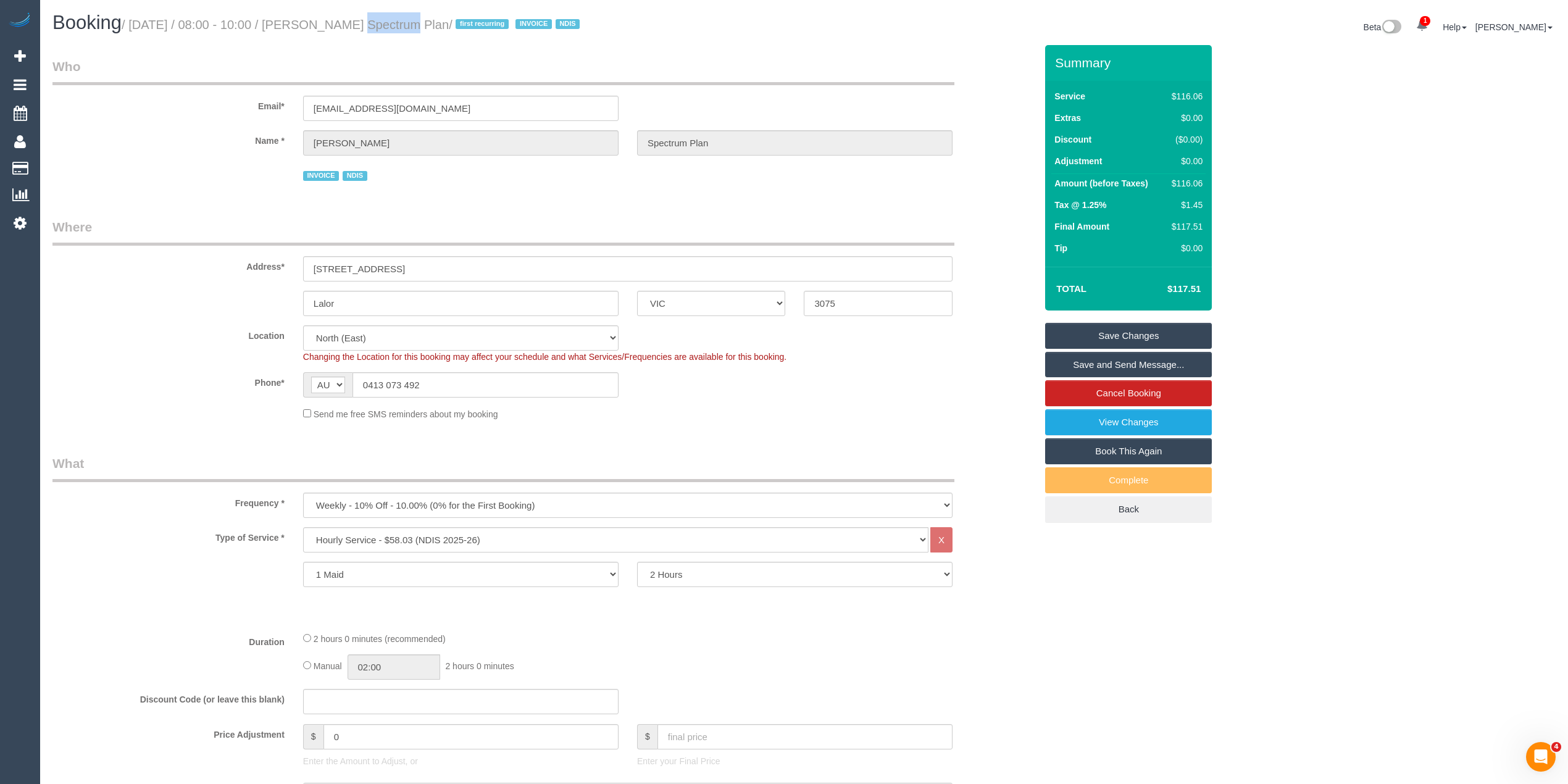
click at [334, 23] on small "/ October 08, 2025 / 08:00 - 10:00 / Lisanna Burnie Spectrum Plan / first recur…" at bounding box center [352, 25] width 462 height 14
click at [376, 25] on small "/ October 08, 2025 / 08:00 - 10:00 / Lisanna Burnie Spectrum Plan / first recur…" at bounding box center [352, 25] width 462 height 14
copy small "Lisanna Burnie"
drag, startPoint x: 433, startPoint y: 268, endPoint x: 286, endPoint y: 269, distance: 147.0
click at [286, 269] on div "Address* Unit 2 / 114 Cyprus St" at bounding box center [543, 250] width 1002 height 64
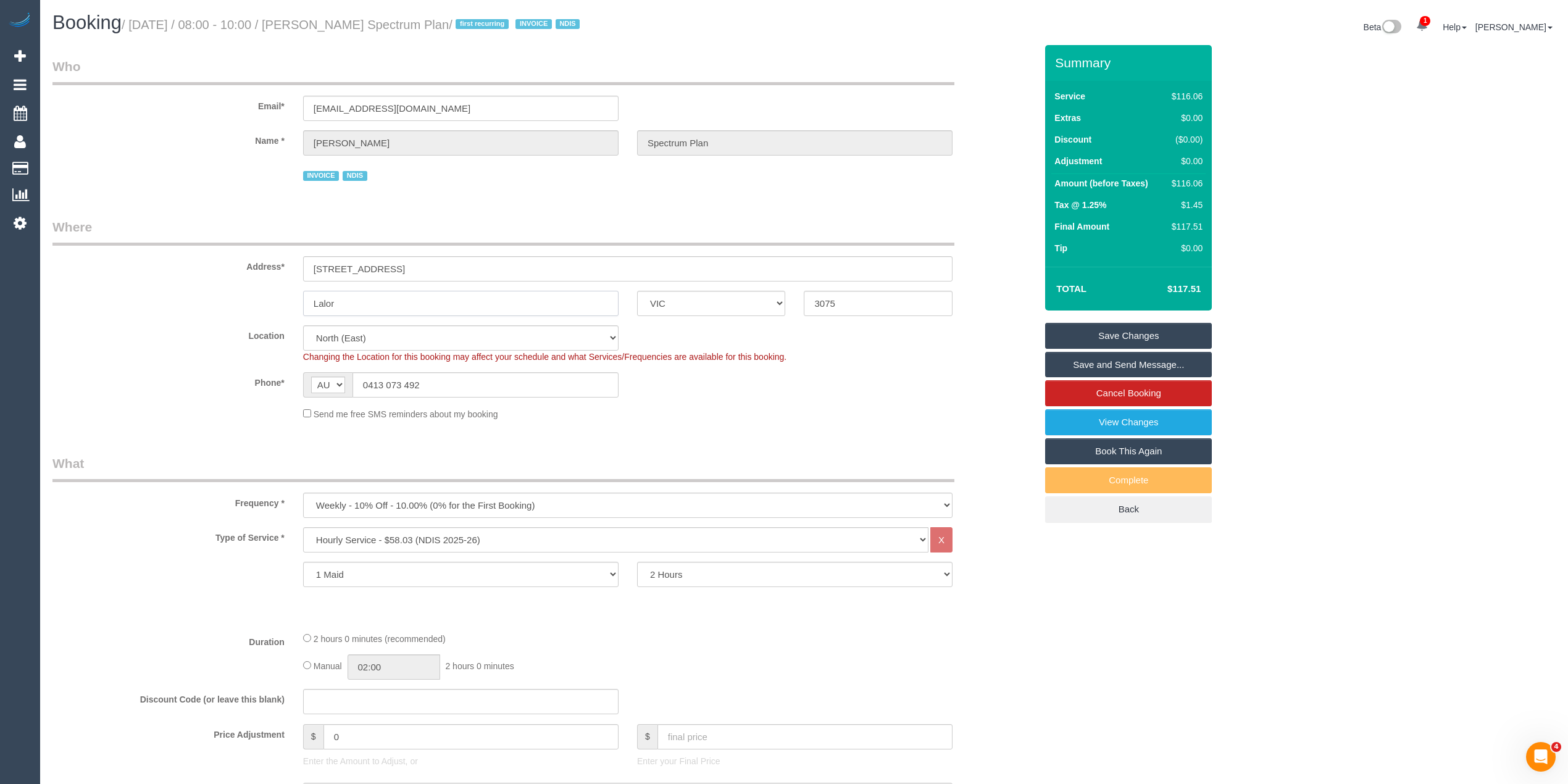
click at [323, 299] on input "Lalor" at bounding box center [461, 303] width 315 height 25
click at [339, 23] on small "/ October 08, 2025 / 08:00 - 10:00 / Lisanna Burnie Spectrum Plan / first recur…" at bounding box center [352, 25] width 462 height 14
click at [373, 23] on small "/ October 08, 2025 / 08:00 - 10:00 / Lisanna Burnie Spectrum Plan / first recur…" at bounding box center [352, 25] width 462 height 14
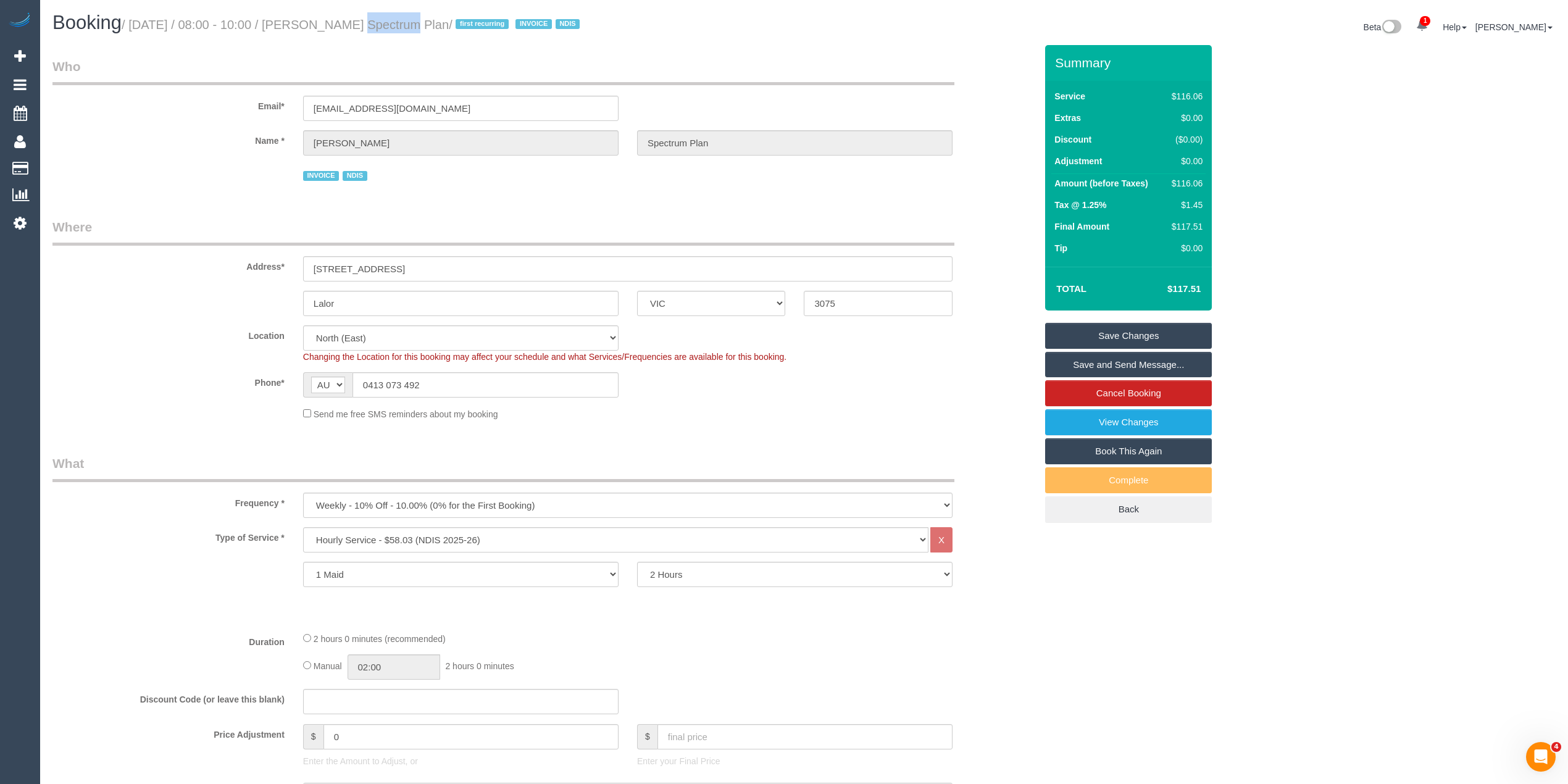
copy small "Lisanna Burnie"
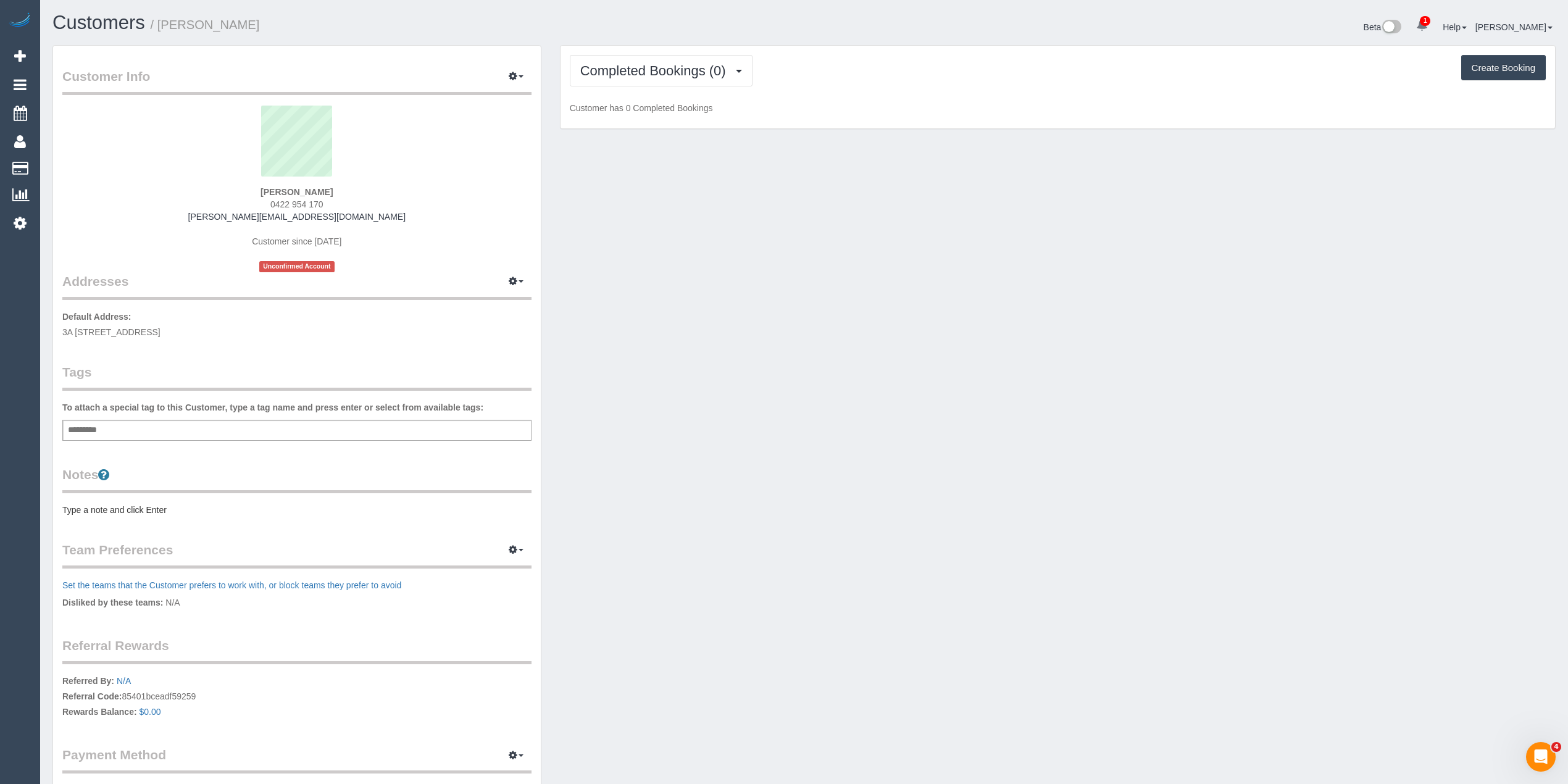
click at [198, 425] on div "Add a tag" at bounding box center [297, 430] width 469 height 21
type input "****"
type input "*******"
click at [113, 510] on pre "Type a note and click Enter" at bounding box center [297, 512] width 469 height 12
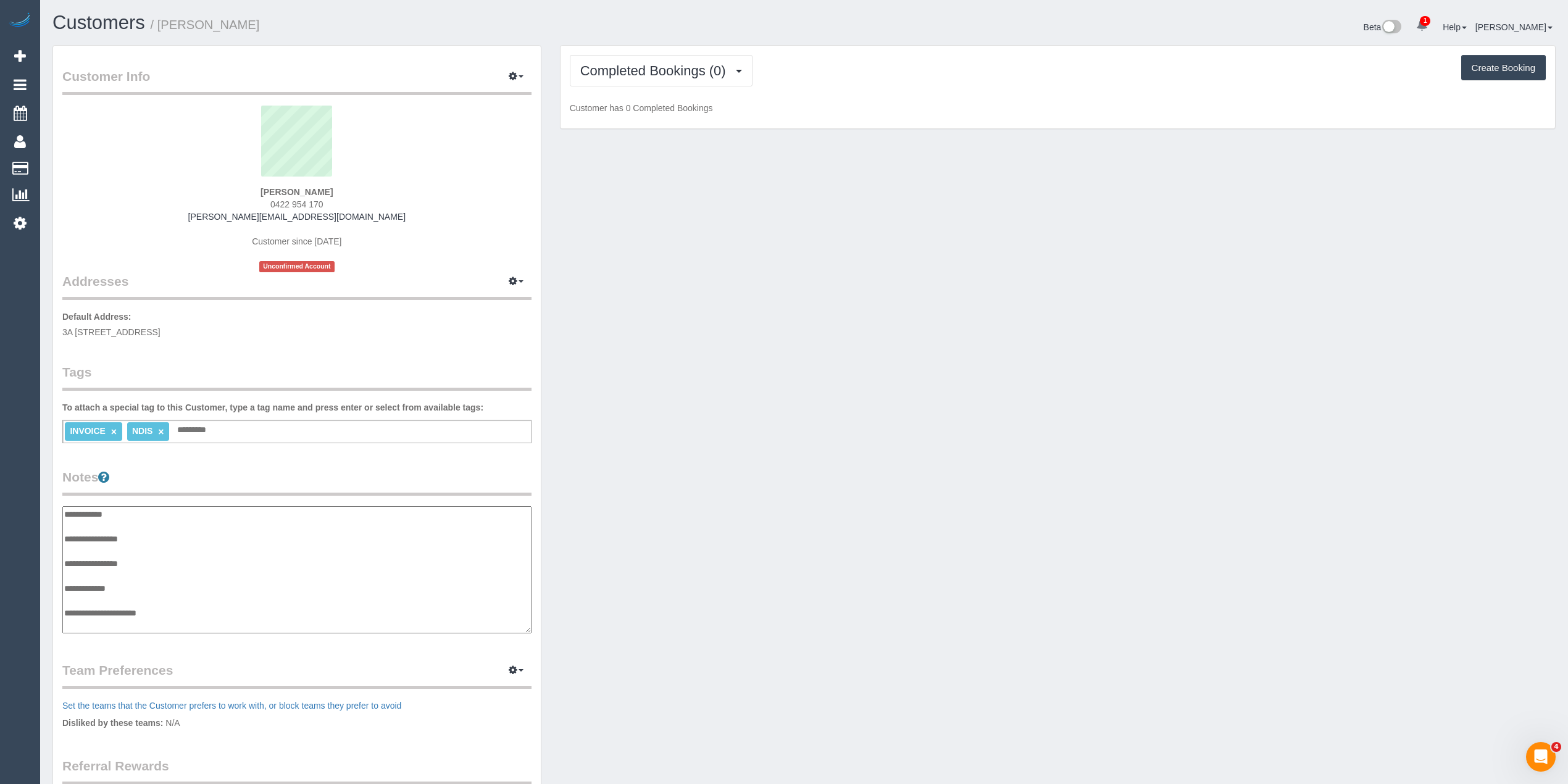
scroll to position [10, 0]
click at [163, 530] on textarea "**********" at bounding box center [296, 570] width 469 height 128
click at [142, 514] on textarea "**********" at bounding box center [296, 570] width 469 height 128
click at [144, 597] on textarea "**********" at bounding box center [296, 570] width 469 height 128
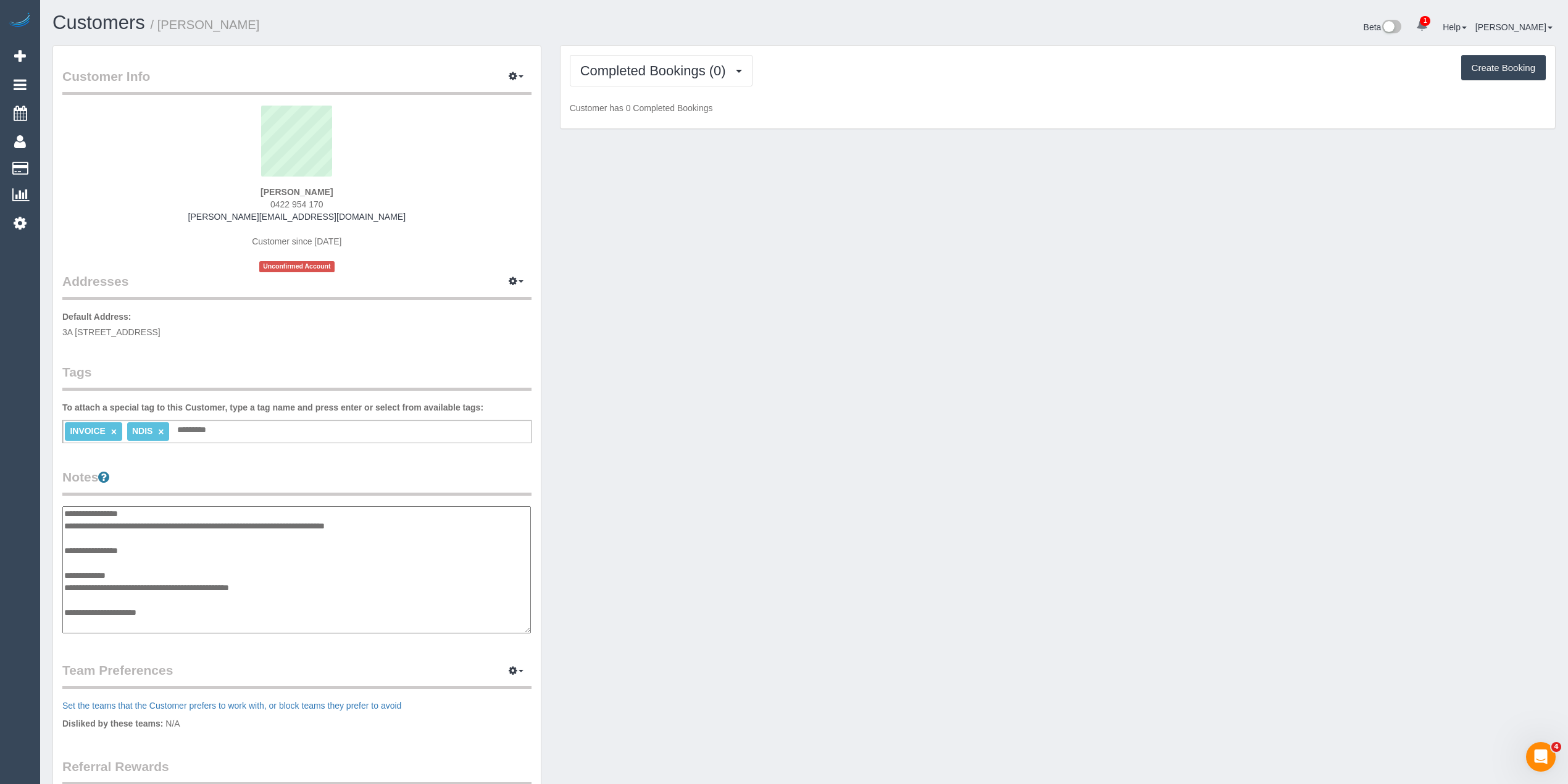
scroll to position [37, 0]
click at [183, 599] on textarea "**********" at bounding box center [296, 570] width 469 height 128
paste textarea "**********"
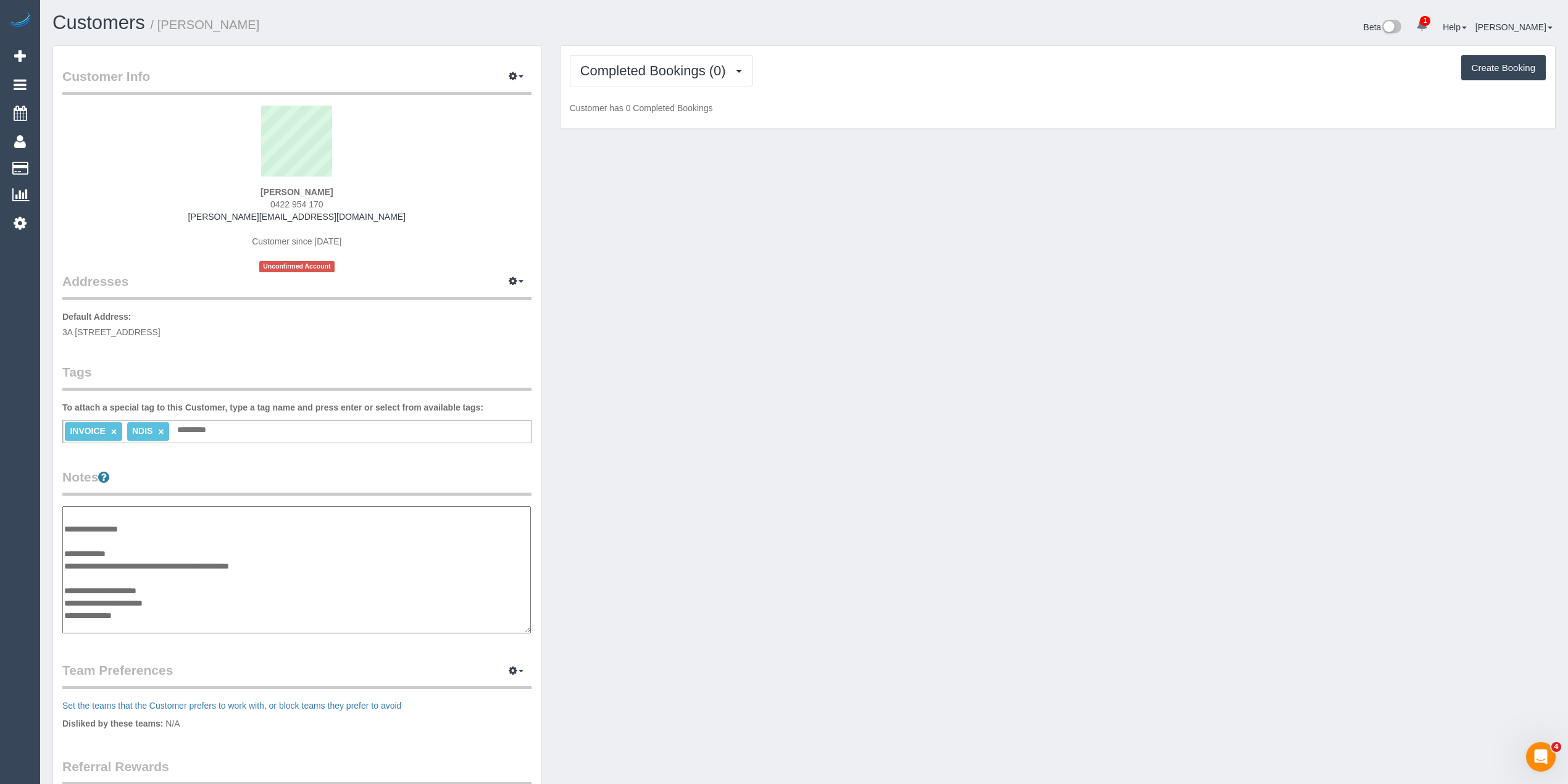
paste textarea "**********"
click at [147, 616] on textarea "**********" at bounding box center [296, 570] width 469 height 128
click at [144, 621] on textarea "**********" at bounding box center [296, 570] width 469 height 128
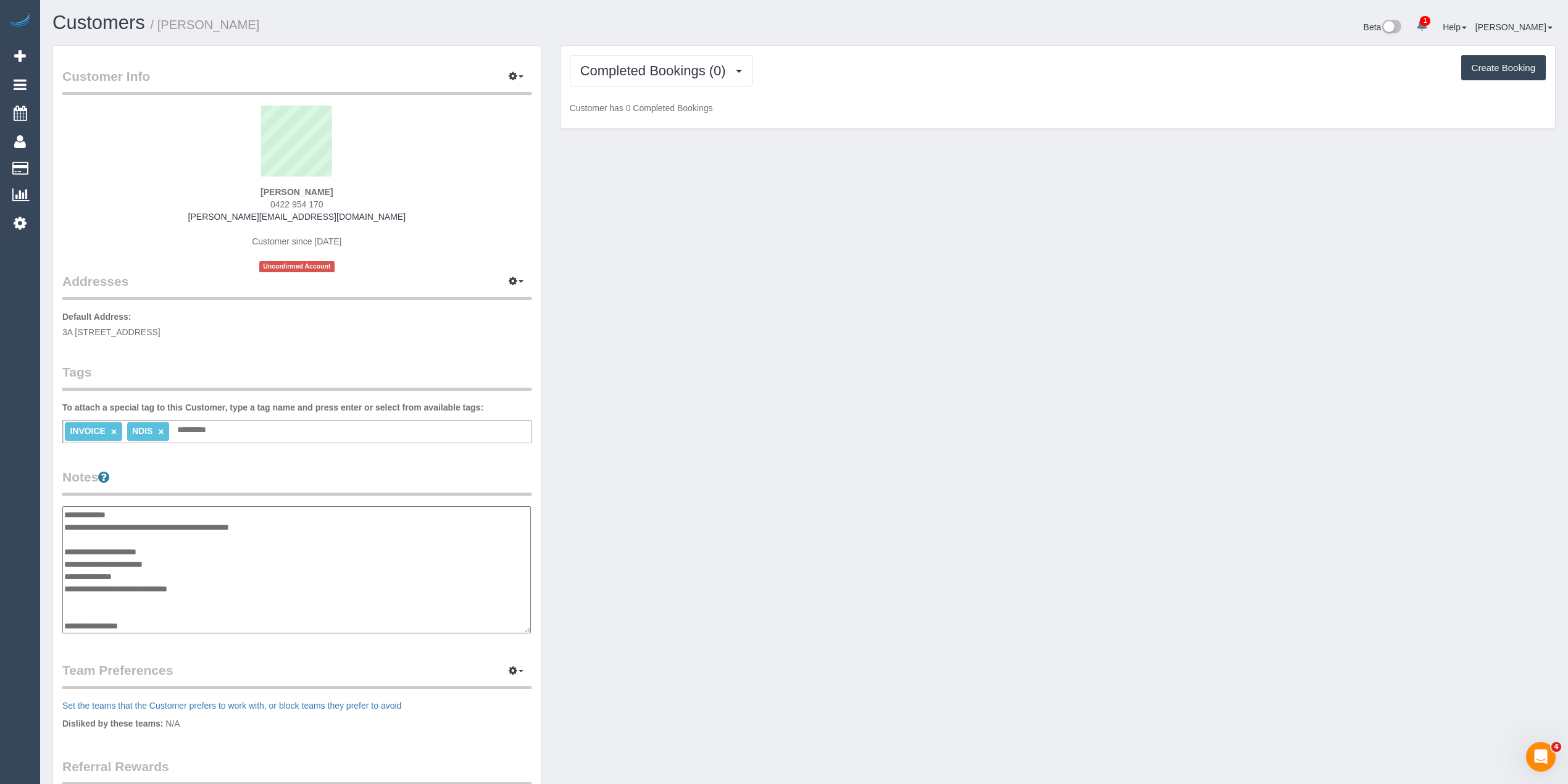
paste textarea "**********"
type textarea "**********"
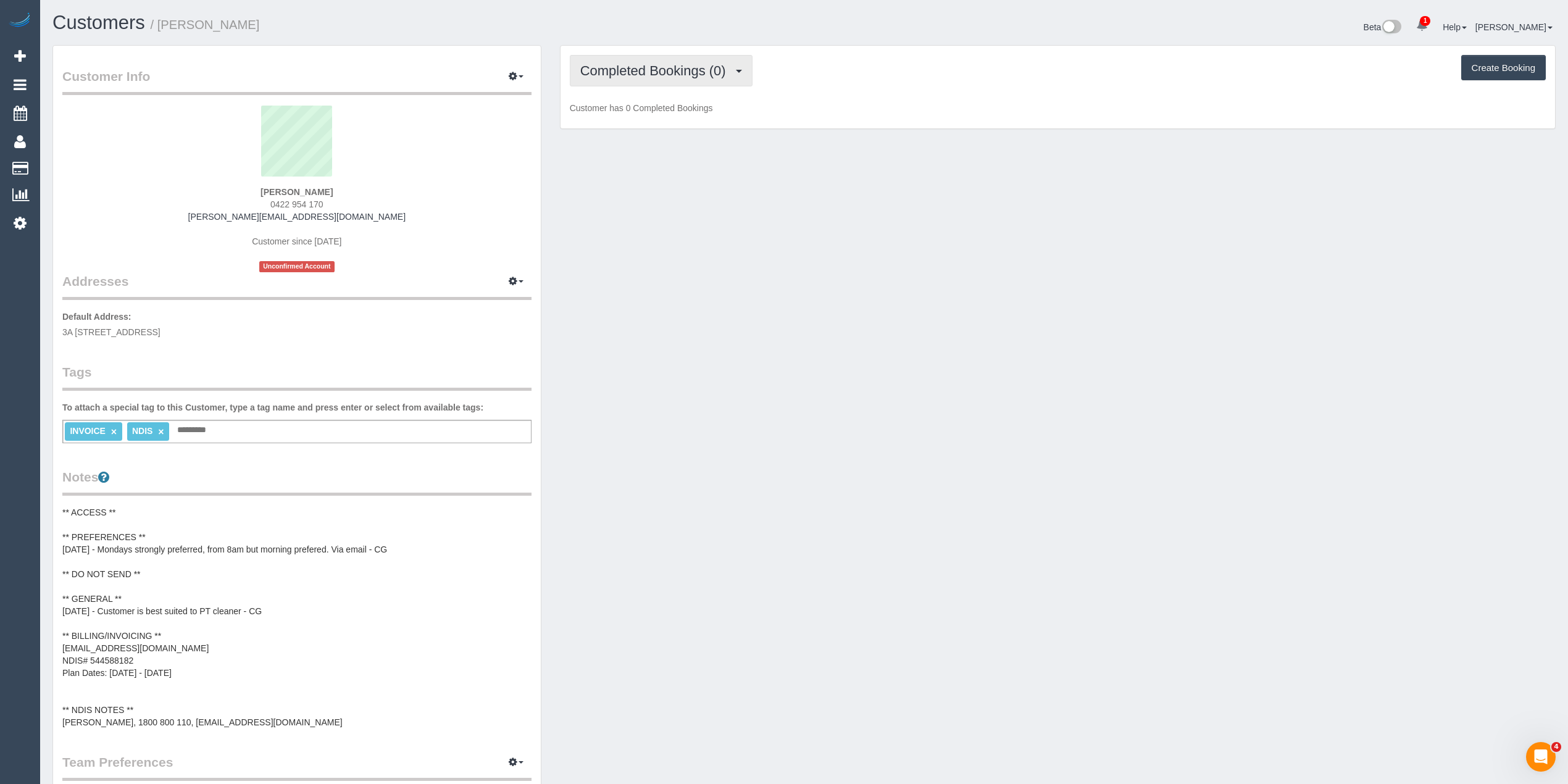
click at [607, 73] on span "Completed Bookings (0)" at bounding box center [656, 70] width 152 height 15
click at [625, 119] on link "Upcoming Bookings (11)" at bounding box center [635, 116] width 130 height 16
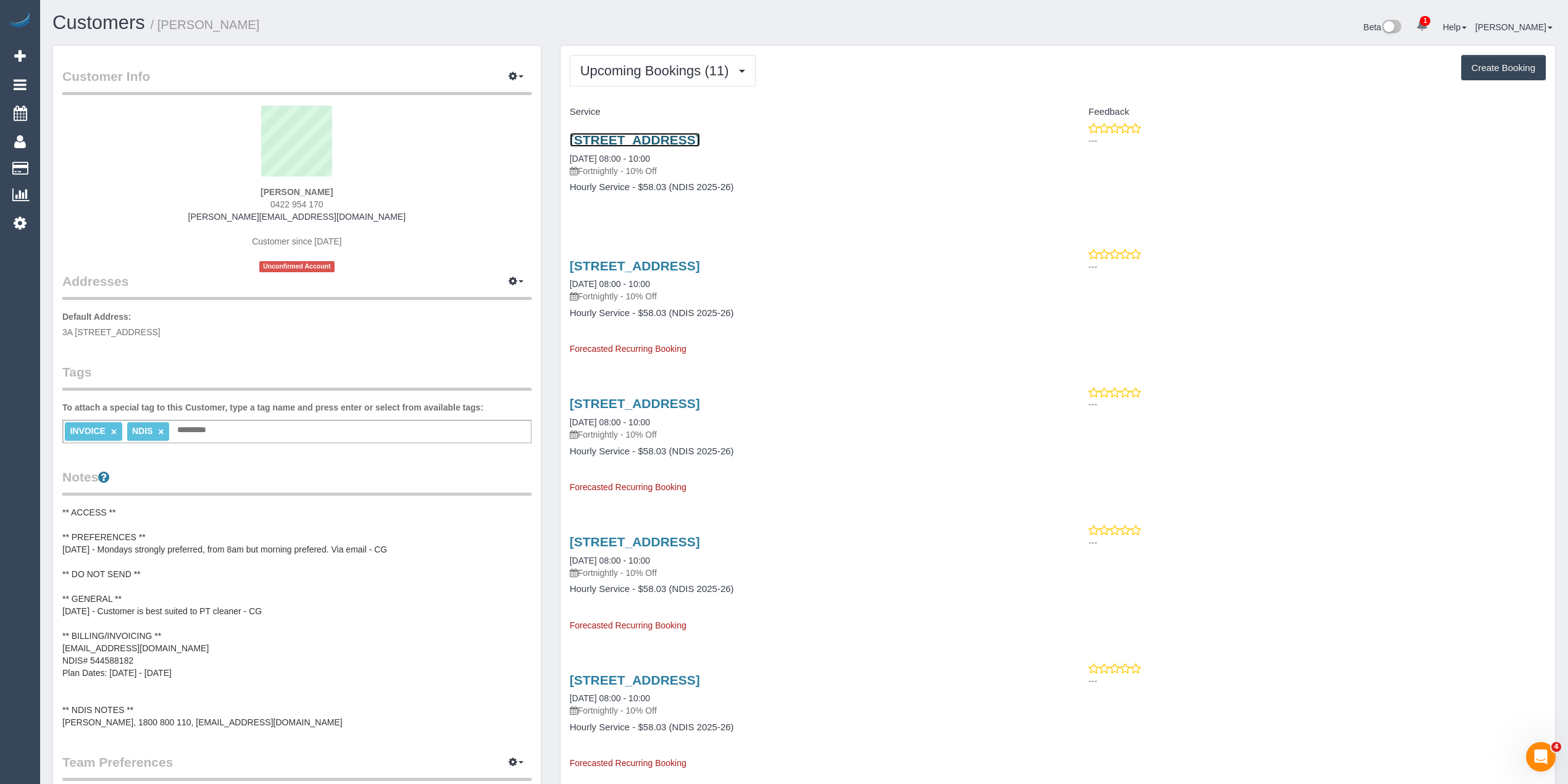
click at [696, 137] on link "3a 131 Lonsdale Street, Melbourne, VIC 3000" at bounding box center [634, 140] width 130 height 15
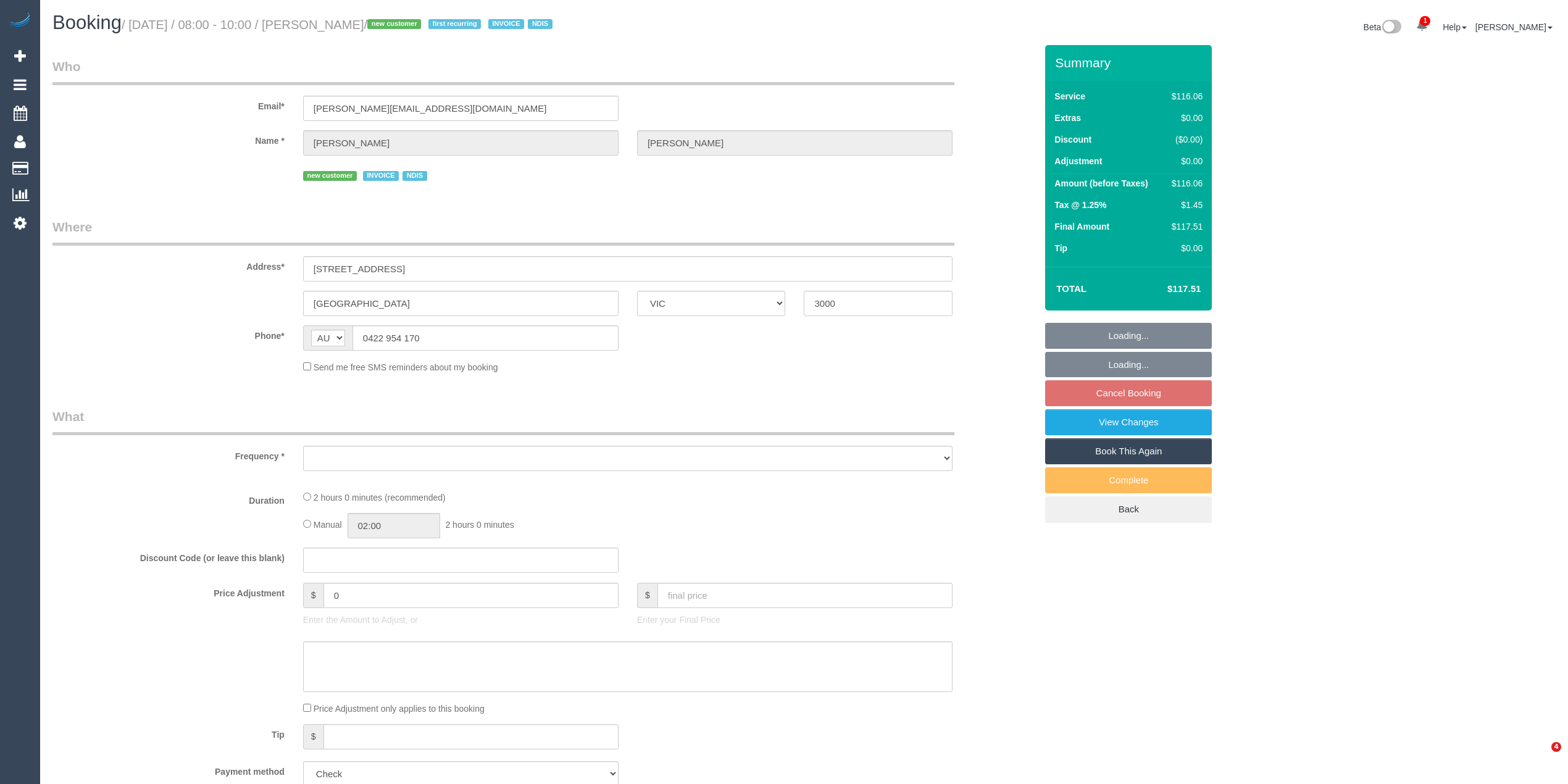
select select "VIC"
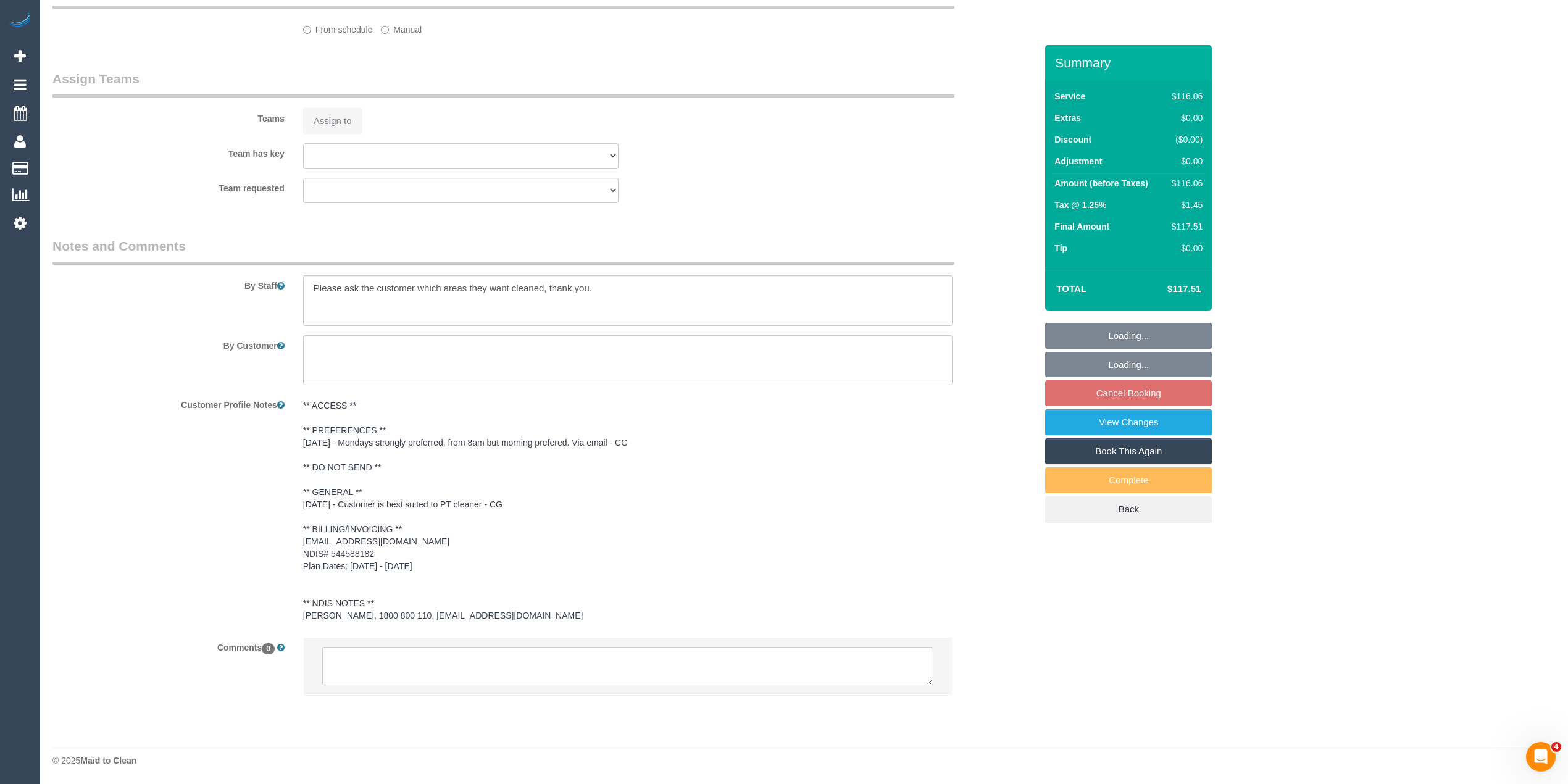
select select "object:541"
select select "number:28"
select select "number:14"
select select "number:21"
select select "number:25"
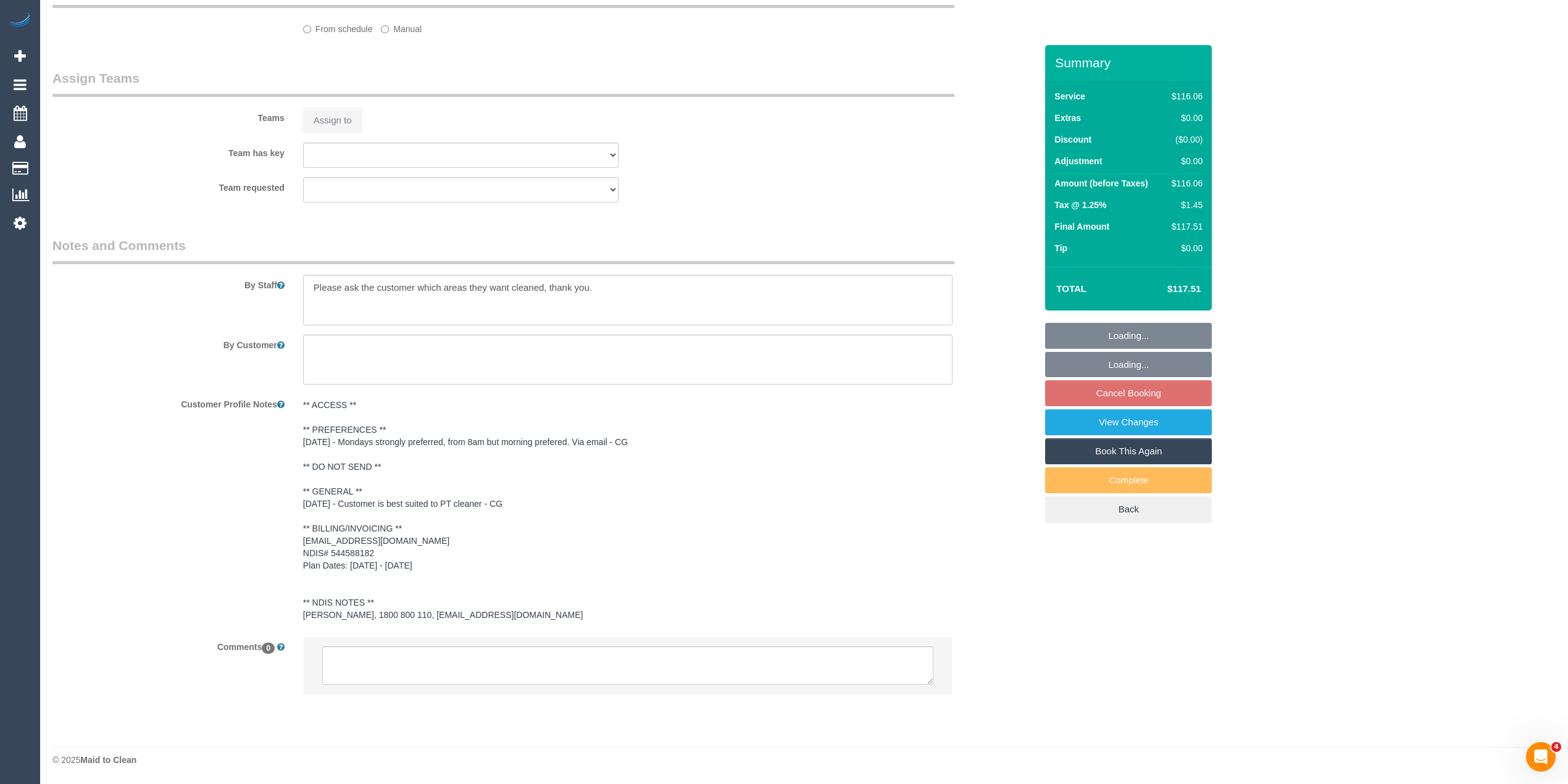
select select "number:35"
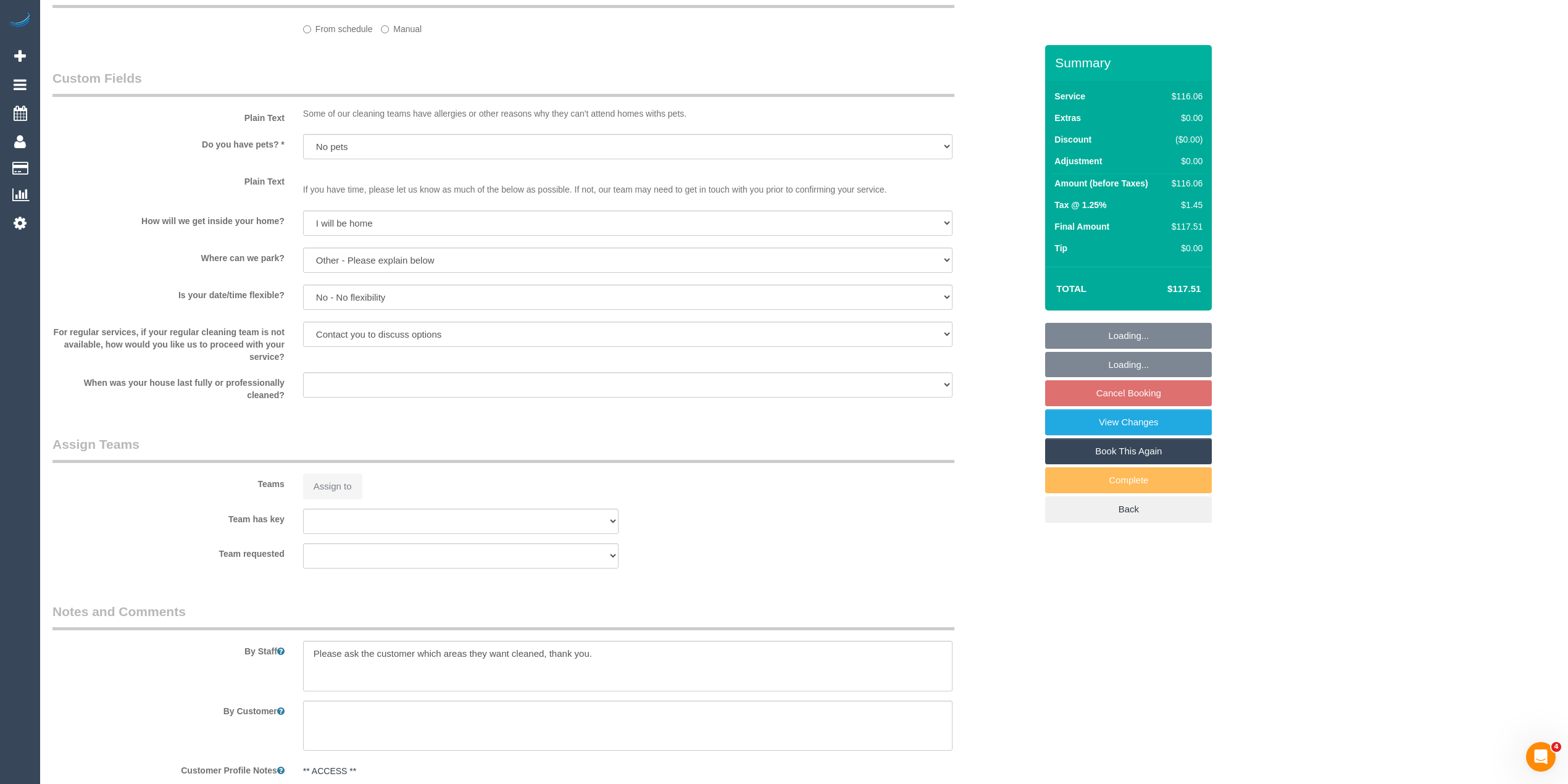
select select "spot2"
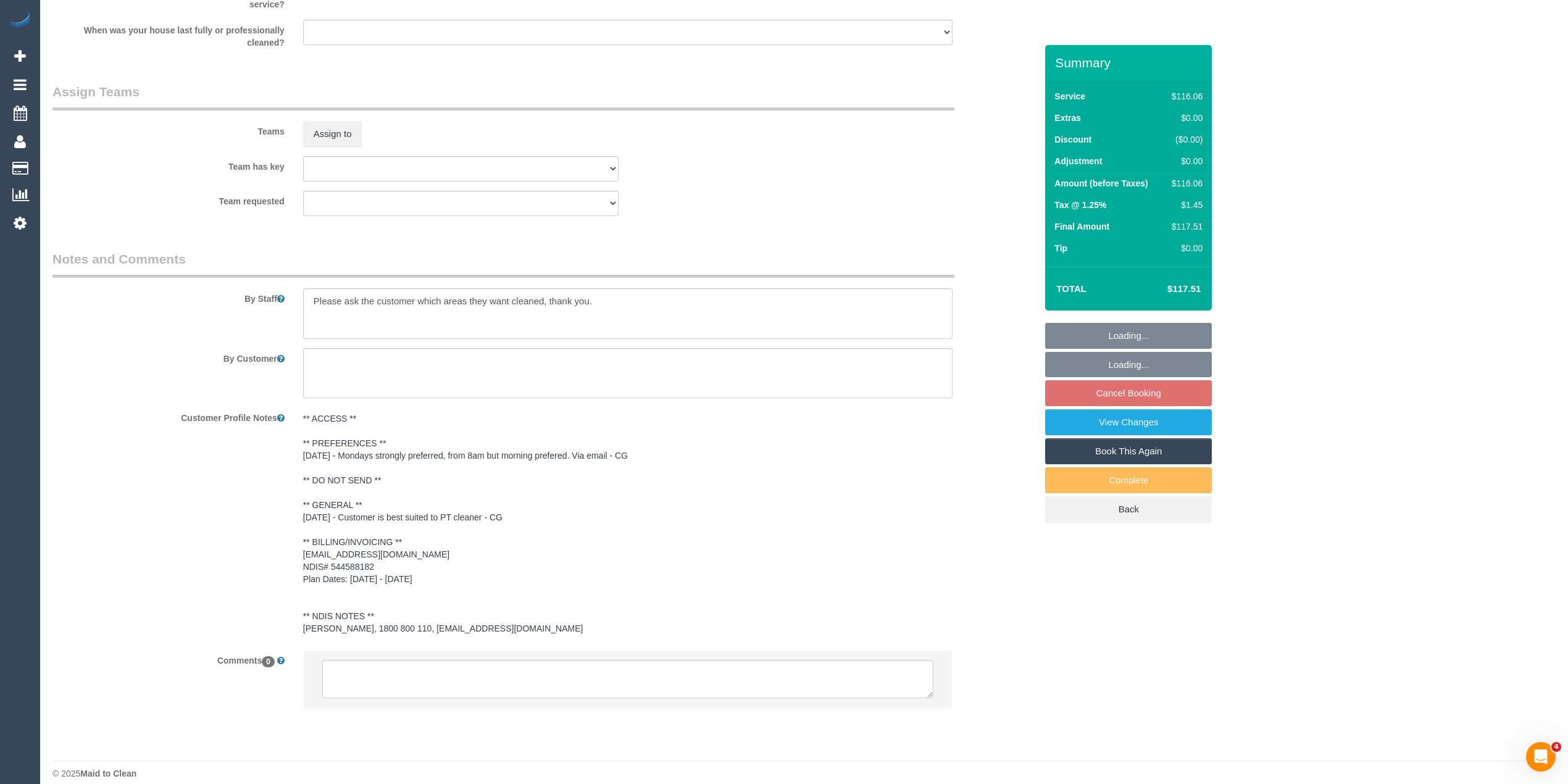
scroll to position [1384, 0]
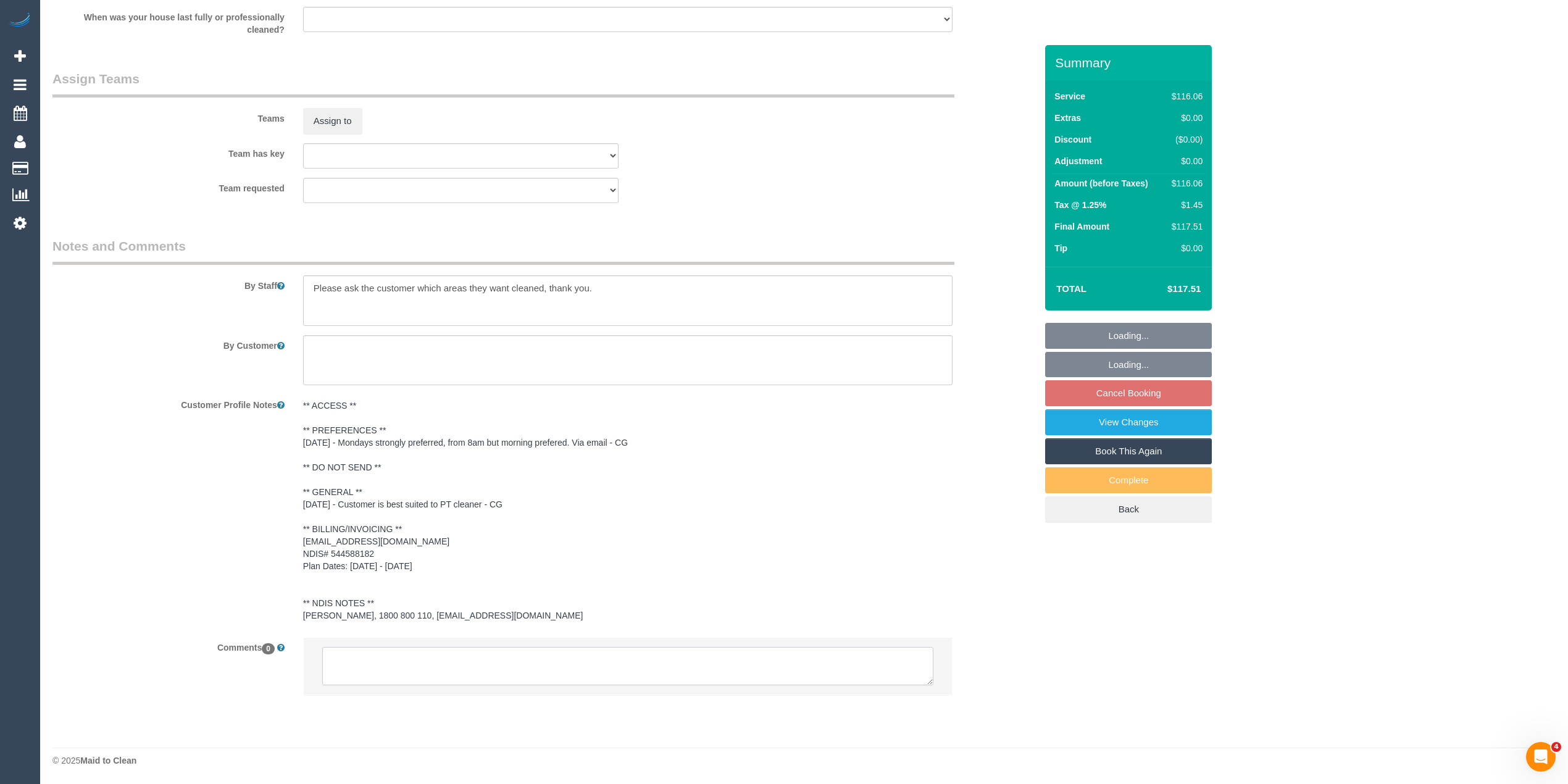
click at [468, 670] on textarea at bounding box center [628, 666] width 611 height 39
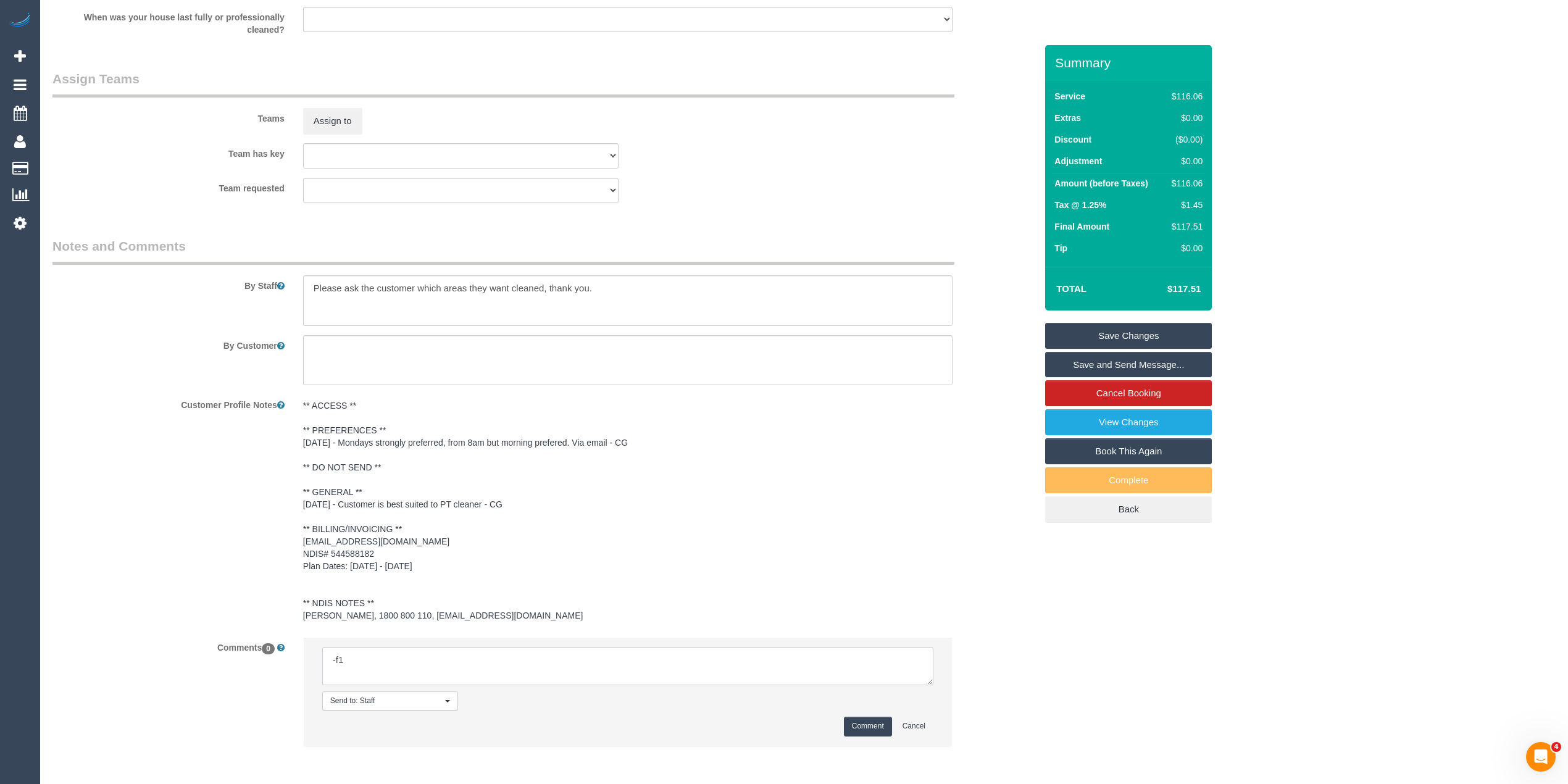
type textarea "Flexibility dates: Flexibility times: Notes: knows we need to review Contact vi…"
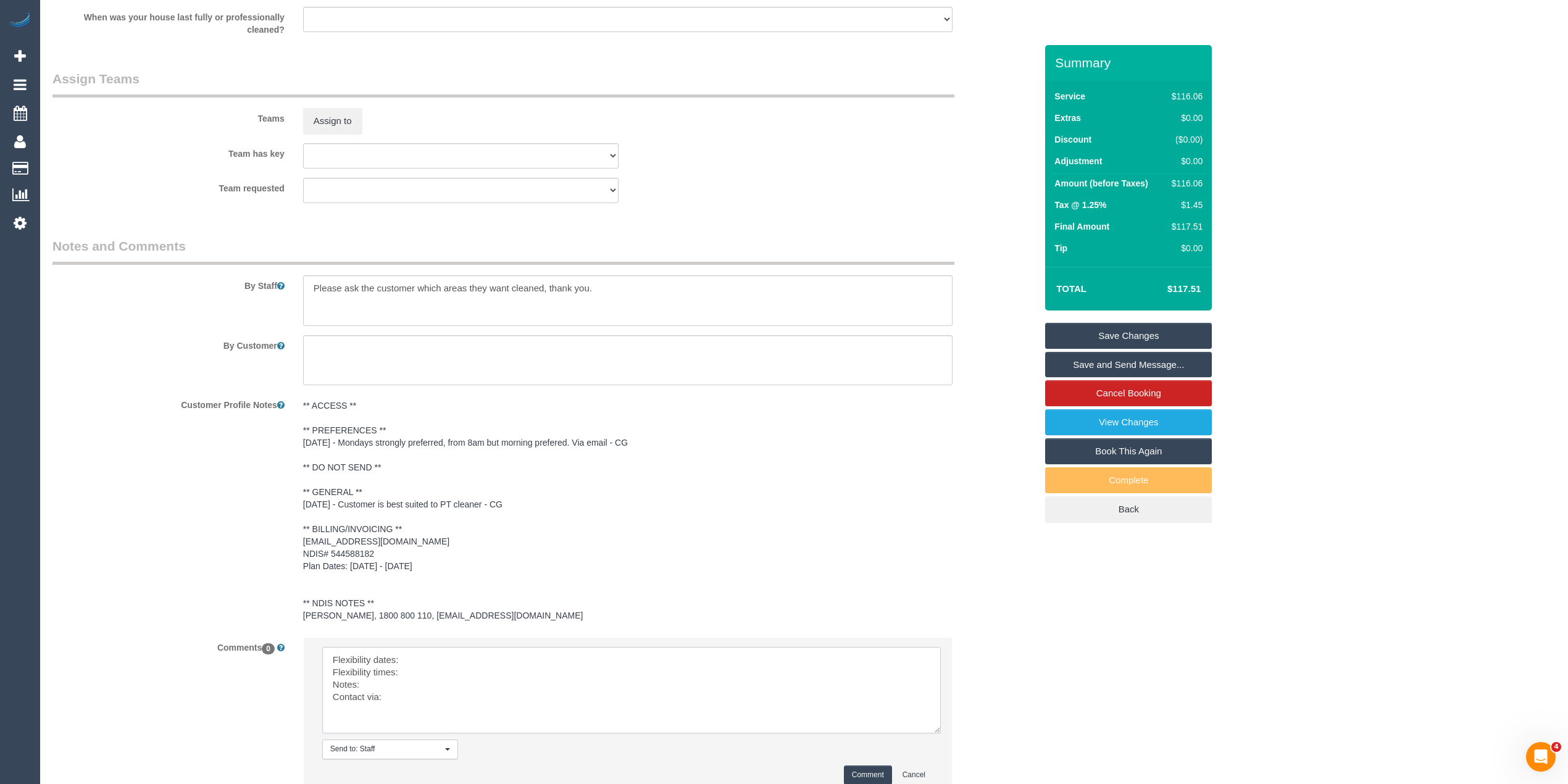
drag, startPoint x: 931, startPoint y: 673, endPoint x: 738, endPoint y: 702, distance: 195.2
click at [937, 724] on textarea at bounding box center [631, 690] width 618 height 86
click at [497, 658] on textarea at bounding box center [631, 691] width 618 height 89
click at [448, 673] on textarea at bounding box center [631, 691] width 618 height 89
click at [411, 687] on textarea at bounding box center [631, 691] width 618 height 89
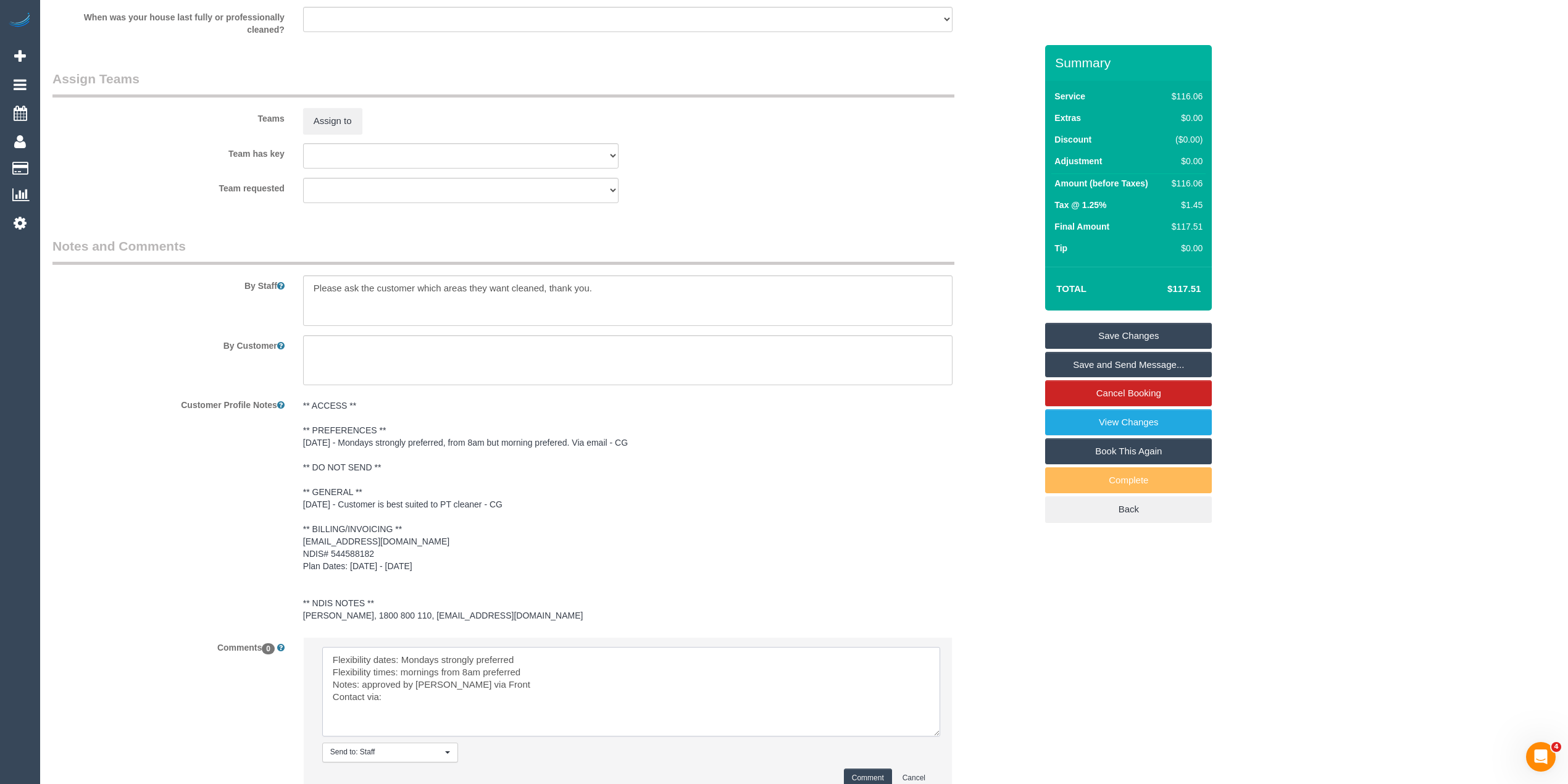
click at [411, 697] on textarea at bounding box center [631, 691] width 618 height 89
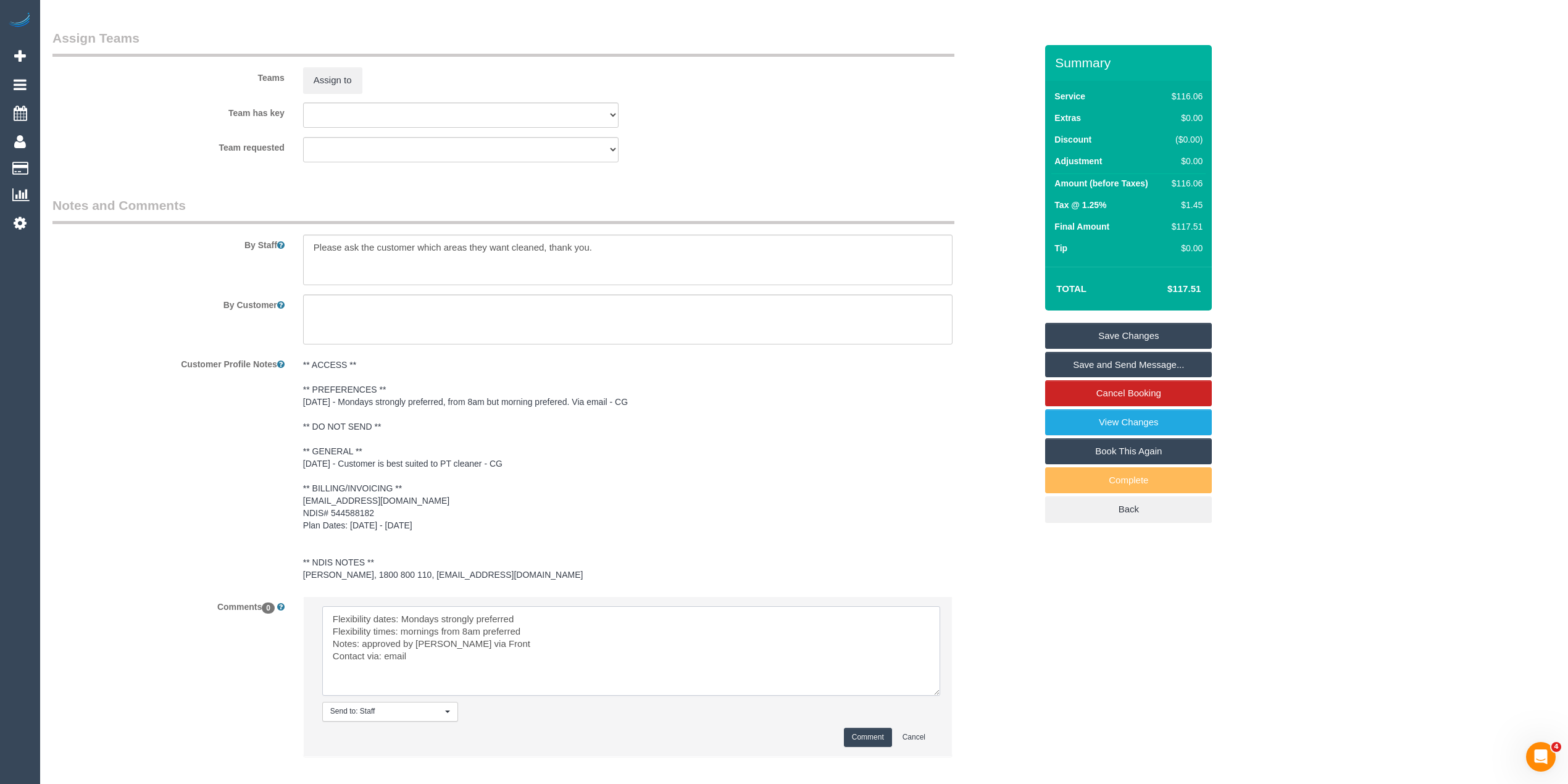
scroll to position [1487, 0]
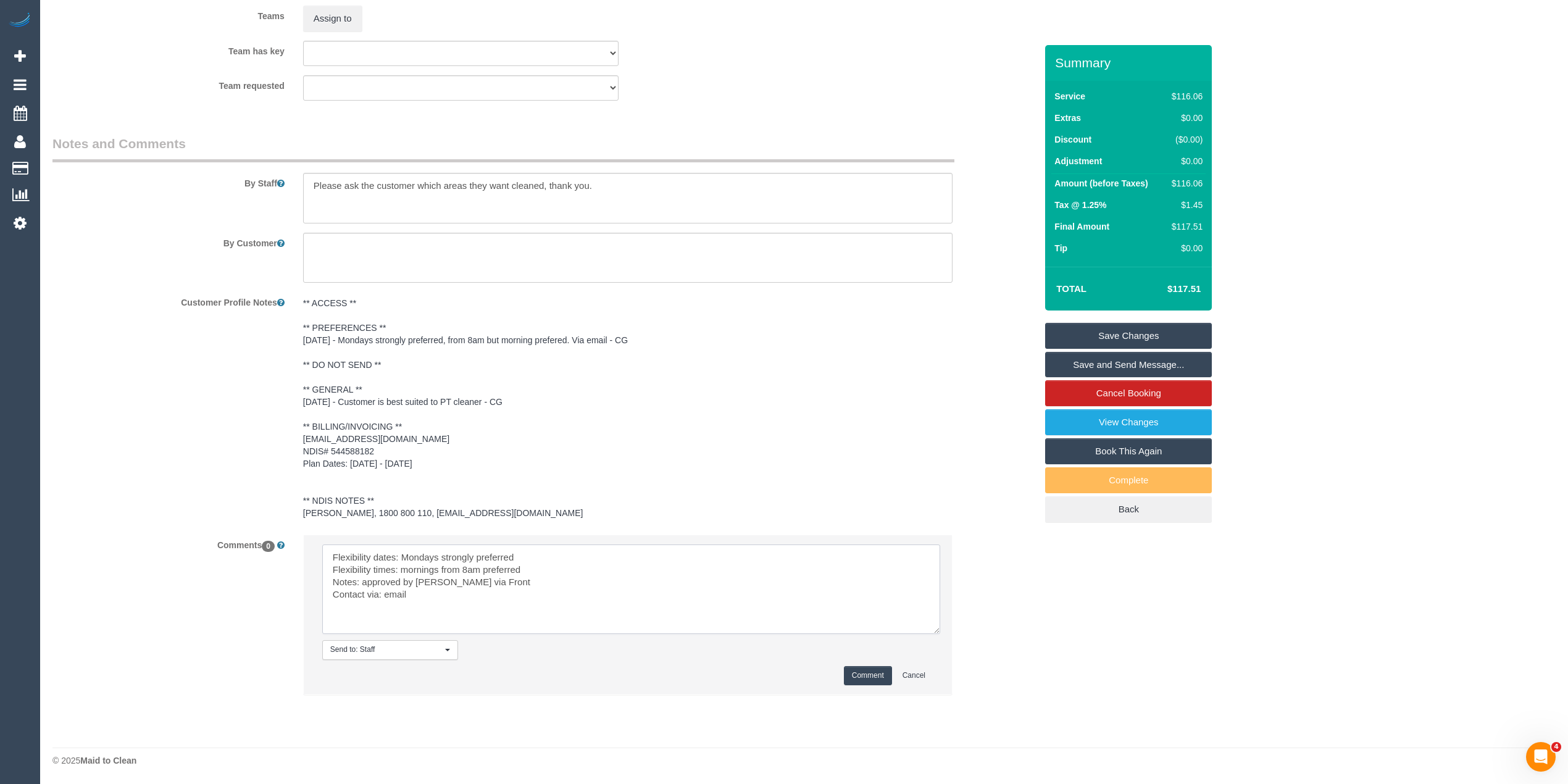
type textarea "Flexibility dates: Mondays strongly preferred Flexibility times: mornings from …"
click at [869, 675] on button "Comment" at bounding box center [868, 676] width 48 height 19
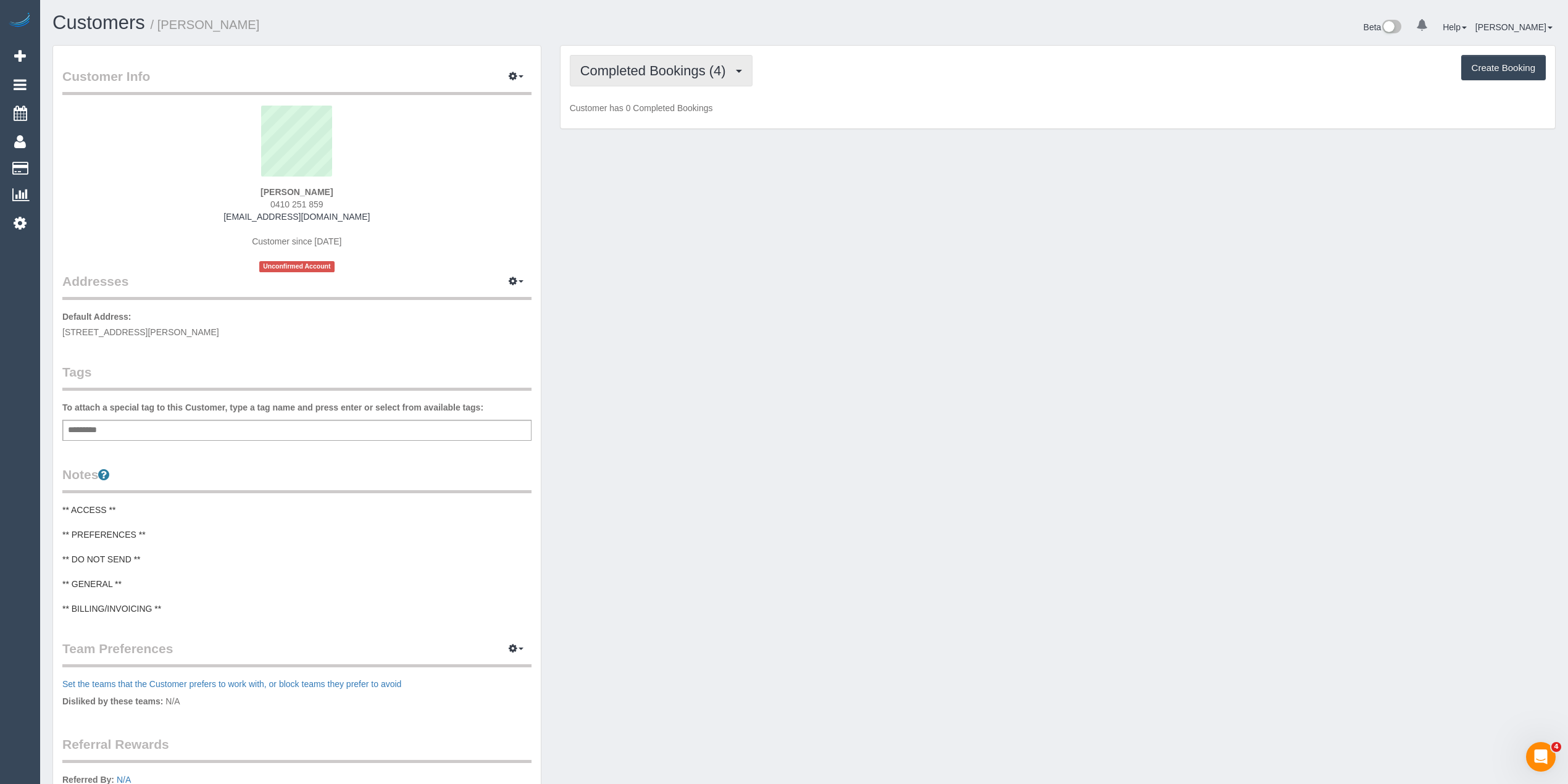
click at [622, 70] on span "Completed Bookings (4)" at bounding box center [656, 70] width 152 height 15
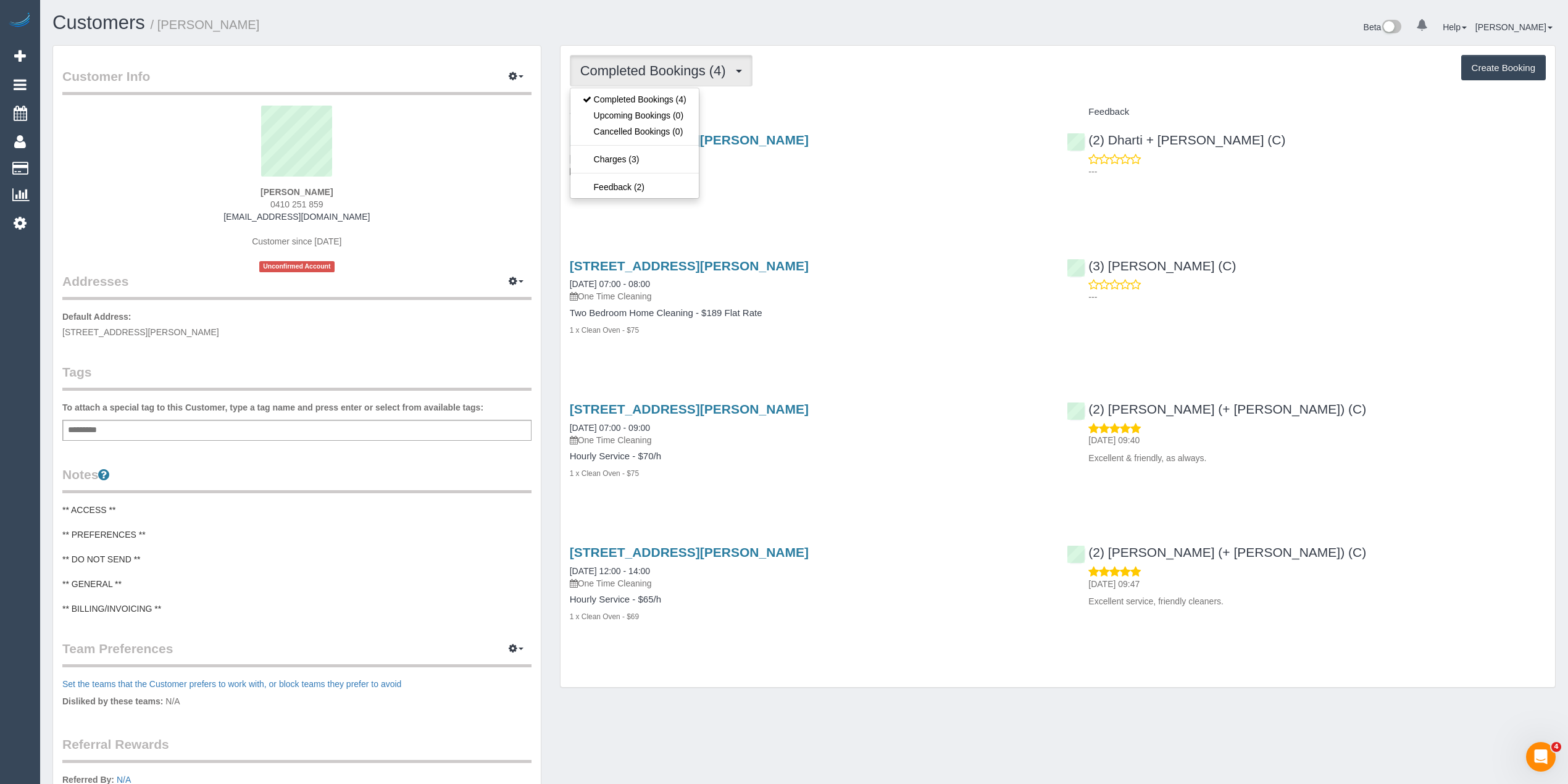
click at [904, 68] on div "Completed Bookings (4) Completed Bookings (4) Upcoming Bookings (0) Cancelled B…" at bounding box center [1057, 70] width 976 height 31
click at [520, 78] on span "button" at bounding box center [521, 76] width 5 height 2
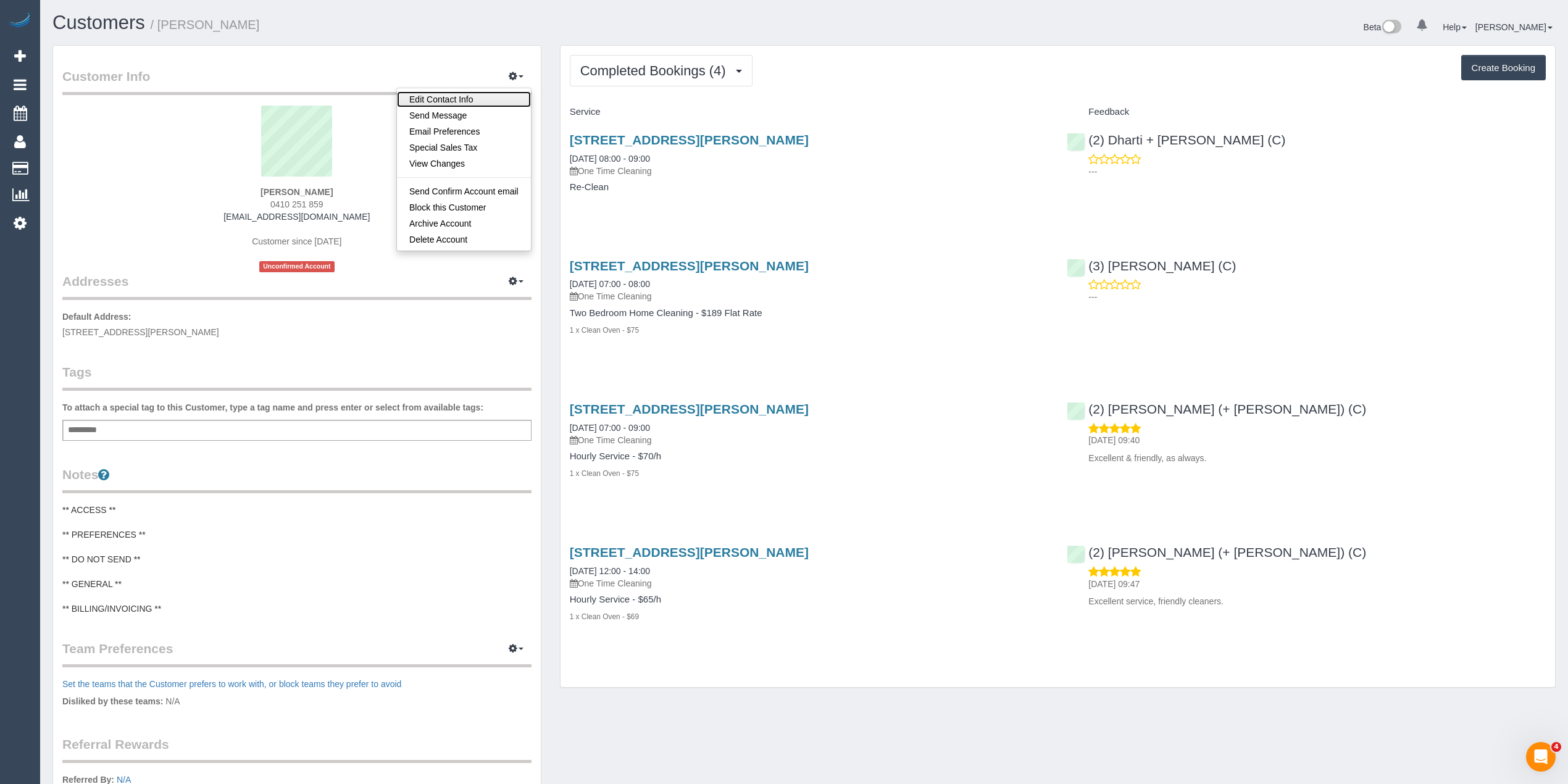
click at [441, 97] on link "Edit Contact Info" at bounding box center [464, 100] width 134 height 16
select select "VIC"
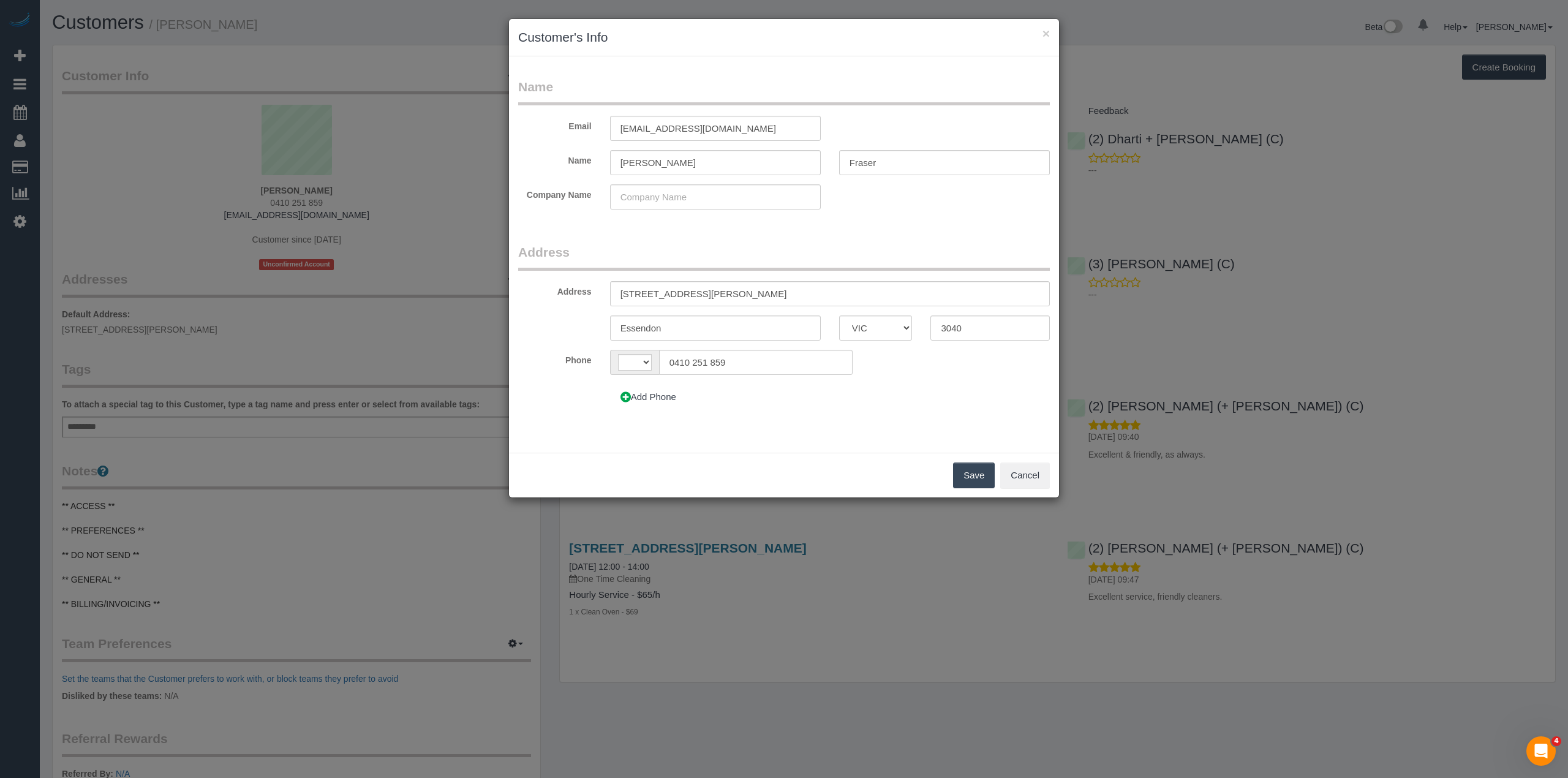
select select "string:AU"
drag, startPoint x: 718, startPoint y: 290, endPoint x: 518, endPoint y: 296, distance: 200.1
click at [518, 296] on div "Address [STREET_ADDRESS][PERSON_NAME]" at bounding box center [784, 293] width 550 height 25
type input "[STREET_ADDRESS][PERSON_NAME]"
type input "R"
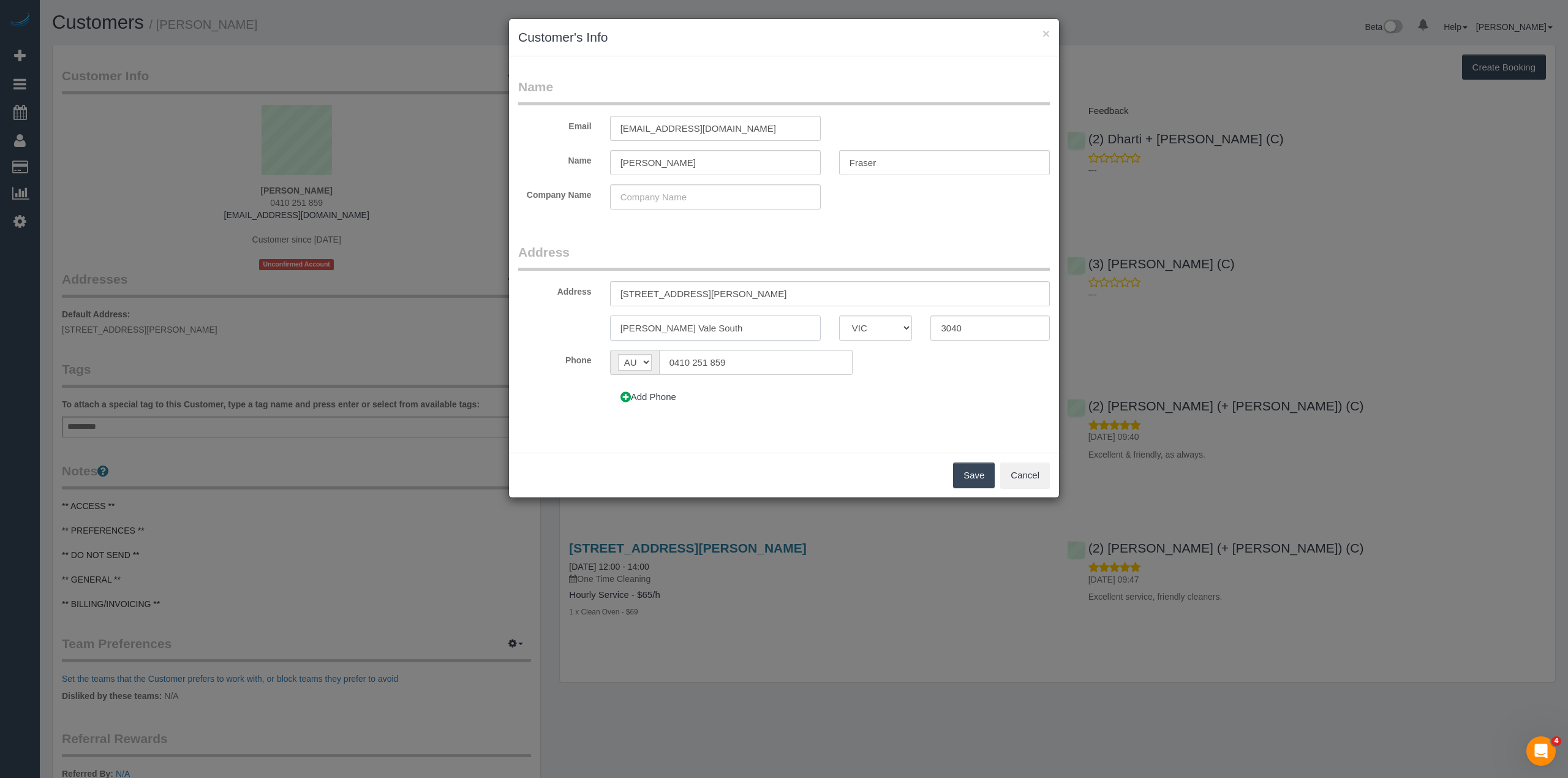
drag, startPoint x: 697, startPoint y: 329, endPoint x: 622, endPoint y: 329, distance: 75.0
click at [622, 329] on input "[PERSON_NAME] Vale South" at bounding box center [715, 328] width 211 height 25
click at [684, 326] on input "[PERSON_NAME] Vale South" at bounding box center [715, 328] width 211 height 25
drag, startPoint x: 723, startPoint y: 327, endPoint x: 582, endPoint y: 327, distance: 141.0
click at [582, 327] on div "[PERSON_NAME] Vale South ACT [GEOGRAPHIC_DATA] NT QLD SA TAS [GEOGRAPHIC_DATA] …" at bounding box center [784, 328] width 550 height 25
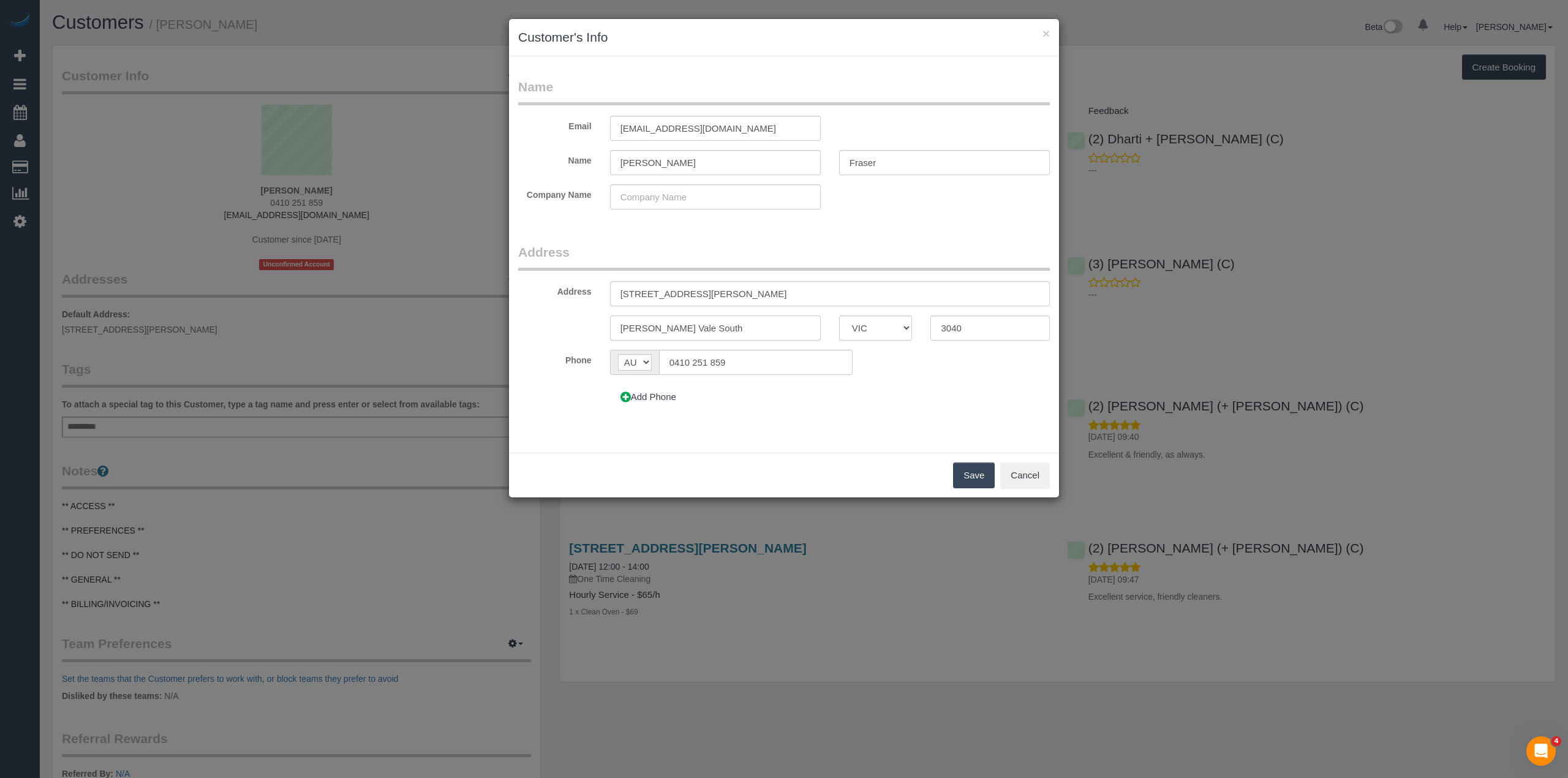
type input "[PERSON_NAME] Vale South"
drag, startPoint x: 962, startPoint y: 326, endPoint x: 993, endPoint y: 324, distance: 31.1
click at [962, 326] on input "3040" at bounding box center [991, 328] width 120 height 25
type input "3044"
click at [981, 474] on button "Save" at bounding box center [974, 475] width 42 height 26
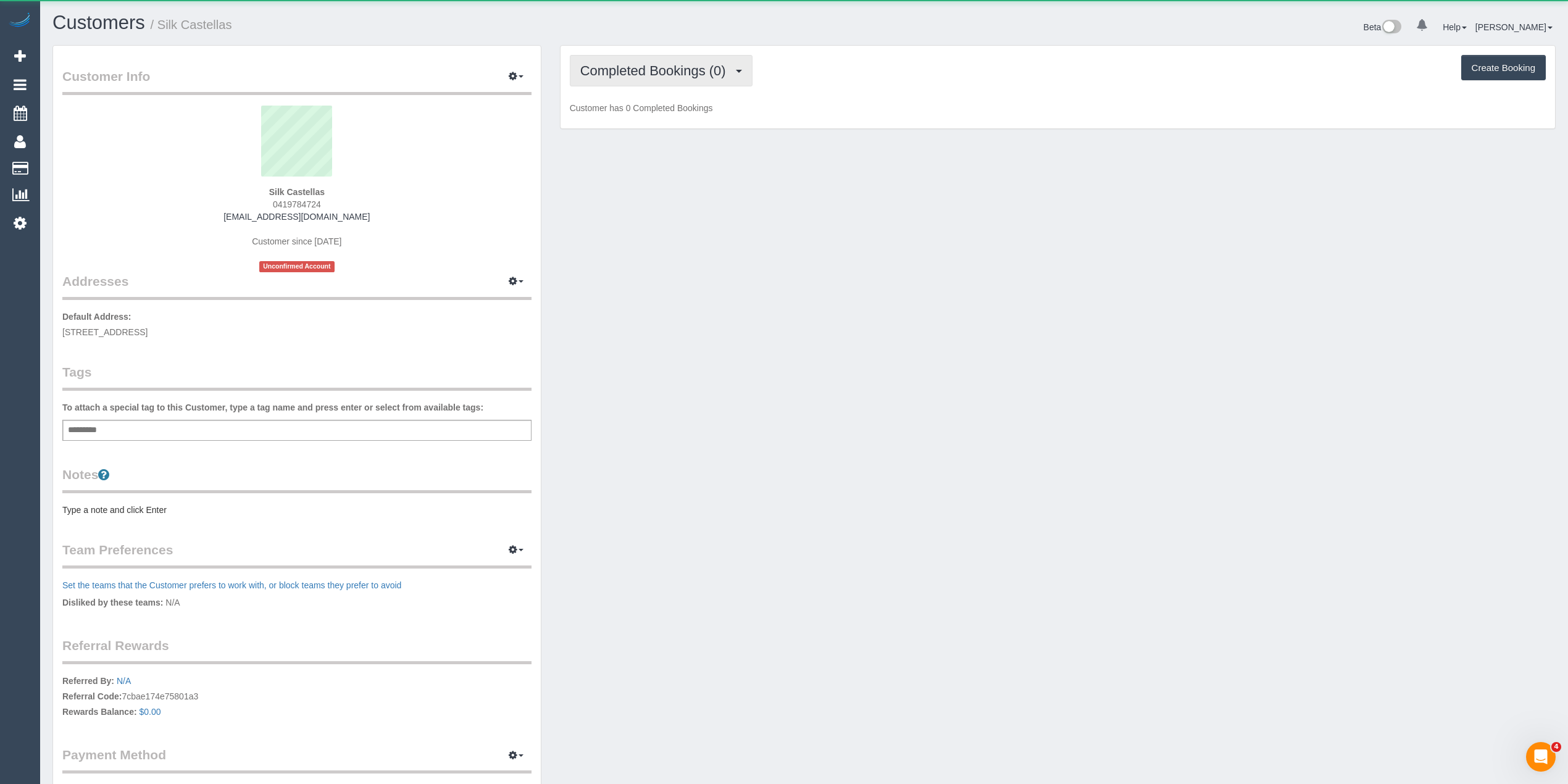
click at [618, 63] on span "Completed Bookings (0)" at bounding box center [656, 70] width 152 height 15
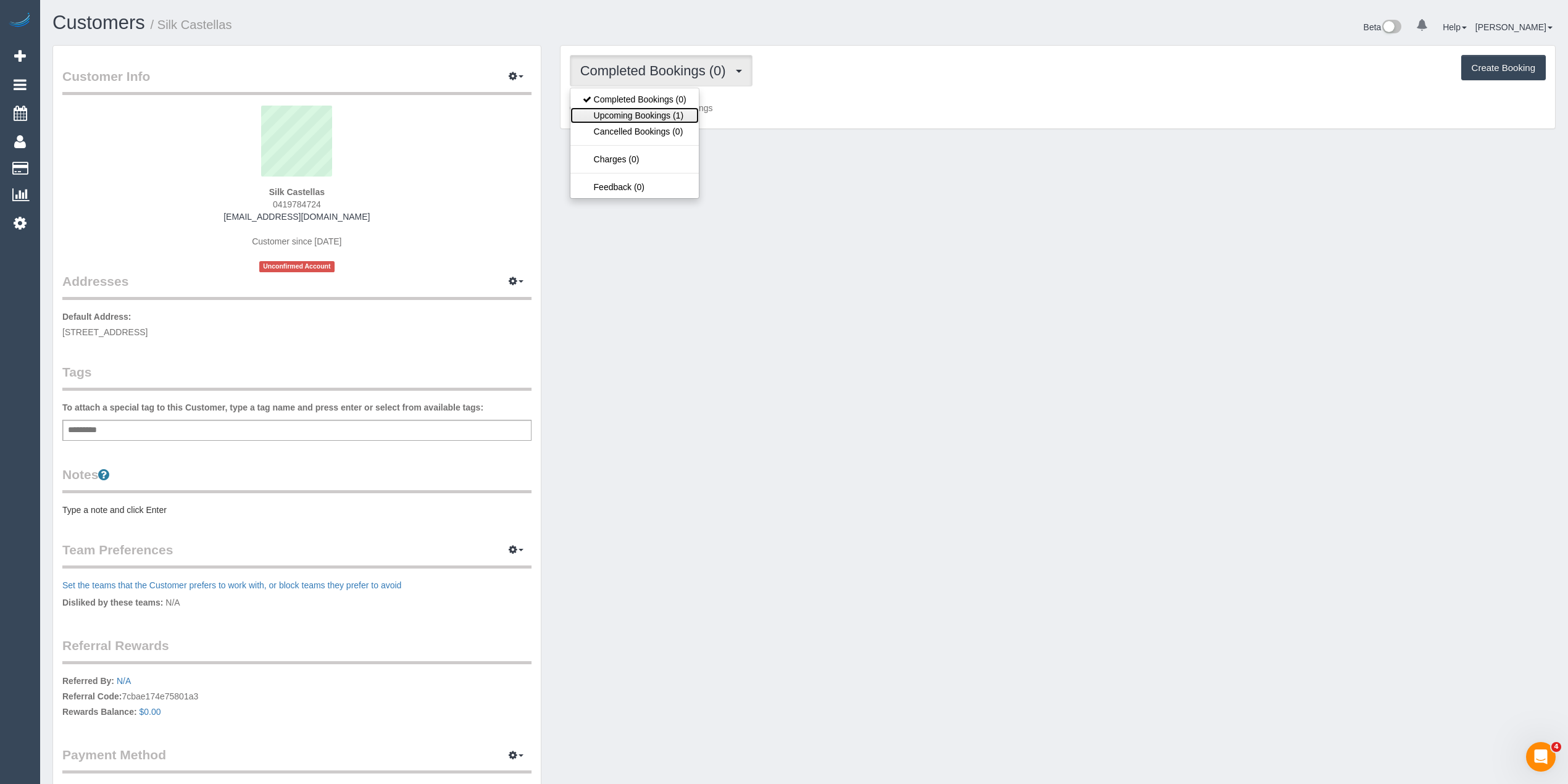
click at [647, 110] on link "Upcoming Bookings (1)" at bounding box center [634, 116] width 129 height 16
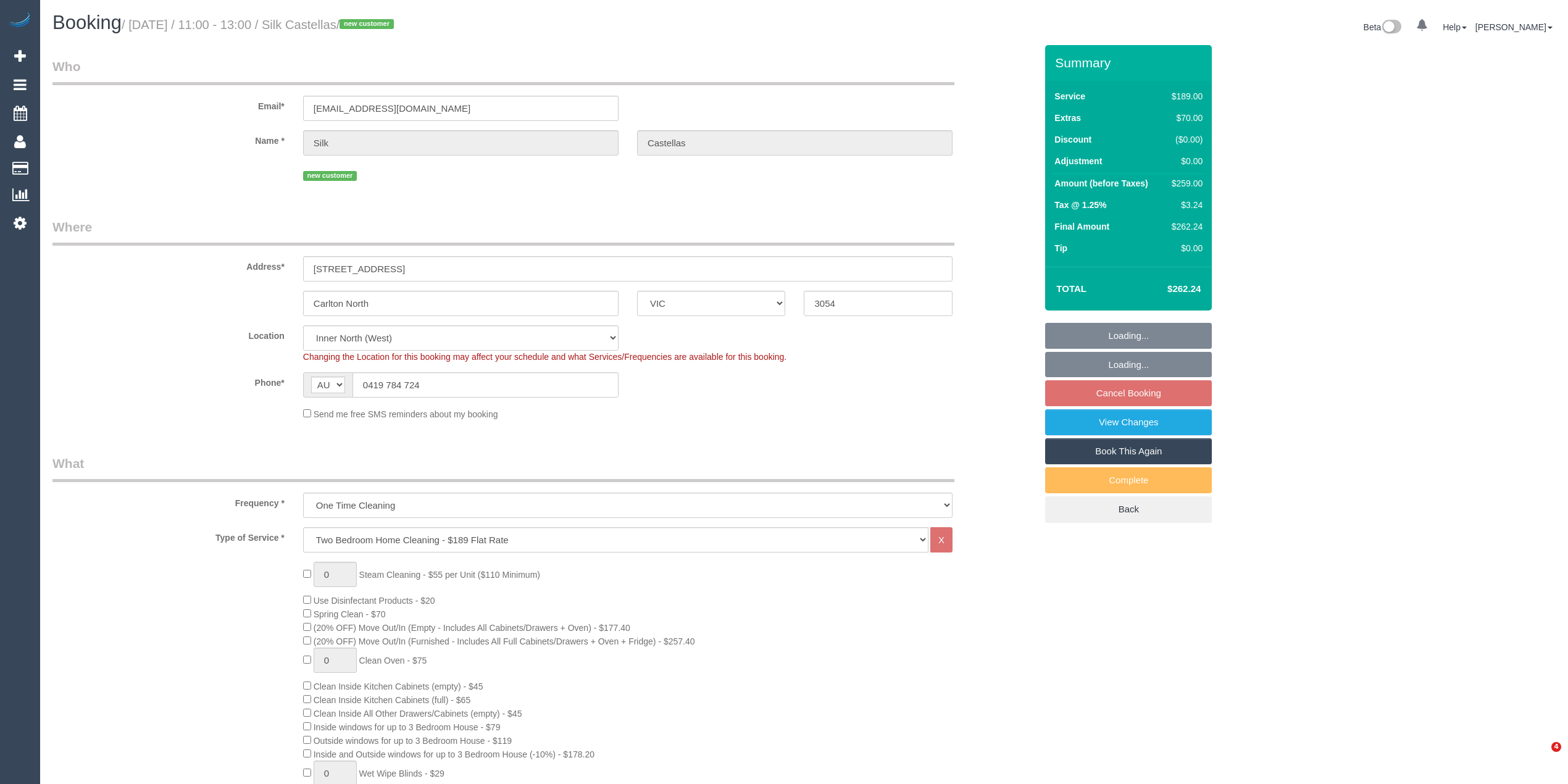
select select "VIC"
select select "number:28"
select select "number:15"
select select "number:19"
select select "number:25"
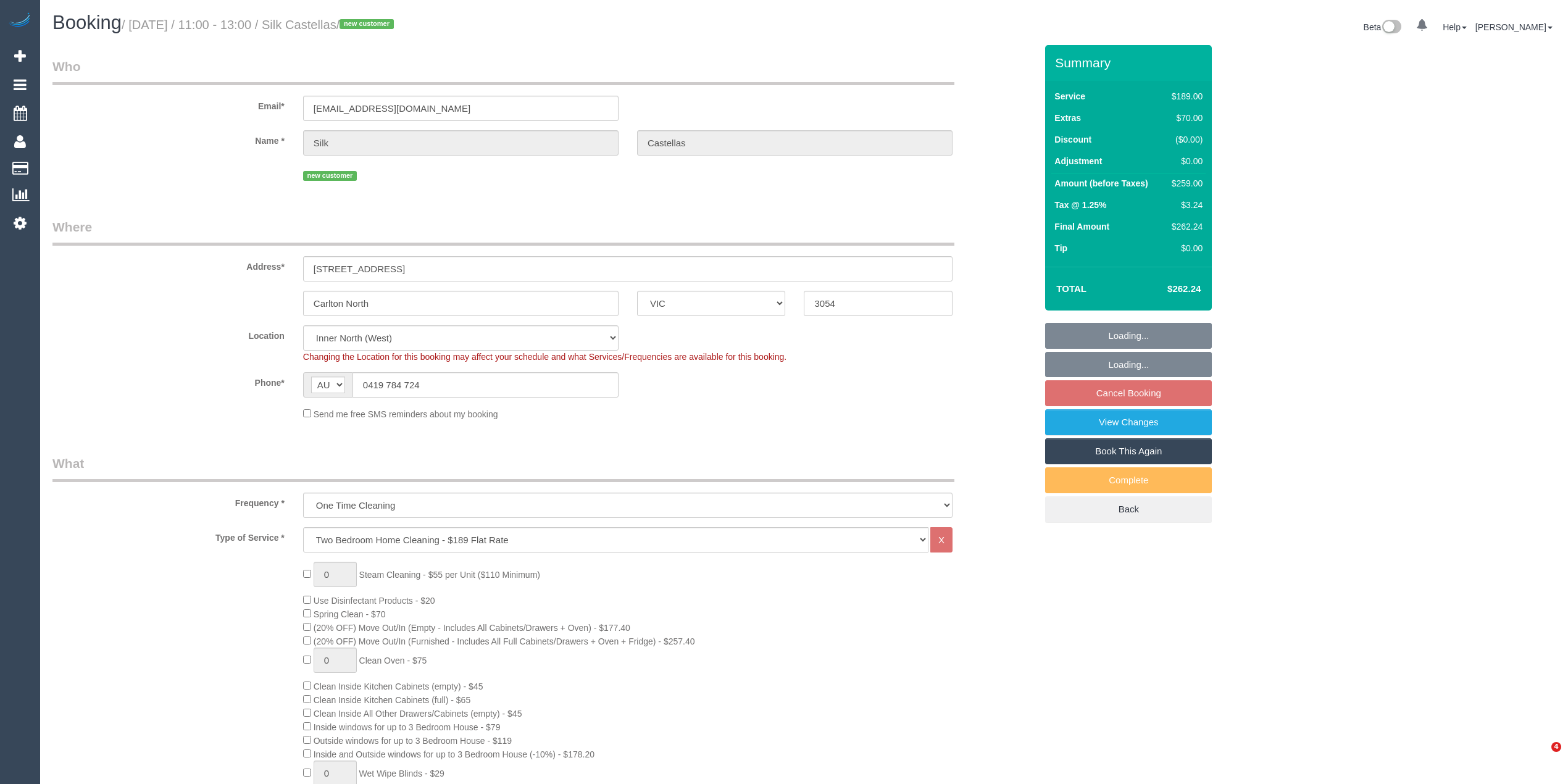
select select "number:26"
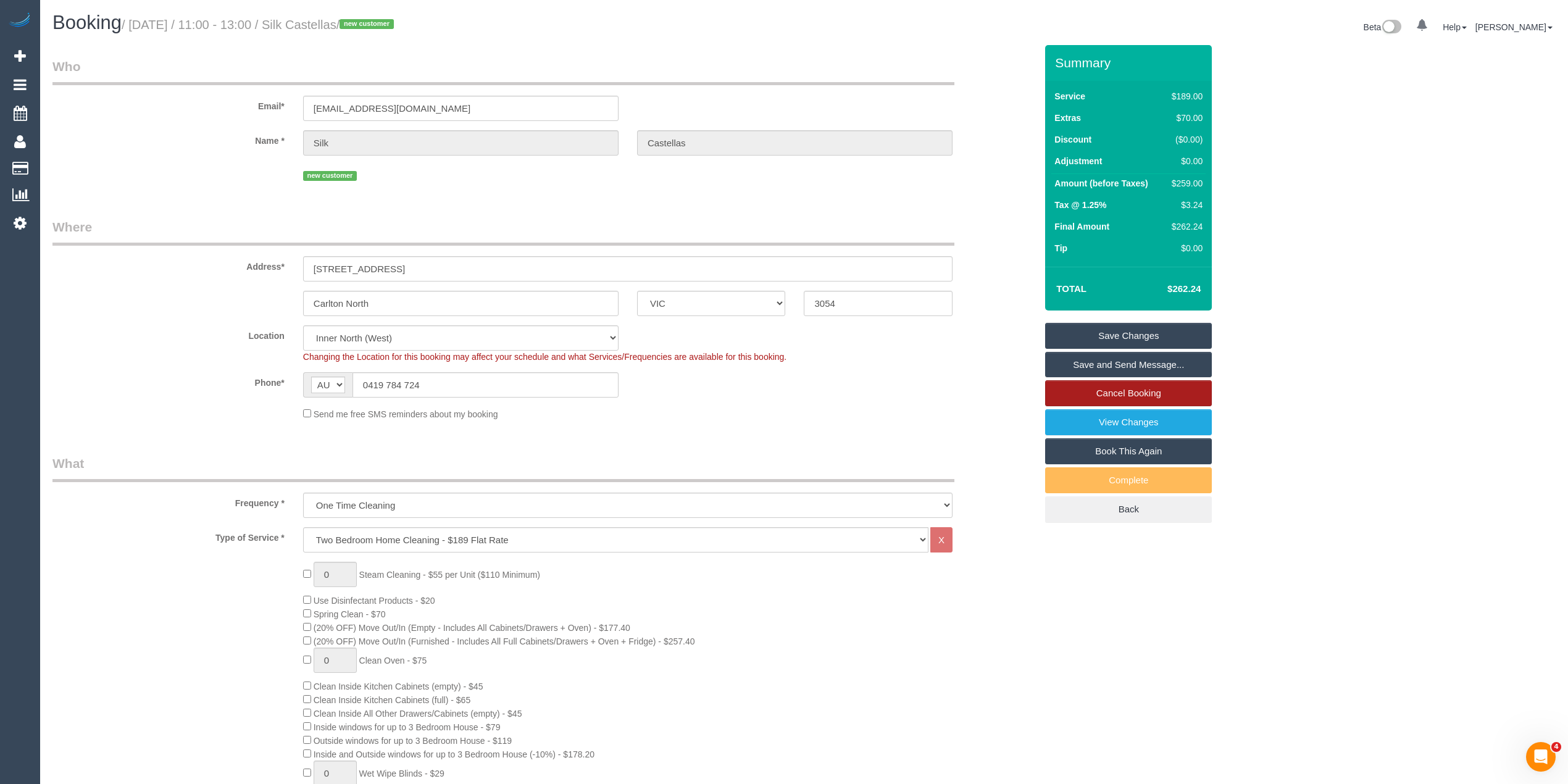
click at [1127, 395] on link "Cancel Booking" at bounding box center [1128, 393] width 166 height 26
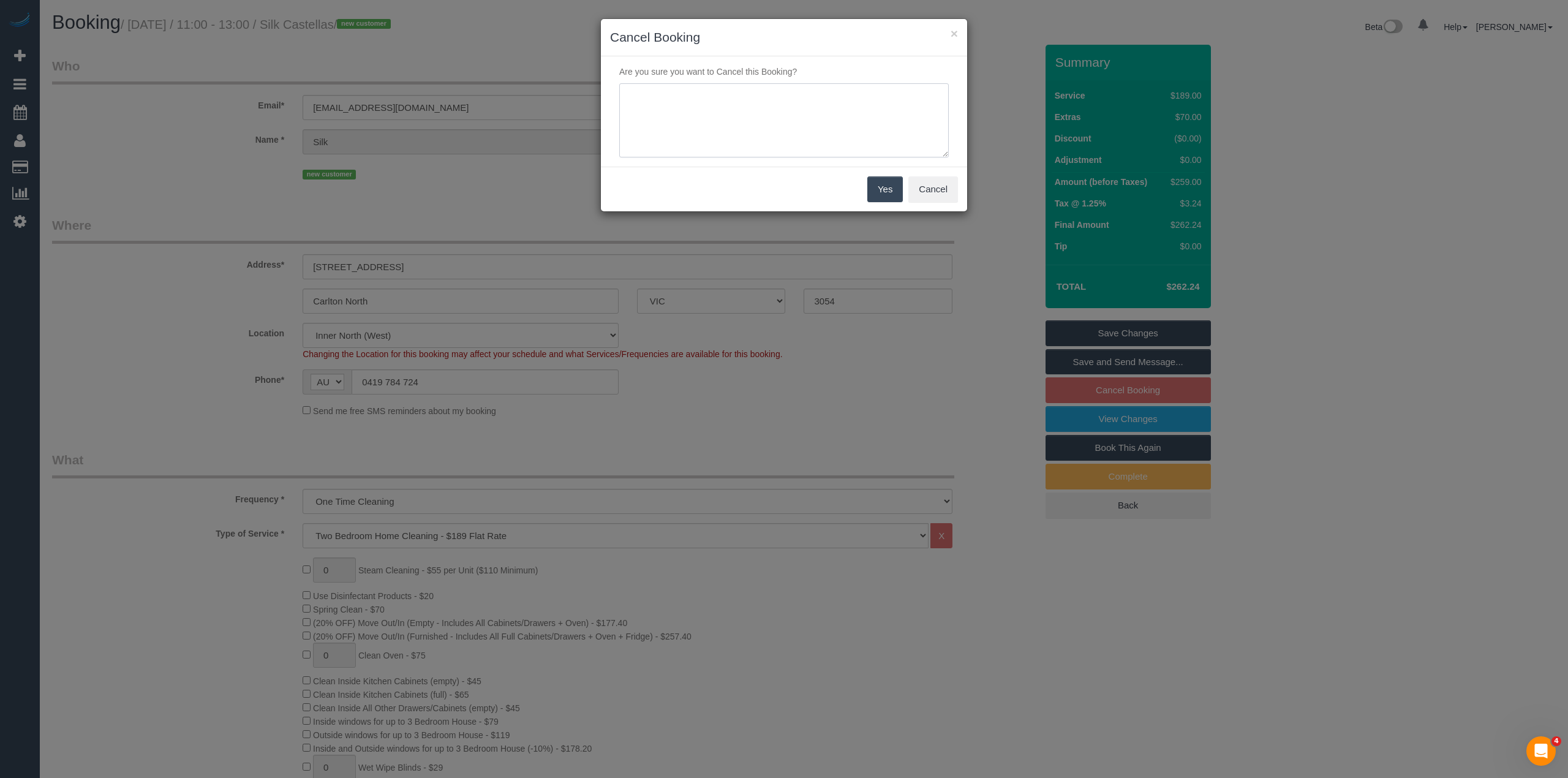
click at [701, 107] on textarea at bounding box center [784, 121] width 329 height 75
type textarea "Customer requested to cancel. Via phone - CG"
click at [873, 190] on button "Yes" at bounding box center [885, 190] width 35 height 26
